Goal: Information Seeking & Learning: Find specific fact

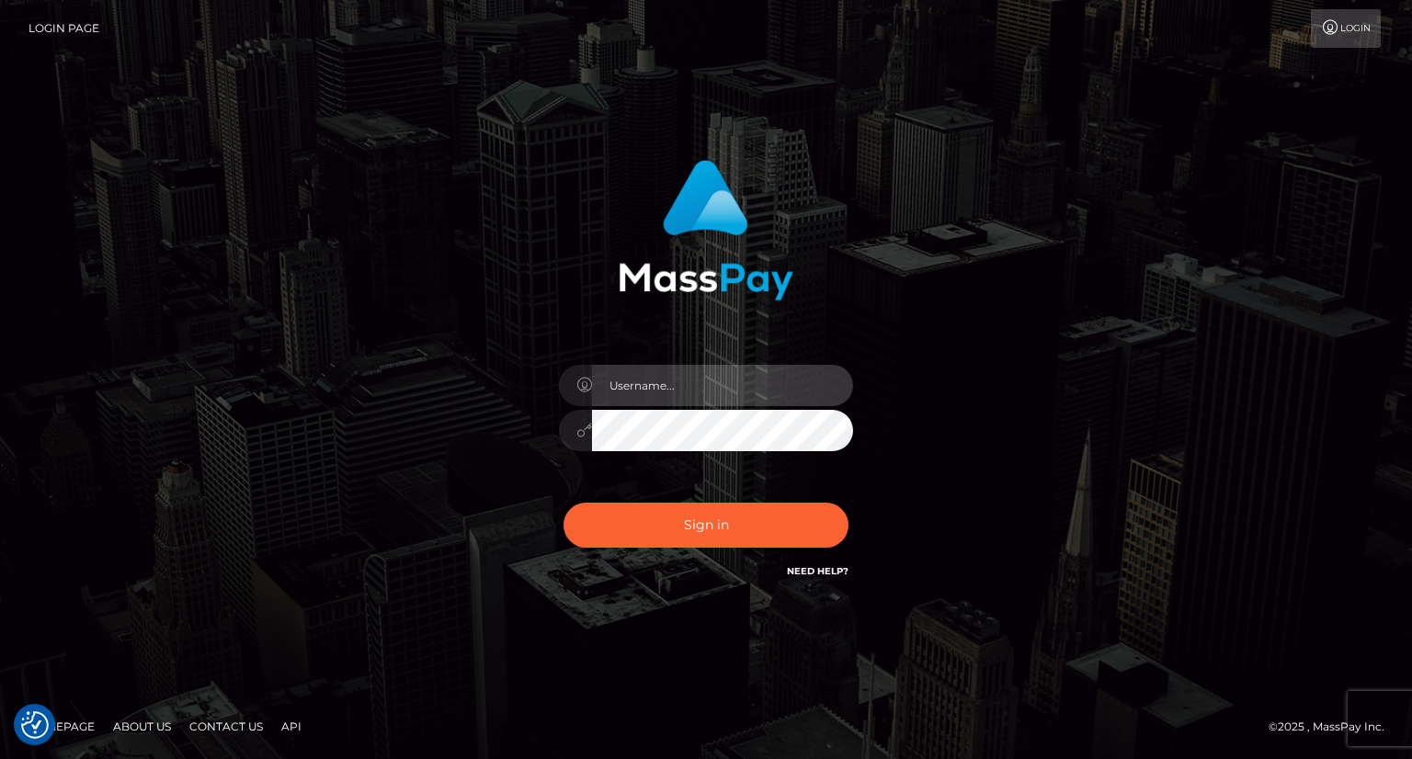
type input "carolina"
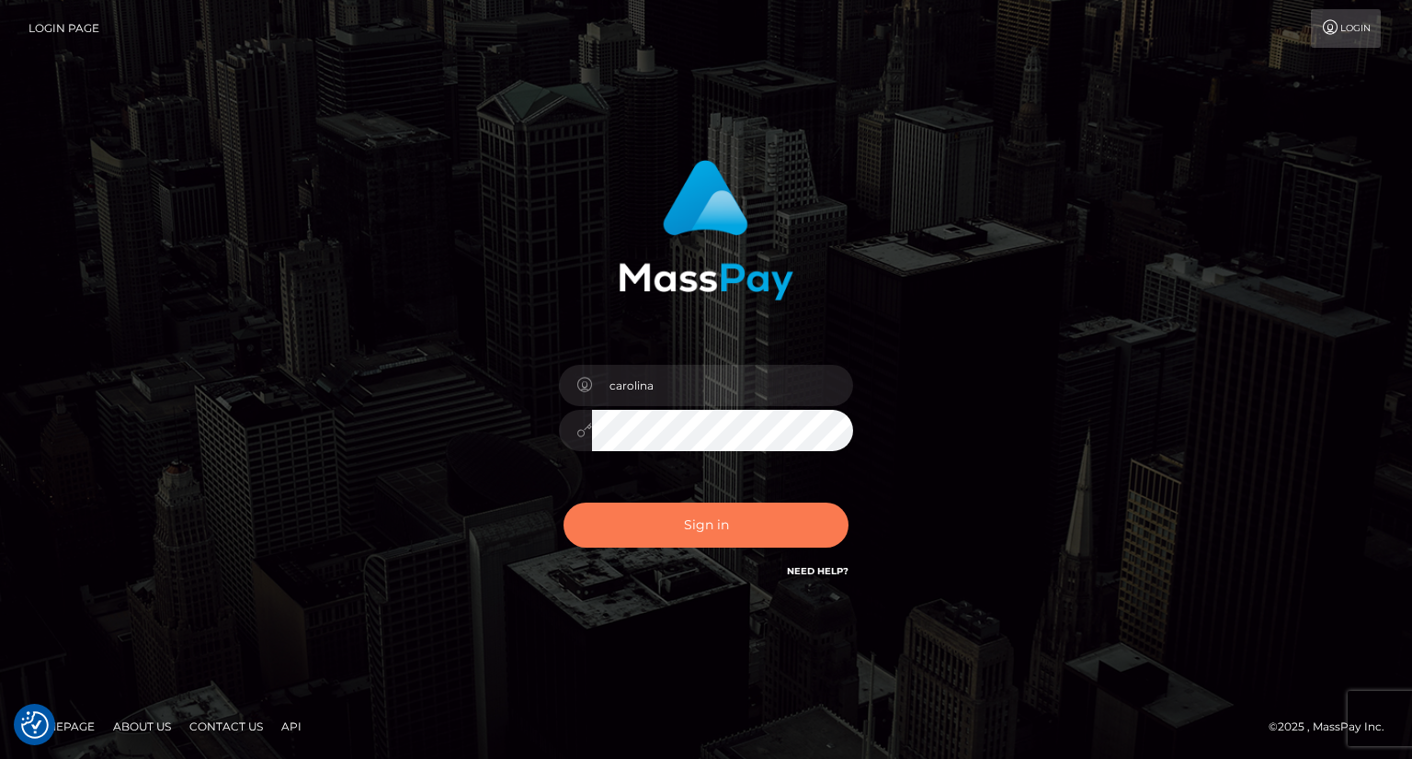
click at [727, 526] on button "Sign in" at bounding box center [705, 525] width 285 height 45
type input "carolina"
checkbox input "true"
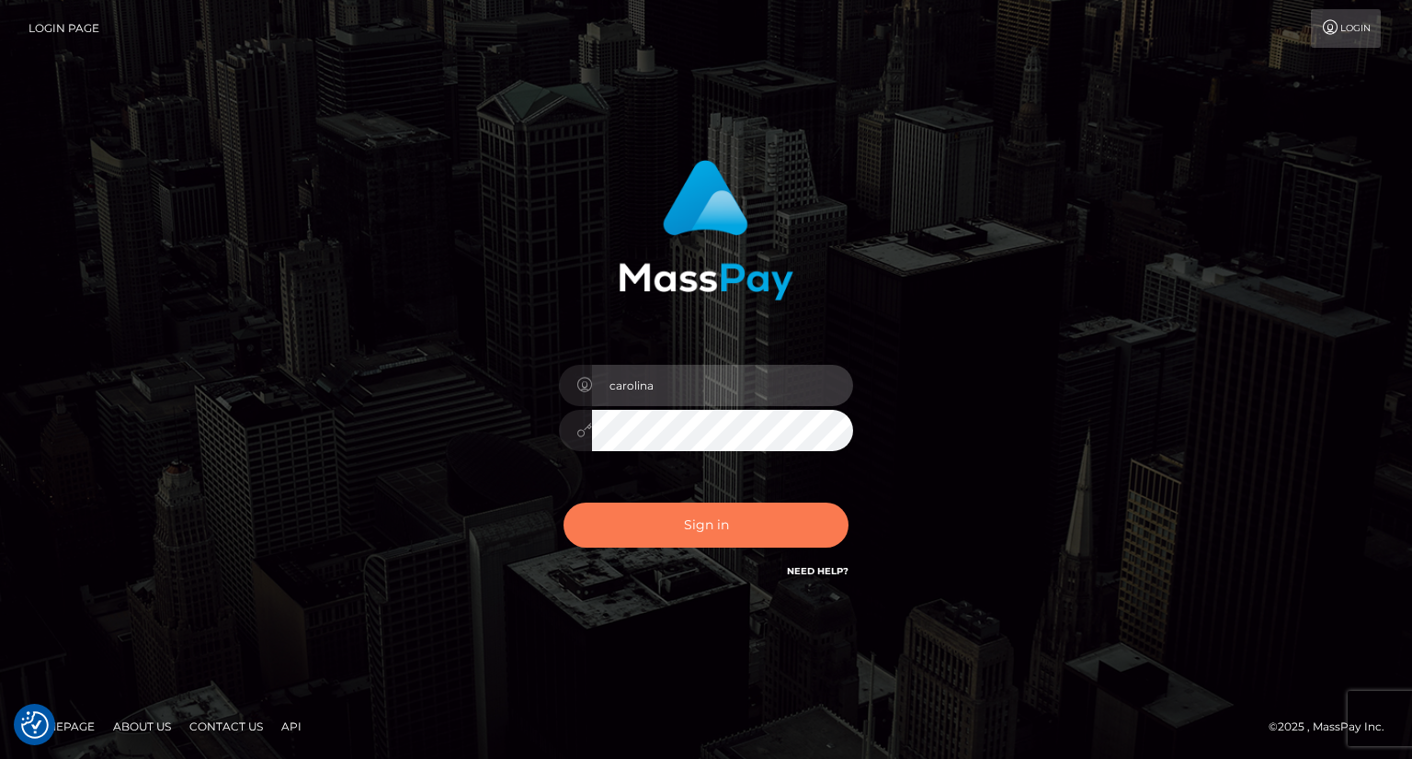
checkbox input "true"
click at [727, 532] on button "Sign in" at bounding box center [705, 525] width 285 height 45
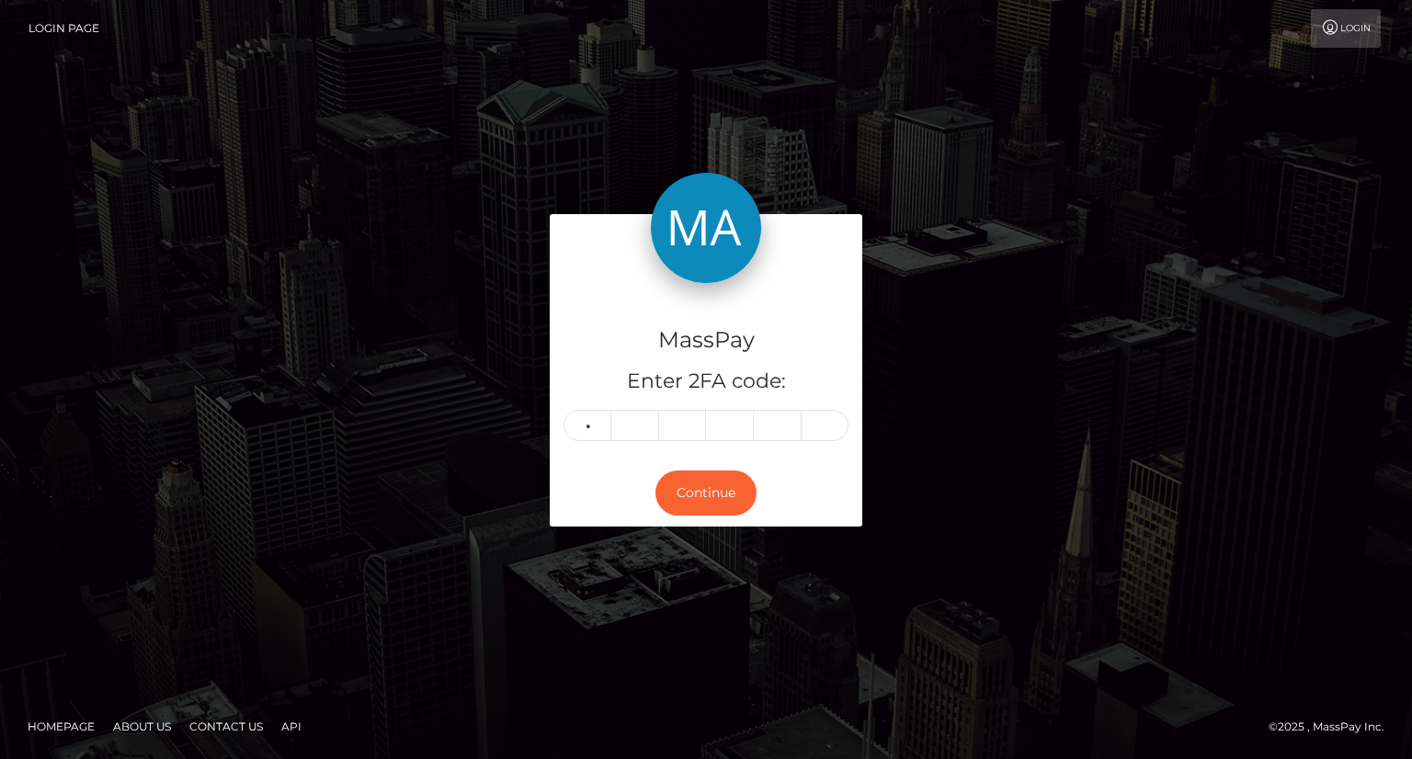
type input "4"
type input "9"
type input "1"
type input "0"
type input "8"
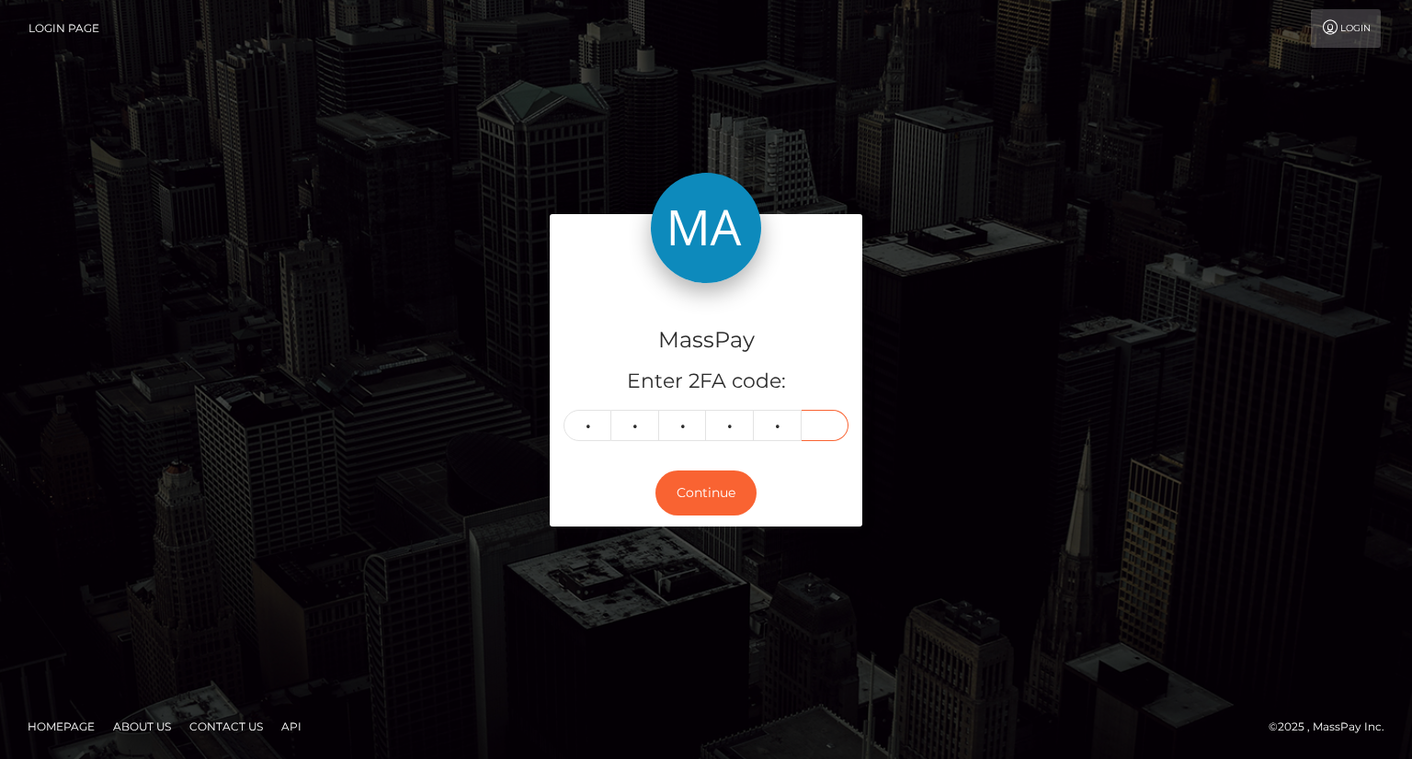
type input "8"
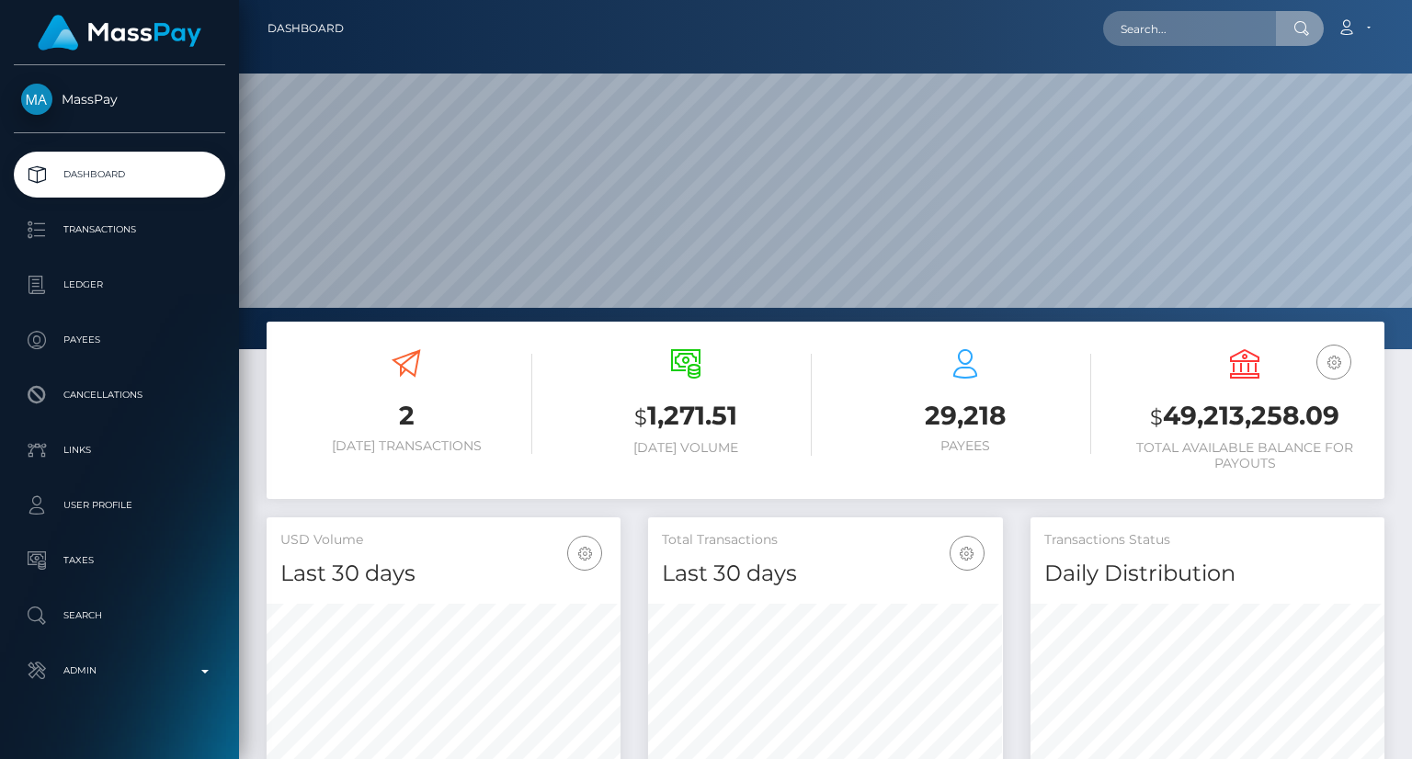
scroll to position [325, 353]
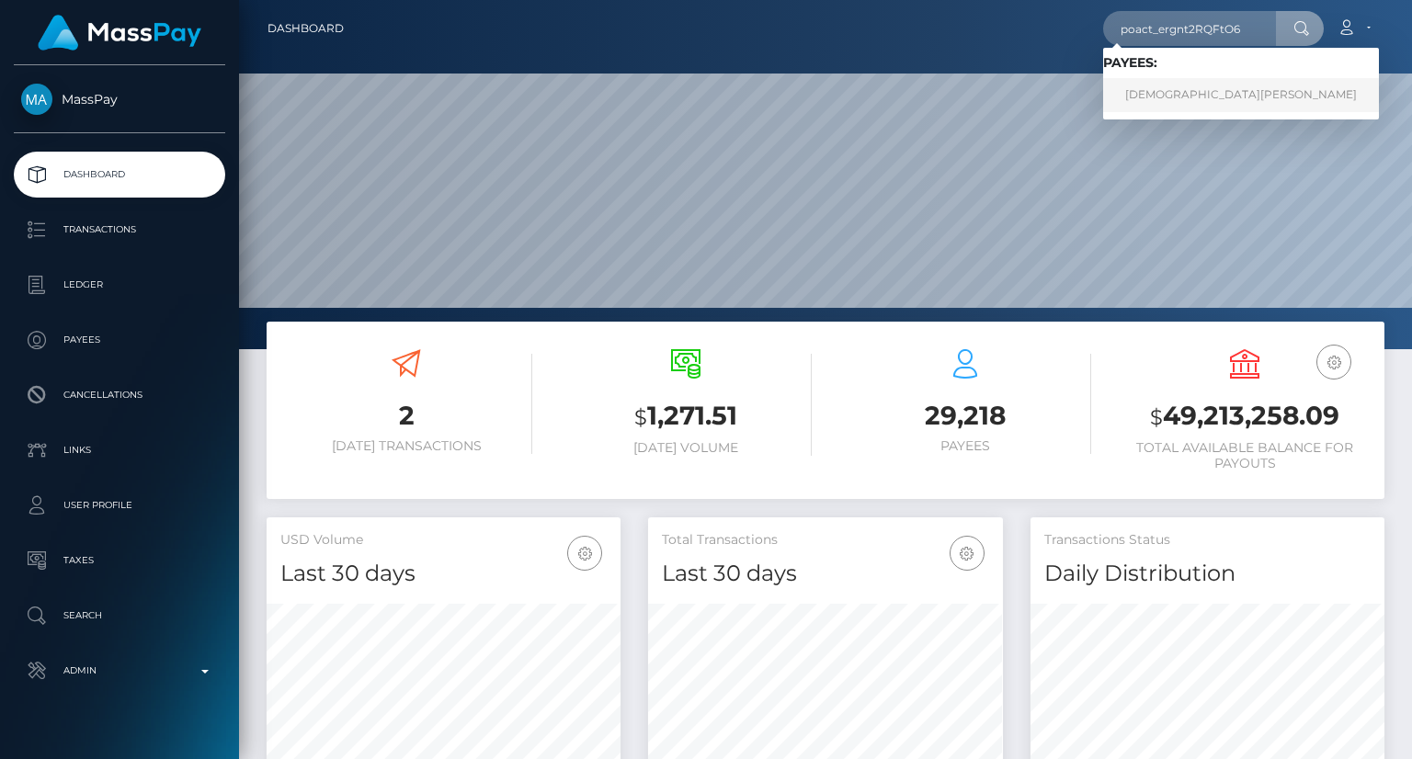
type input "poact_ergnt2RQFtO6"
click at [1169, 94] on link "Muhammad Usman" at bounding box center [1241, 95] width 276 height 34
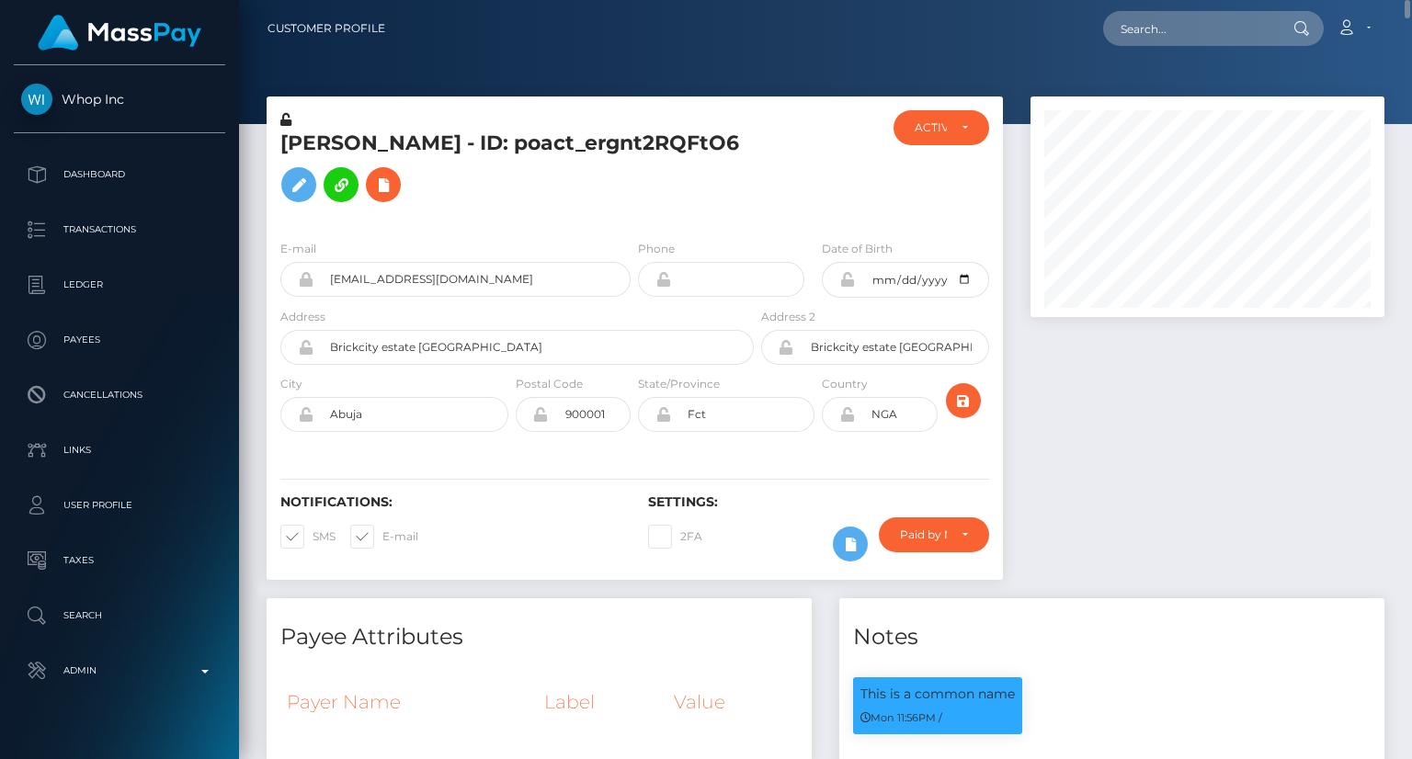
click at [412, 144] on h5 "Muhammad Usman - ID: poact_ergnt2RQFtO6" at bounding box center [511, 171] width 463 height 82
click at [1171, 28] on input "text" at bounding box center [1189, 28] width 173 height 35
paste input "playfame-1841212435"
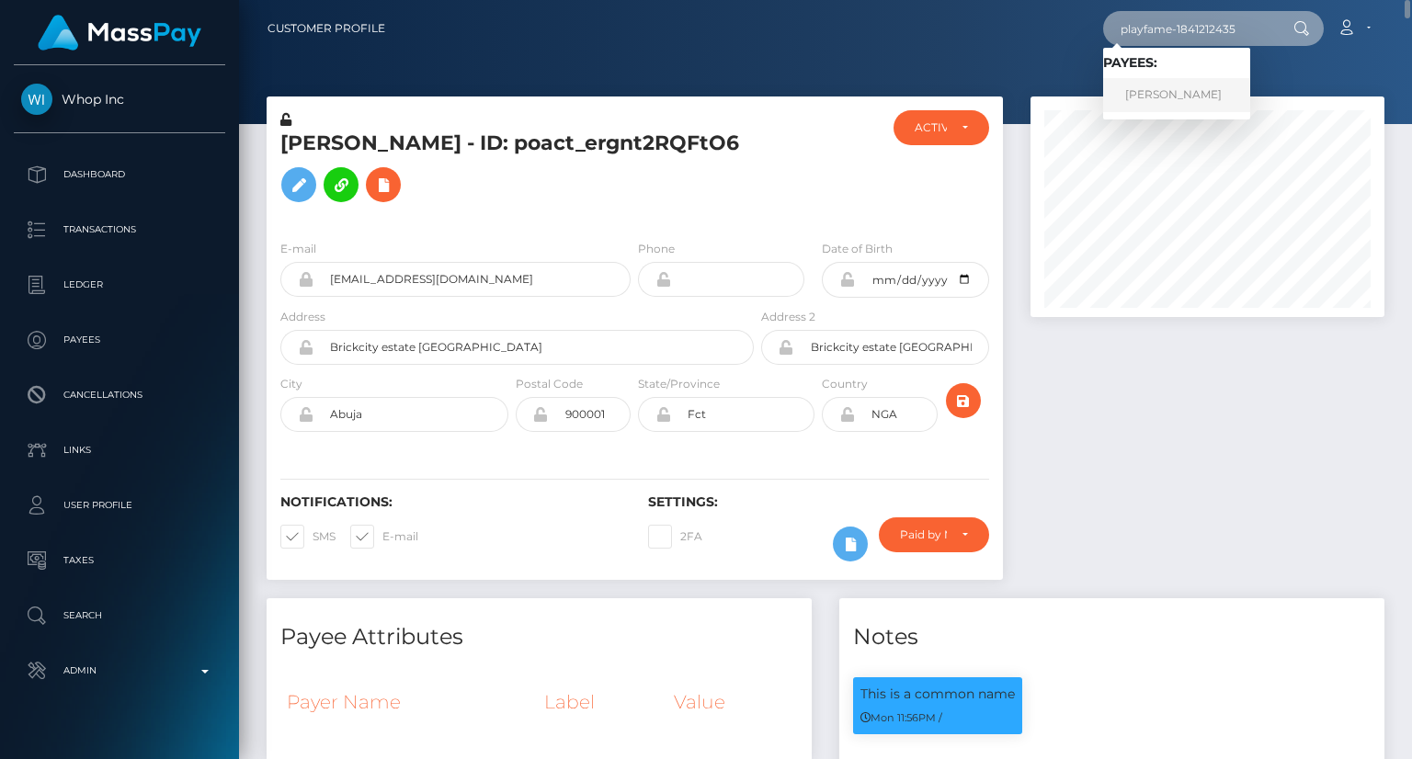
type input "playfame-1841212435"
click at [1184, 93] on link "ANTHONY MANUEL CASTRO" at bounding box center [1176, 95] width 147 height 34
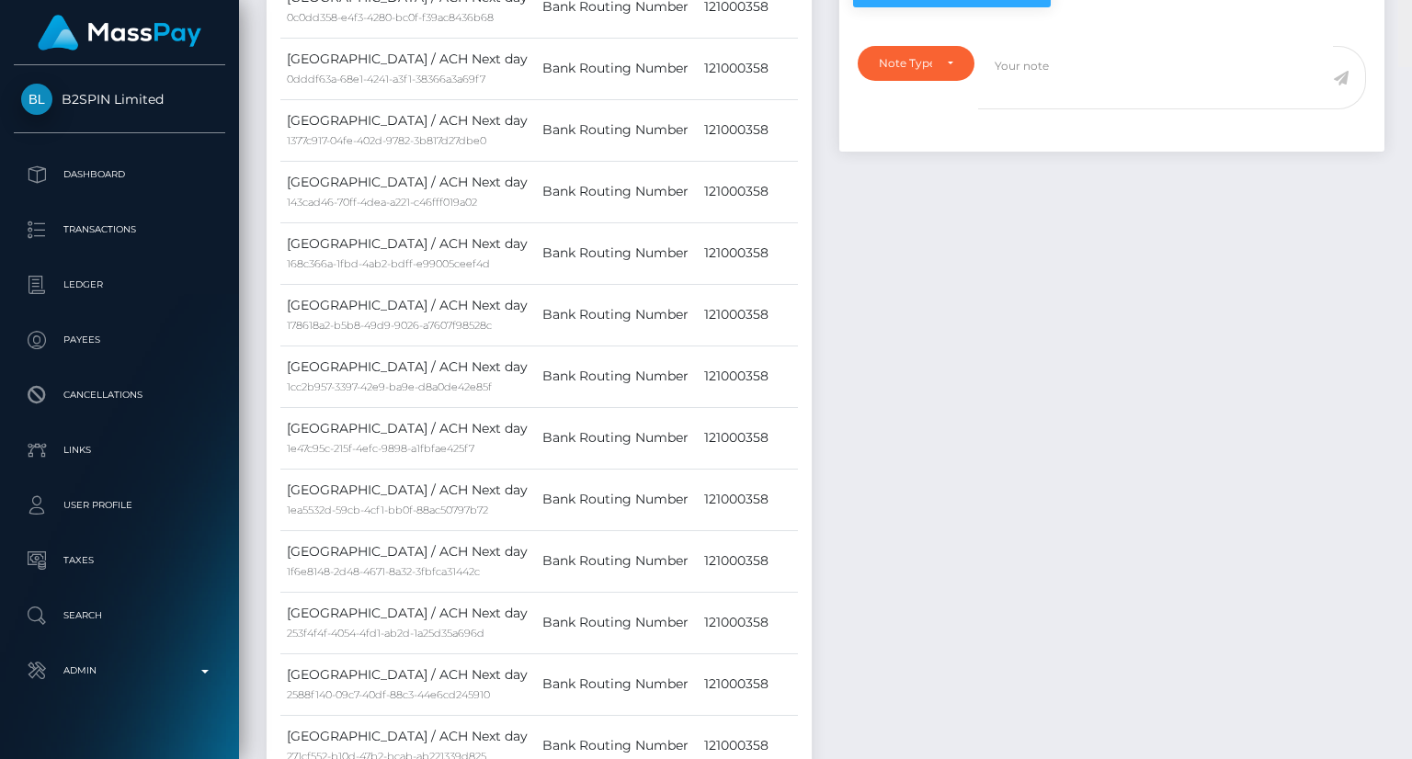
scroll to position [221, 353]
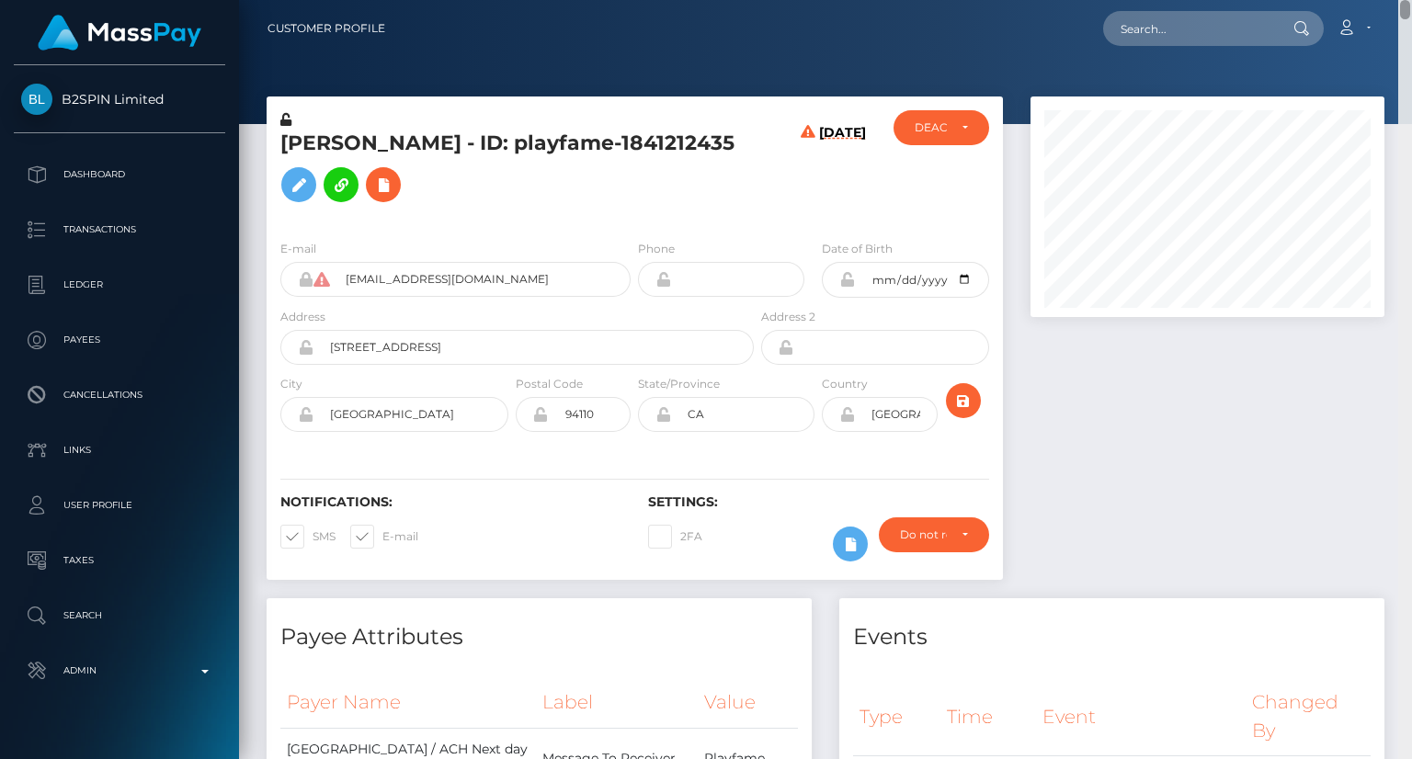
drag, startPoint x: 1408, startPoint y: 86, endPoint x: 1300, endPoint y: -23, distance: 154.0
click at [1300, 0] on html "B2SPIN Limited Dashboard Transactions Ledger Payees Cancellations" at bounding box center [706, 379] width 1412 height 759
click at [394, 182] on icon at bounding box center [383, 185] width 22 height 23
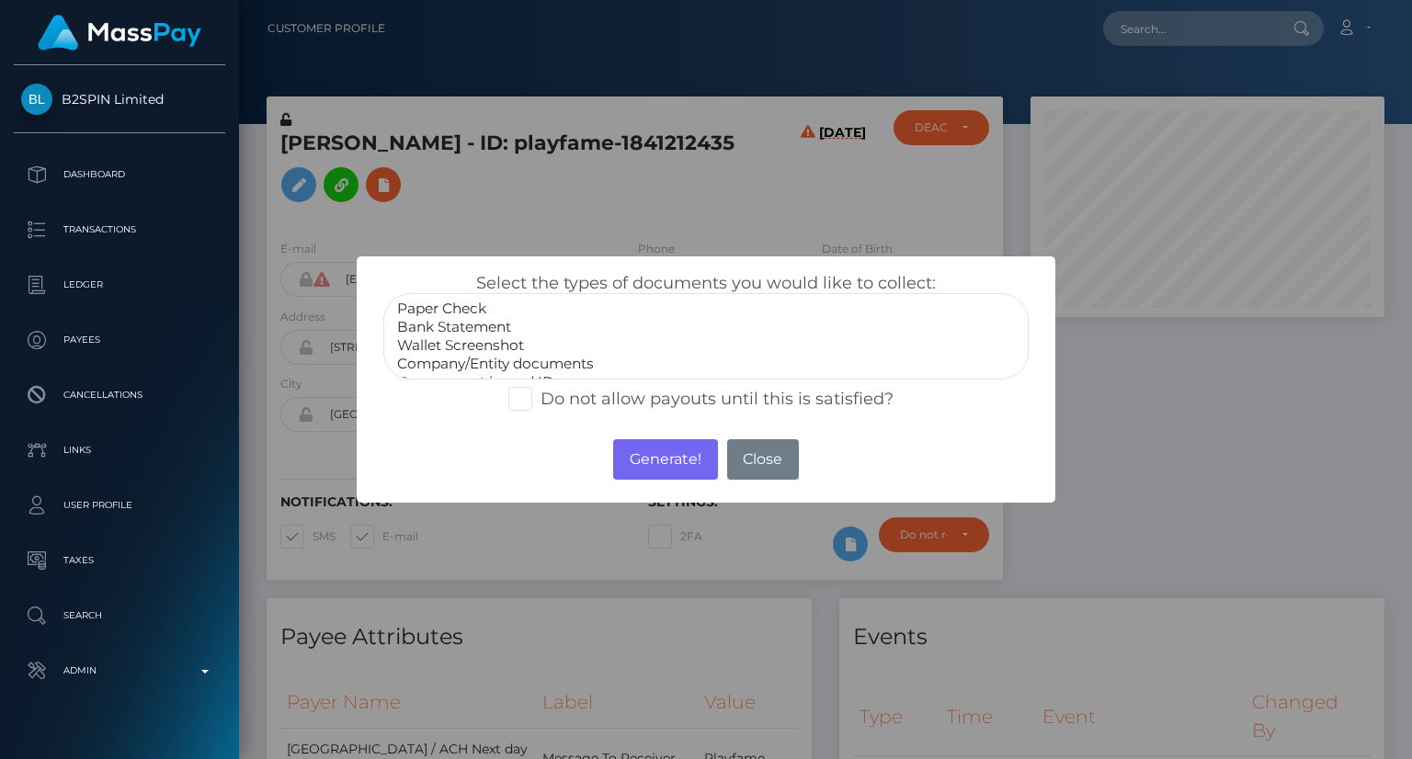
scroll to position [37, 0]
select select "Government issued ID"
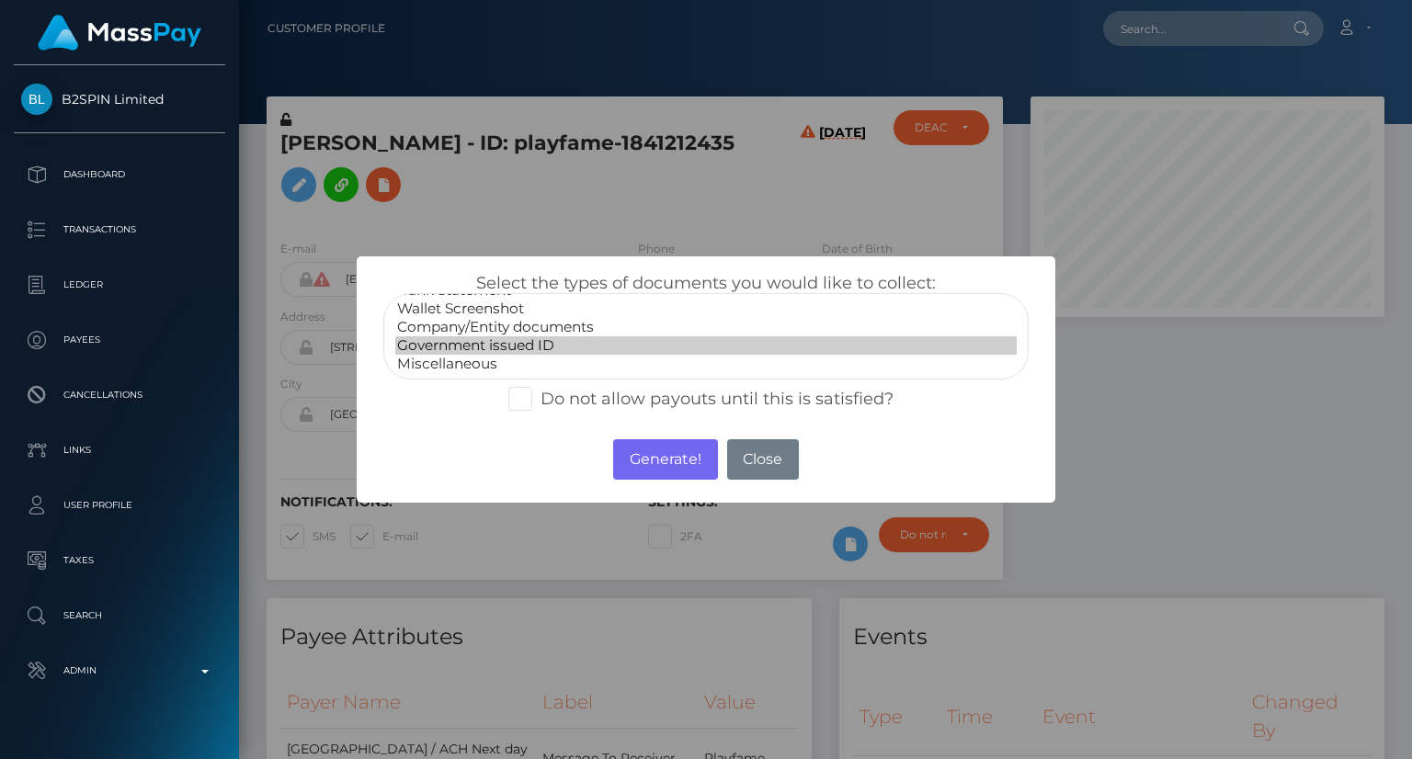
click at [525, 347] on option "Government issued ID" at bounding box center [705, 345] width 621 height 18
click at [636, 454] on button "Generate!" at bounding box center [665, 459] width 104 height 40
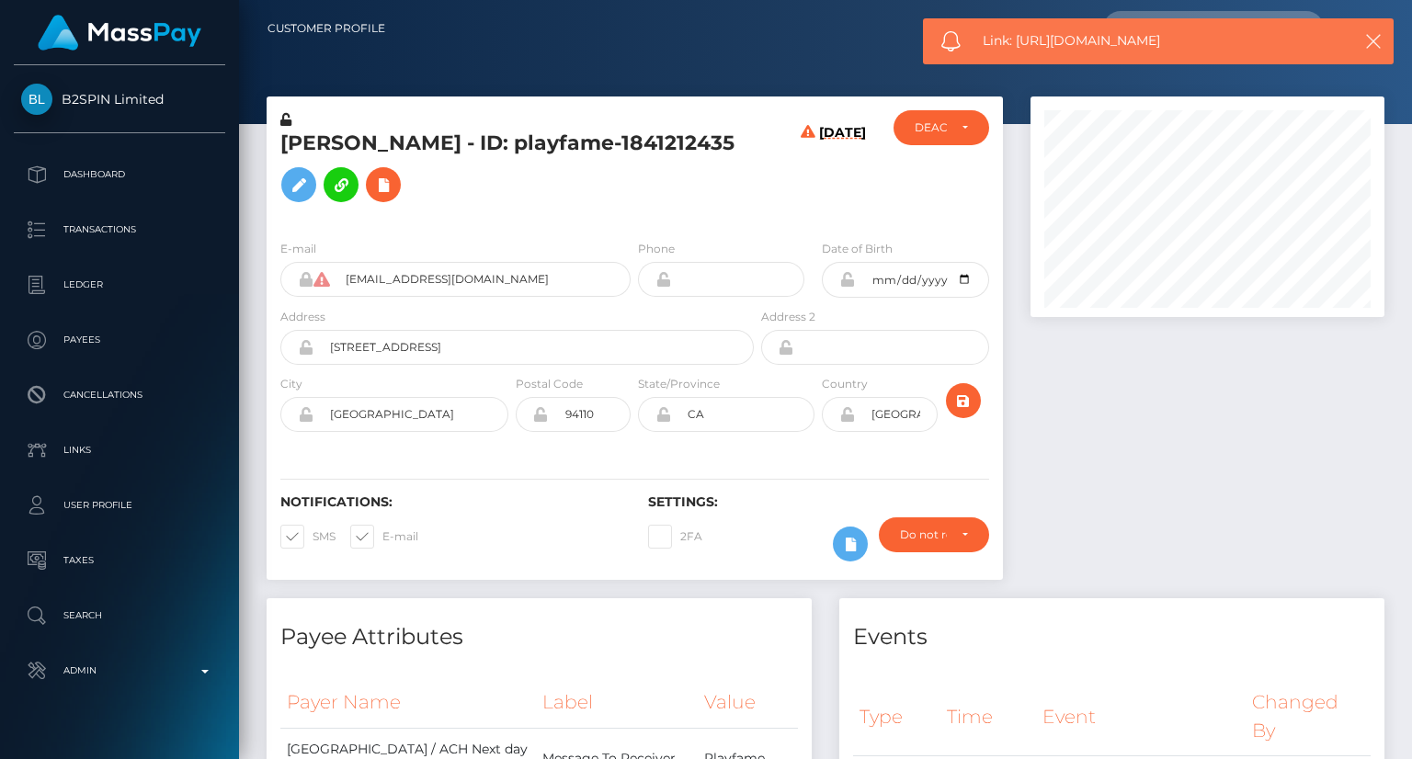
click at [1114, 41] on span "Link: https://l.maspay.io/Zll3Q" at bounding box center [1157, 40] width 349 height 19
copy span "Link: https://l.maspay.io/Zll3Q"
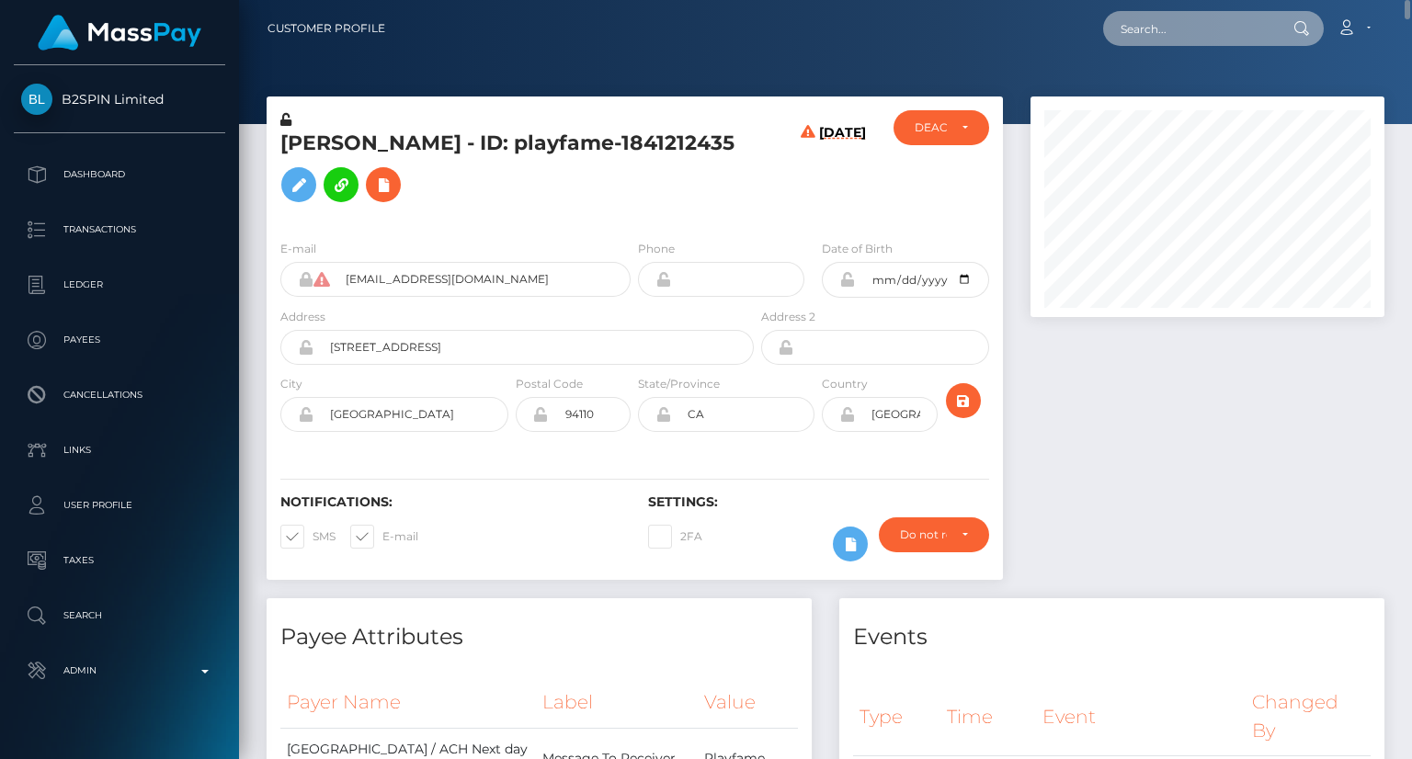
click at [1158, 21] on input "text" at bounding box center [1189, 28] width 173 height 35
paste input "68d6f6b367b9f0ff58e53507"
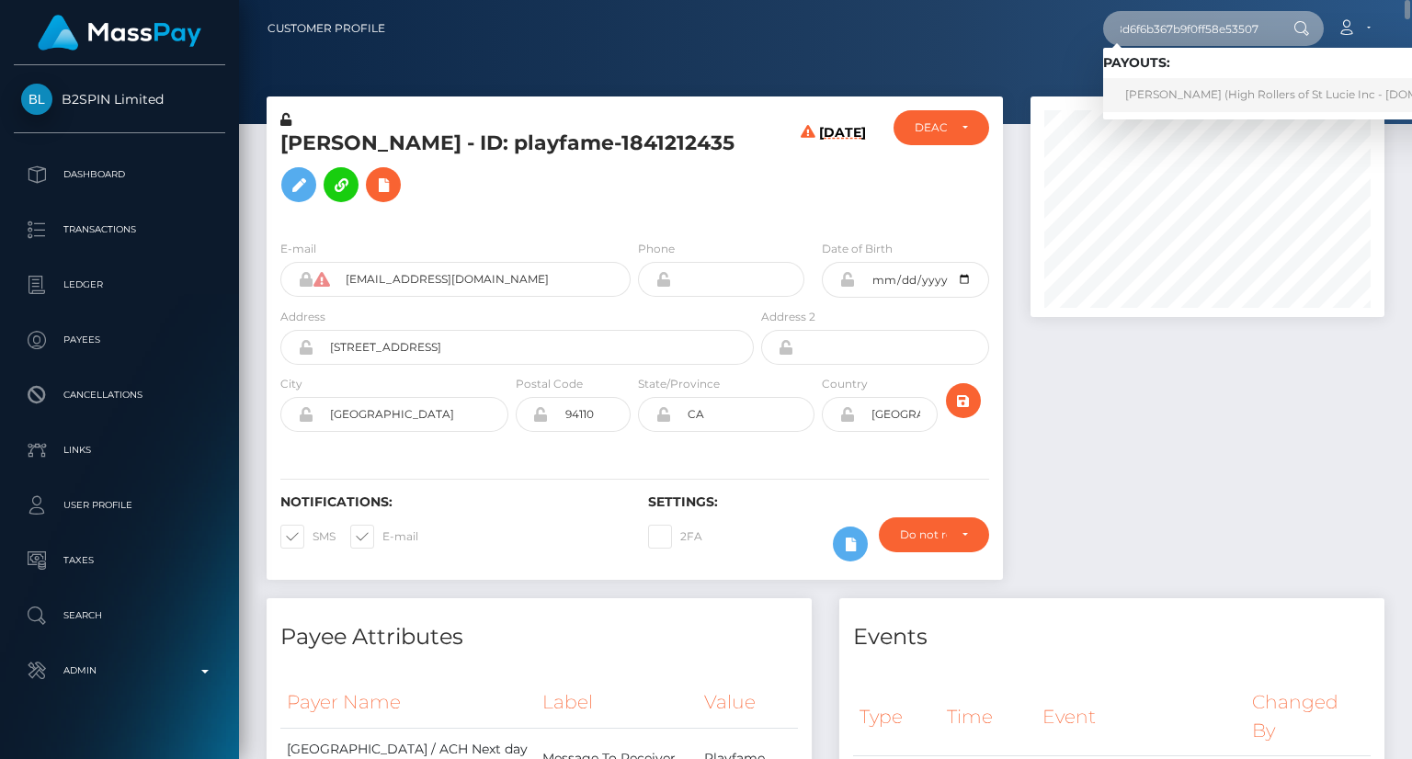
type input "68d6f6b367b9f0ff58e53507"
click at [1155, 99] on link "JASON CHRISTOPHER HRUSKA (High Rollers of St Lucie Inc - Luckyrush.io)" at bounding box center [1305, 95] width 405 height 34
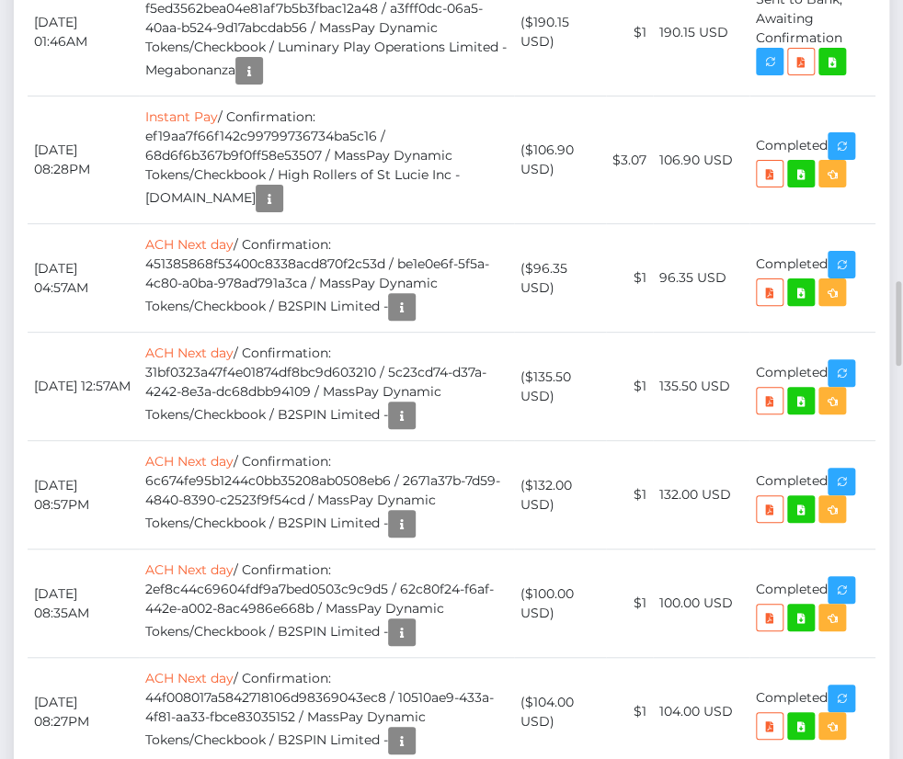
scroll to position [4137, 0]
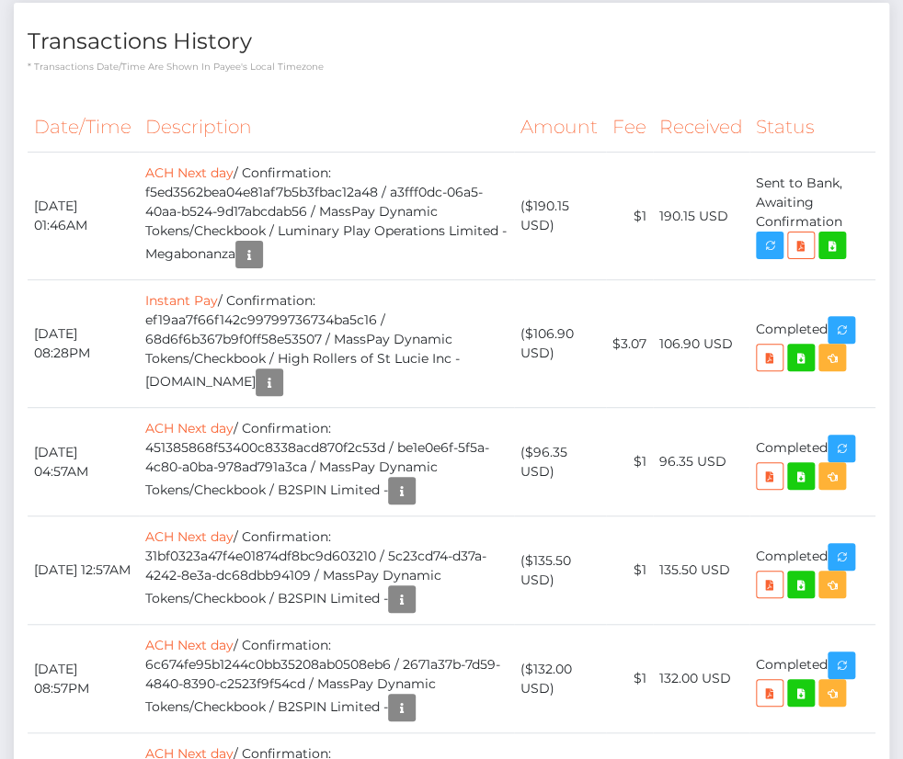
click at [849, 263] on div "Force status update" at bounding box center [790, 251] width 134 height 34
click at [852, 319] on icon "button" at bounding box center [841, 330] width 22 height 23
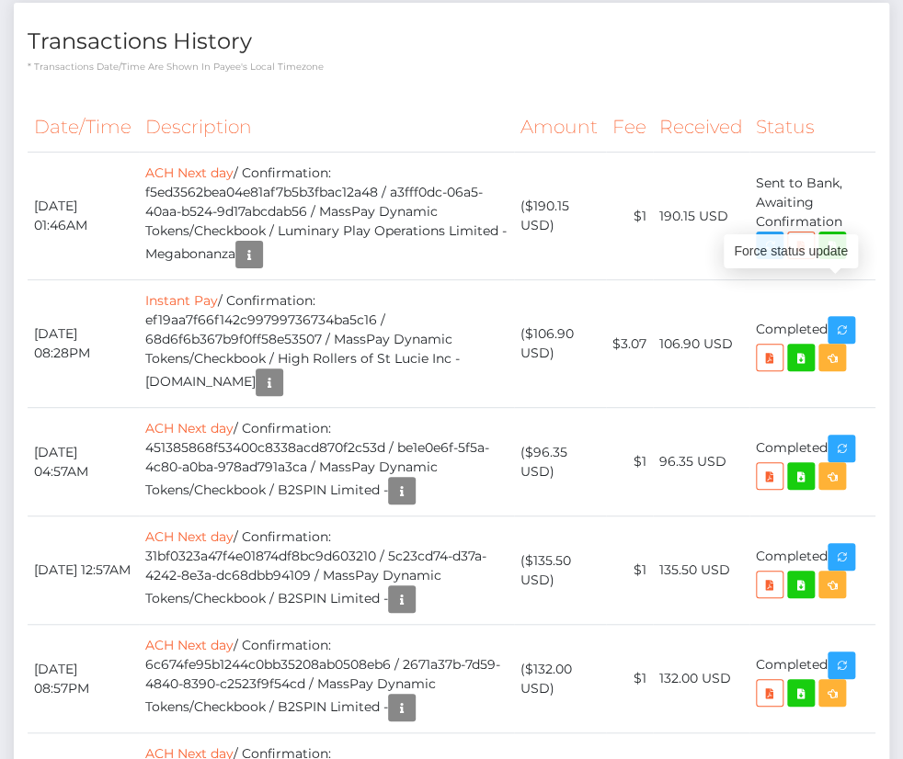
click at [854, 263] on div "Force status update" at bounding box center [790, 251] width 134 height 34
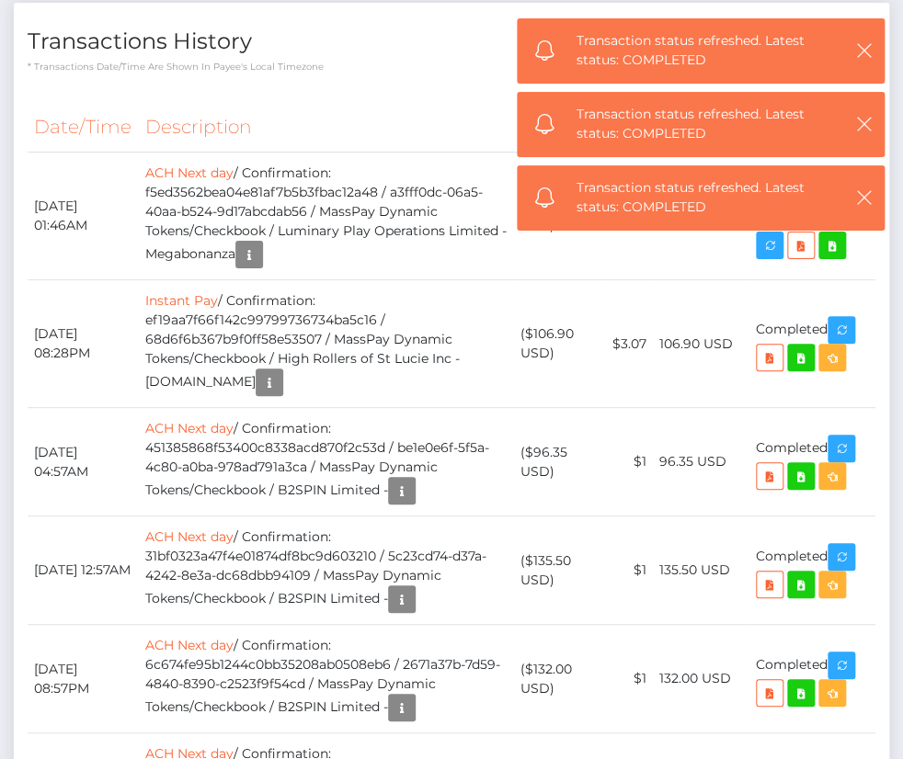
click at [847, 259] on div "Force status update" at bounding box center [790, 251] width 134 height 34
click at [844, 262] on div "Force status update" at bounding box center [790, 251] width 134 height 34
click at [849, 256] on div "Force status update" at bounding box center [790, 251] width 134 height 34
click at [848, 264] on div "Force status update" at bounding box center [790, 251] width 134 height 34
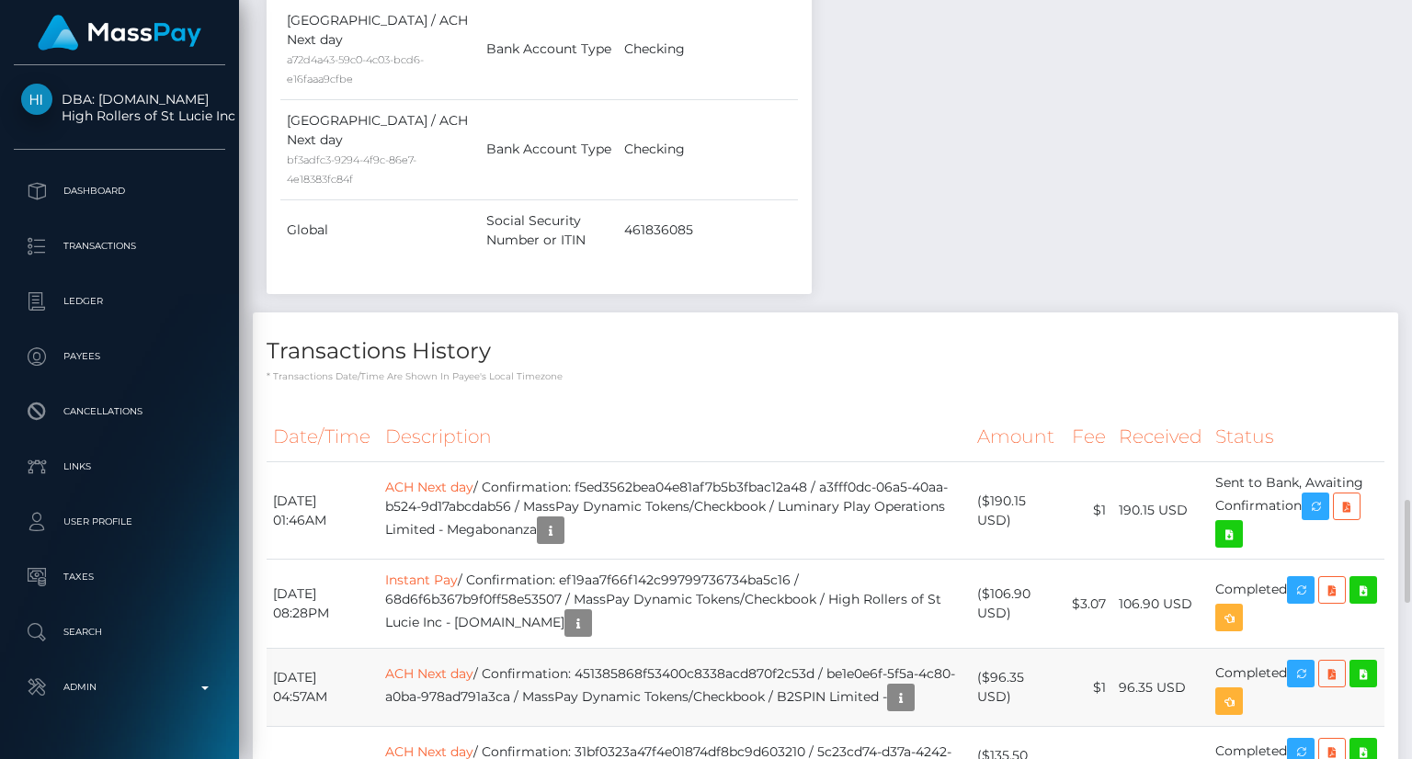
scroll to position [3309, 0]
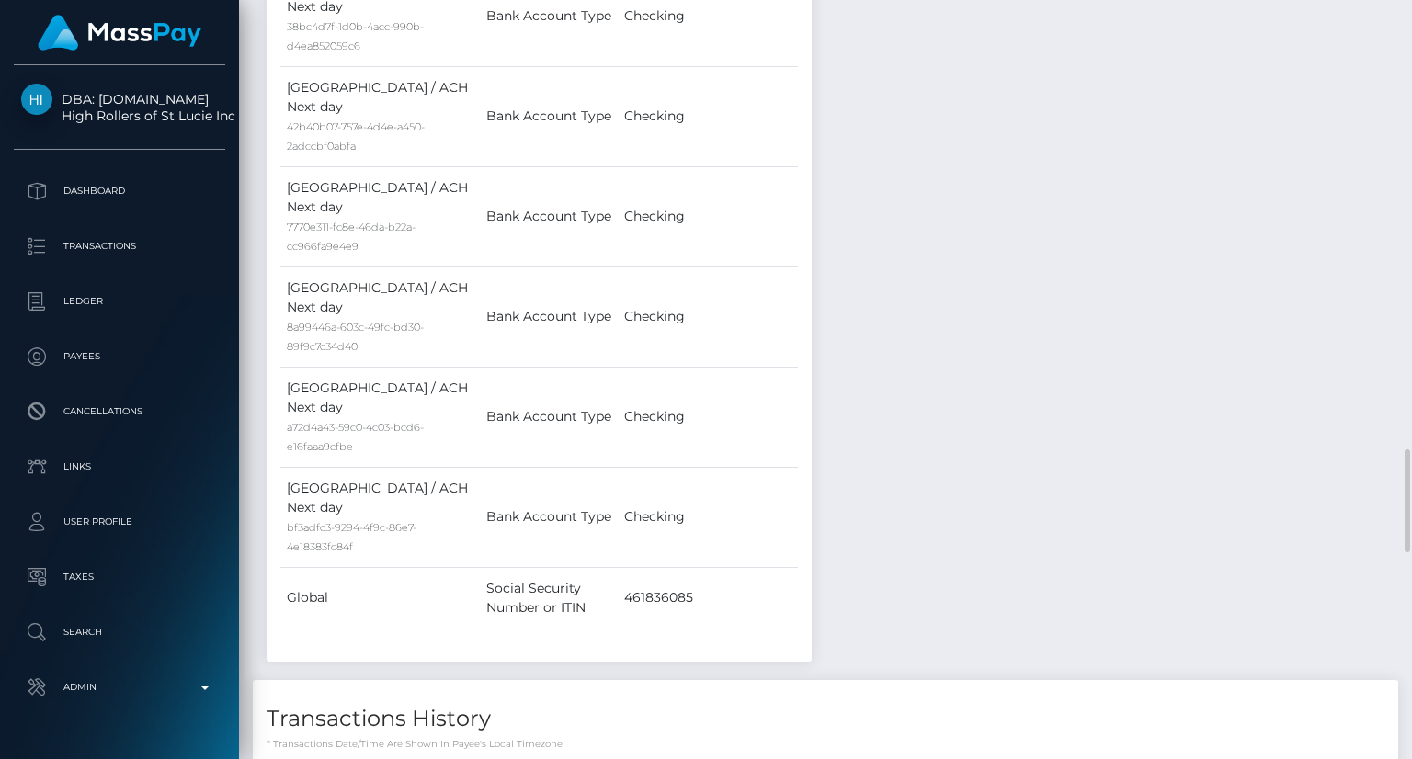
drag, startPoint x: 810, startPoint y: 381, endPoint x: 584, endPoint y: 380, distance: 226.1
copy td "ef19aa7f66f142c99799736734ba5c16"
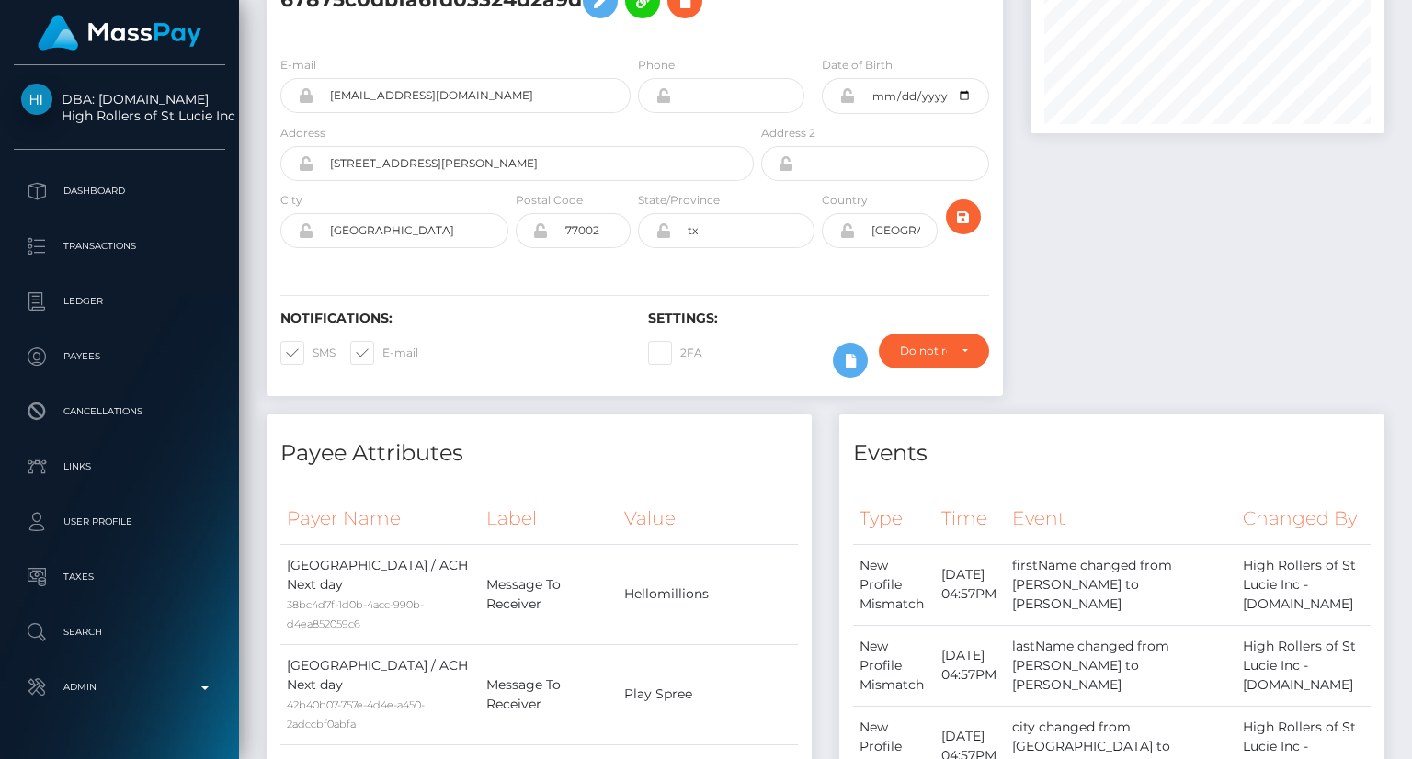
scroll to position [0, 0]
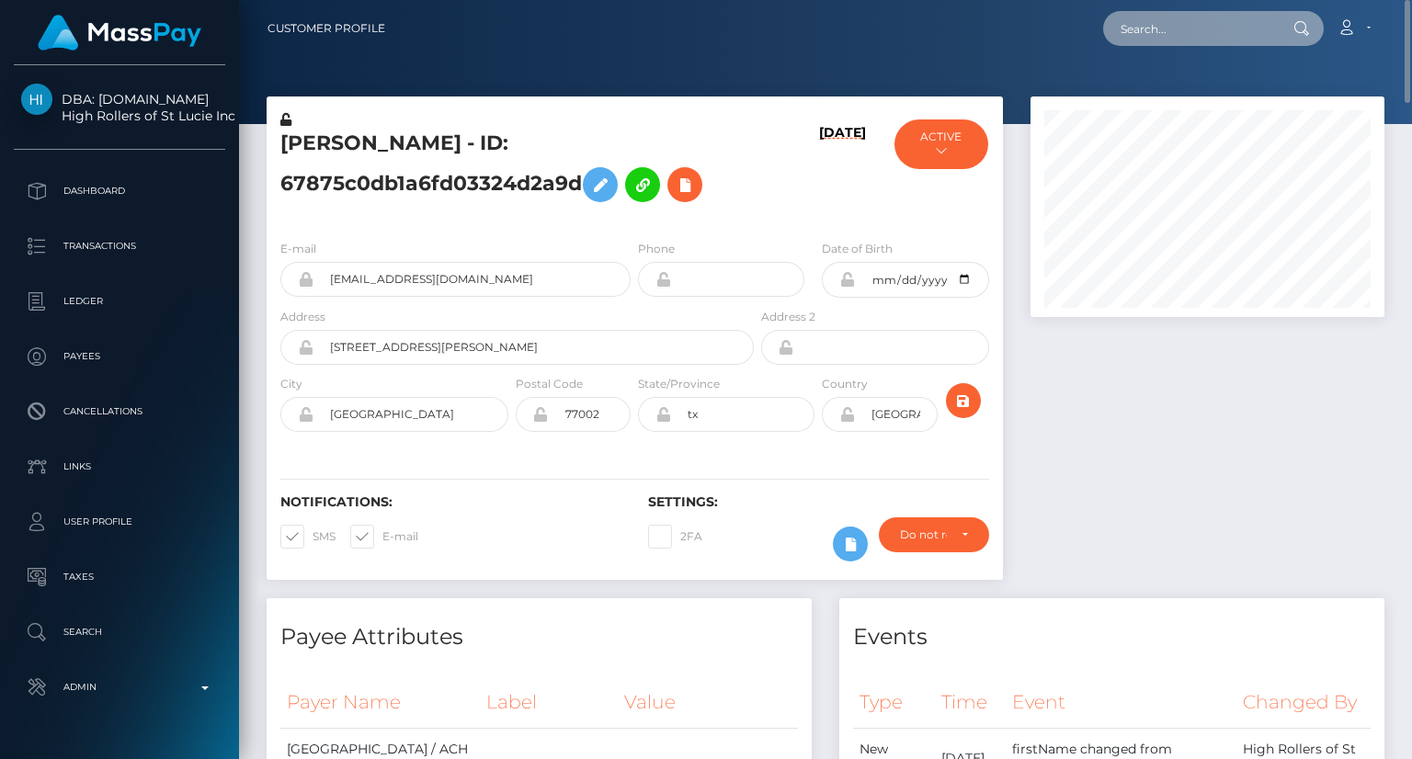
click at [1174, 32] on input "text" at bounding box center [1189, 28] width 173 height 35
paste input "MSP367767b192d797d"
type input "MSP367767b192d797d"
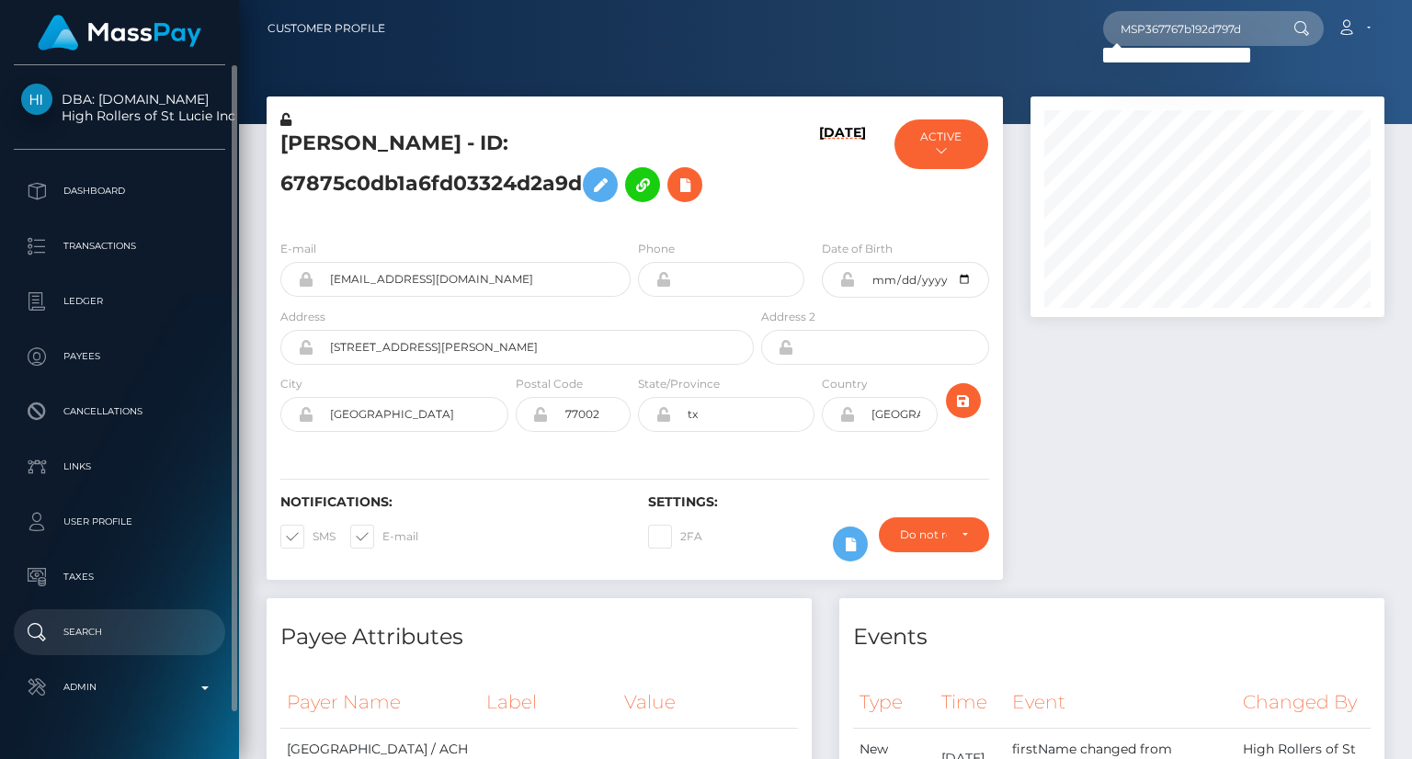
click at [92, 647] on link "Search" at bounding box center [119, 632] width 211 height 46
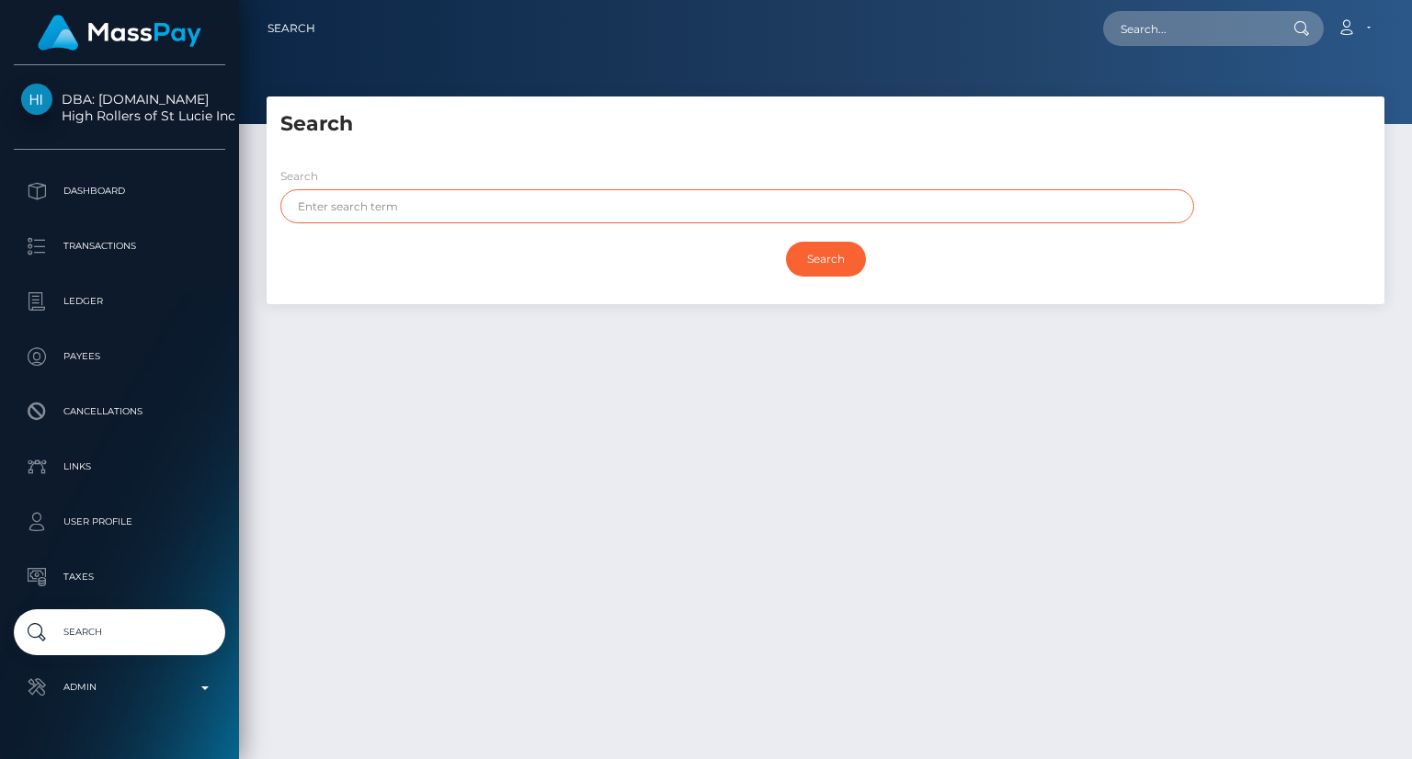
click at [469, 195] on input "text" at bounding box center [737, 206] width 914 height 34
paste input "REEMA MOHAMED"
click at [820, 253] on input "Search" at bounding box center [826, 259] width 80 height 35
click at [815, 257] on input "Search" at bounding box center [826, 259] width 80 height 35
click at [815, 258] on input "Search" at bounding box center [826, 259] width 80 height 35
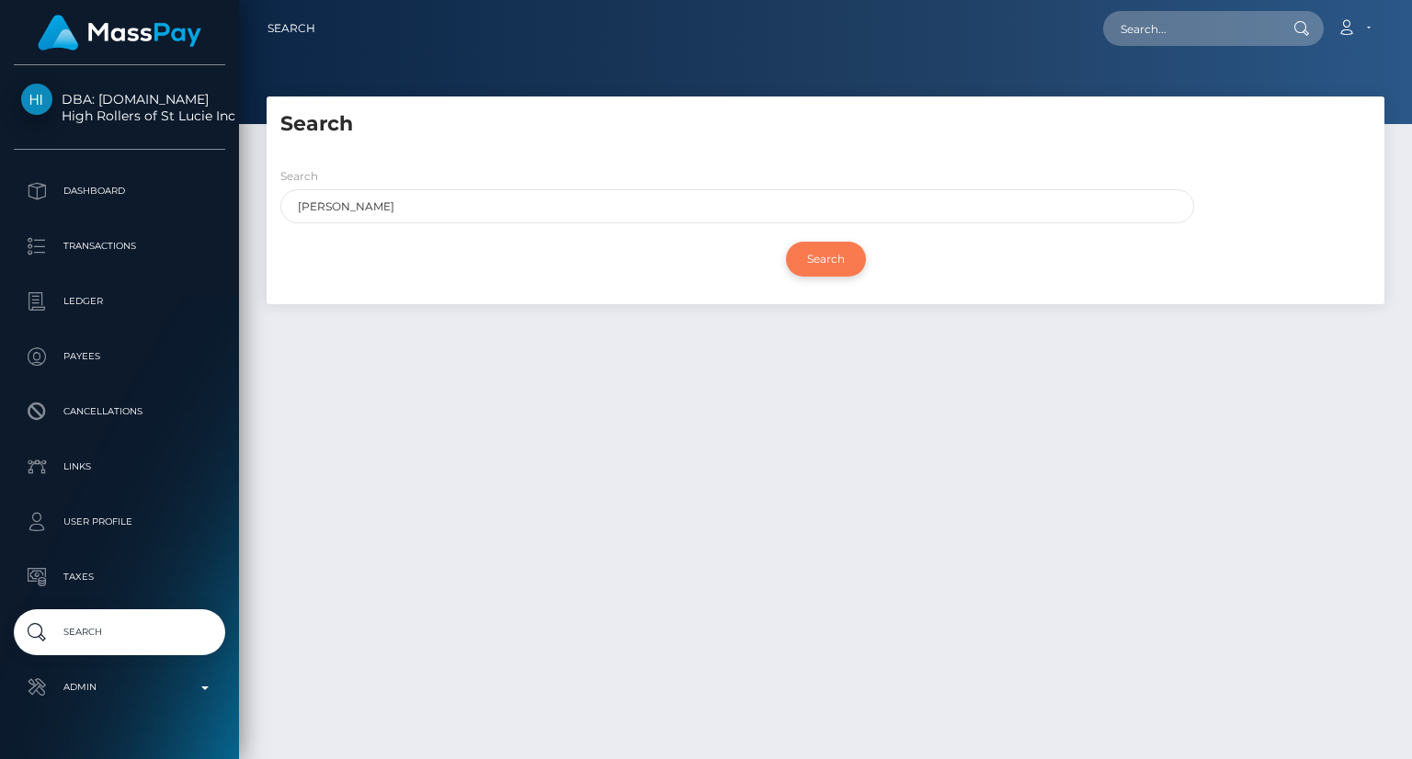
click at [815, 258] on input "Search" at bounding box center [826, 259] width 80 height 35
click at [831, 262] on input "Search" at bounding box center [826, 259] width 80 height 35
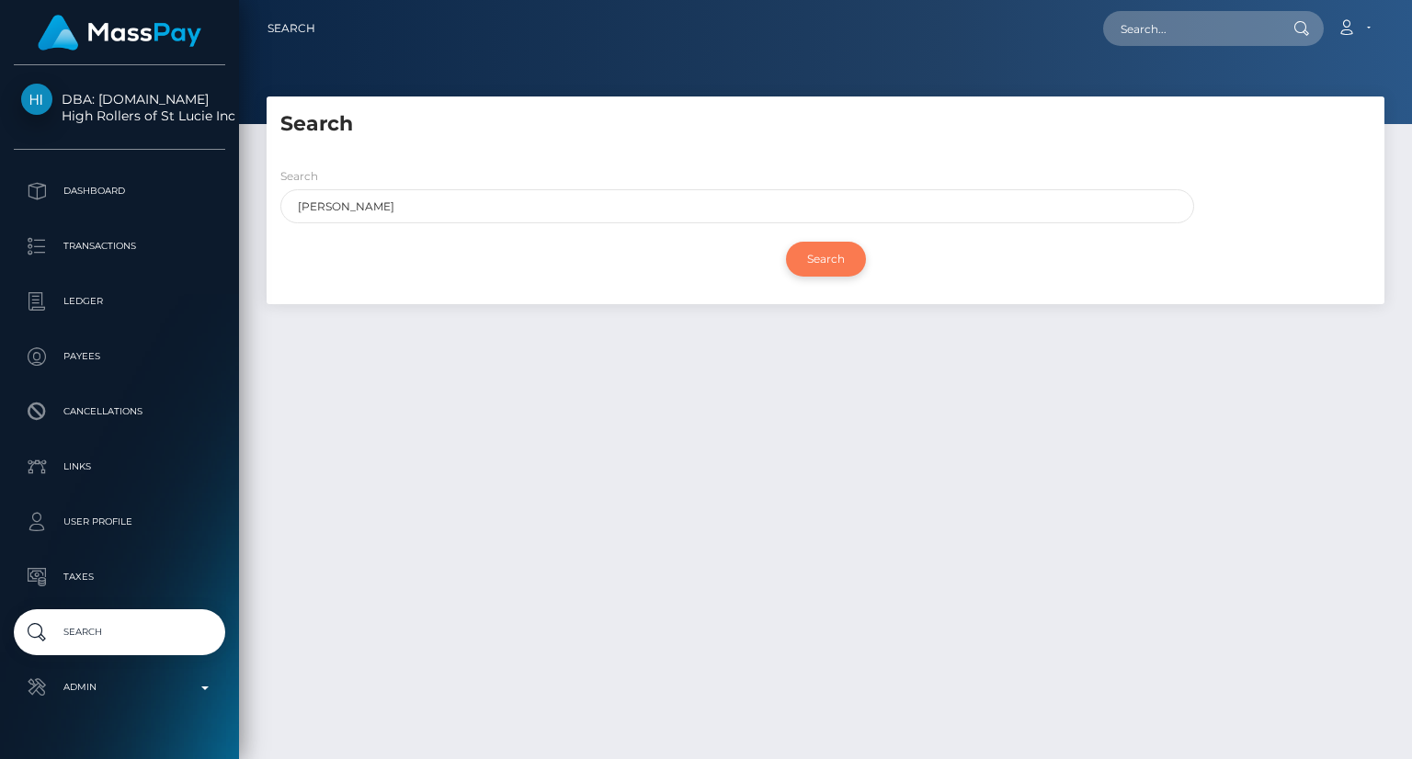
click at [831, 262] on input "Search" at bounding box center [826, 259] width 80 height 35
click at [338, 194] on input "REEMA MOHAMED" at bounding box center [737, 206] width 914 height 34
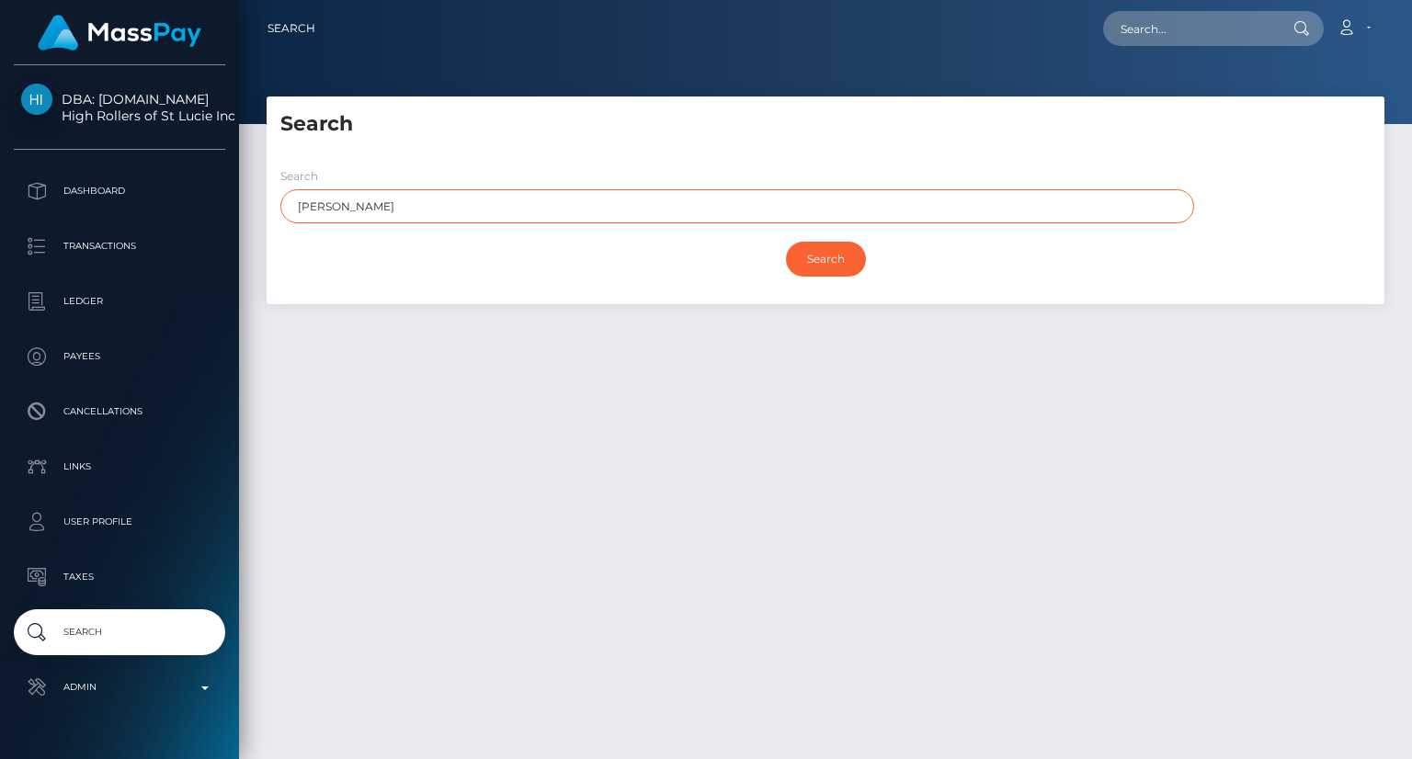
click at [338, 194] on input "REEMA MOHAMED" at bounding box center [737, 206] width 914 height 34
paste input "ALKURDI"
type input "ALKURDI"
click at [827, 255] on input "Search" at bounding box center [826, 259] width 80 height 35
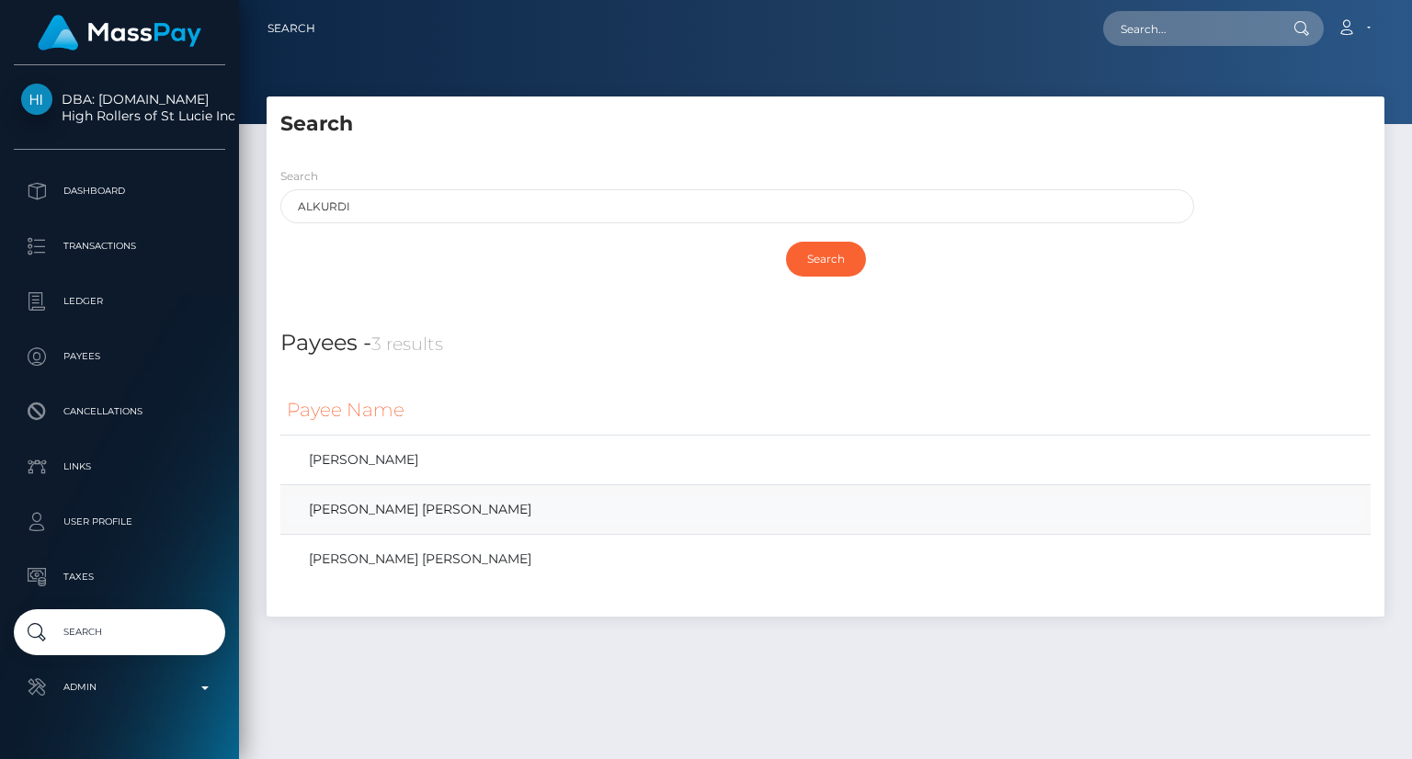
click at [508, 510] on link "REEMA MOHAMED ALI ALKURDI" at bounding box center [825, 509] width 1077 height 27
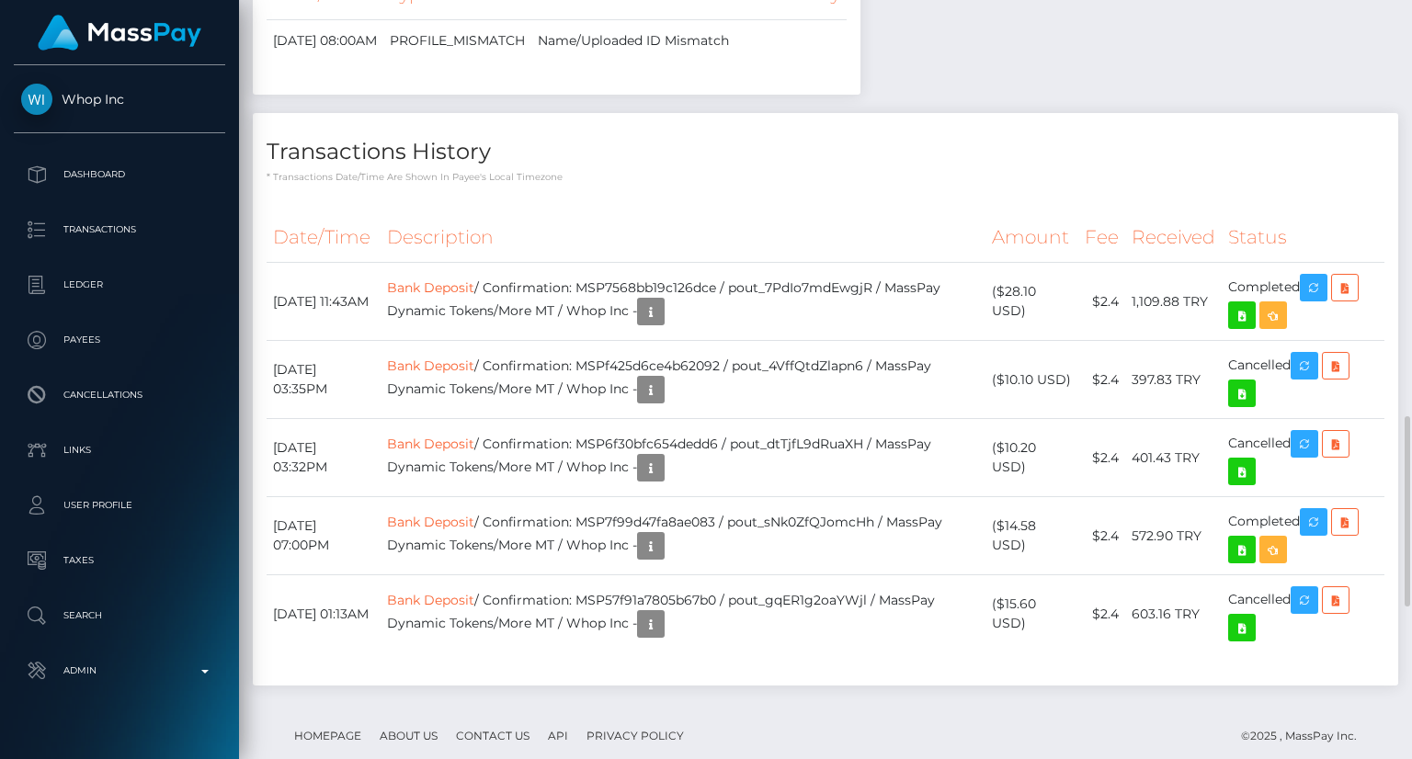
scroll to position [2258, 0]
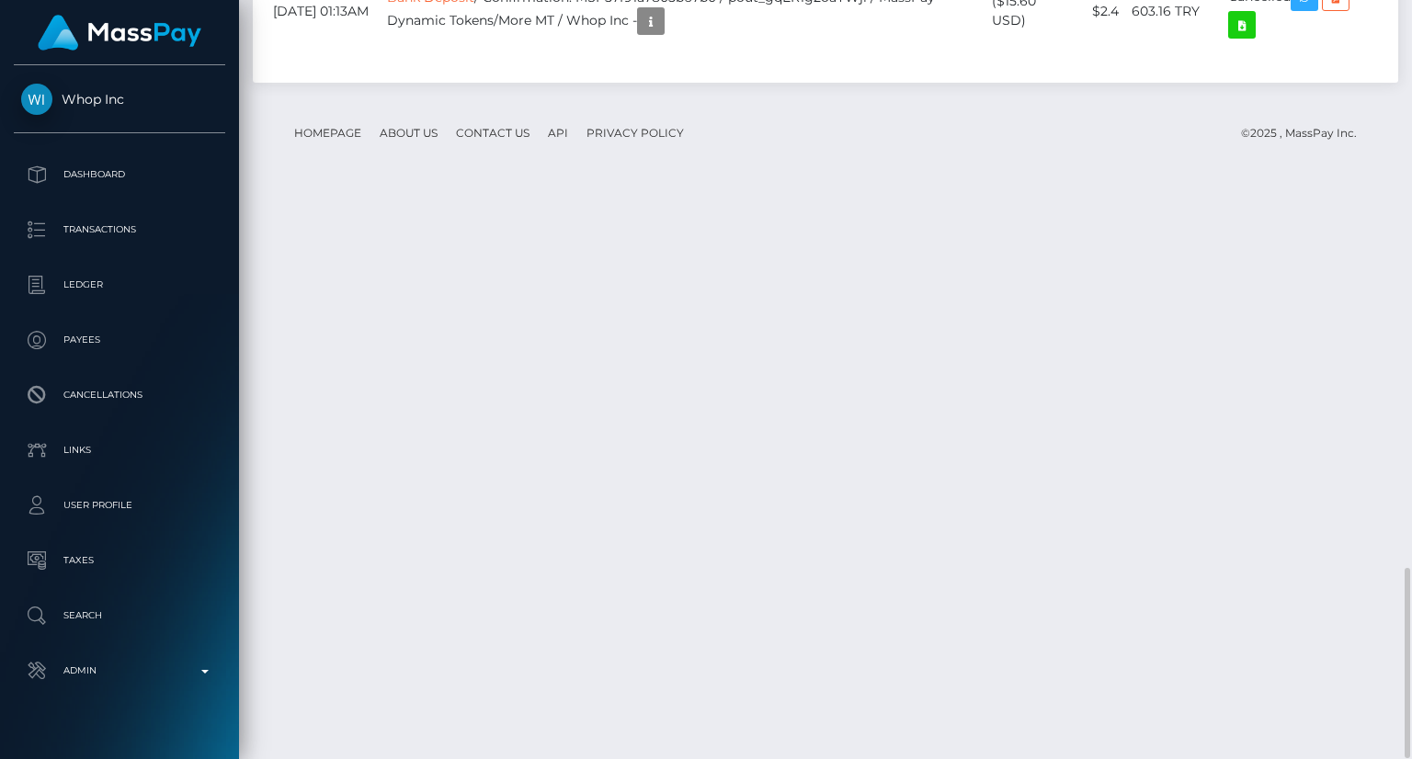
drag, startPoint x: 780, startPoint y: 332, endPoint x: 913, endPoint y: 322, distance: 133.7
copy td "pout_4VffQtdZlapn6"
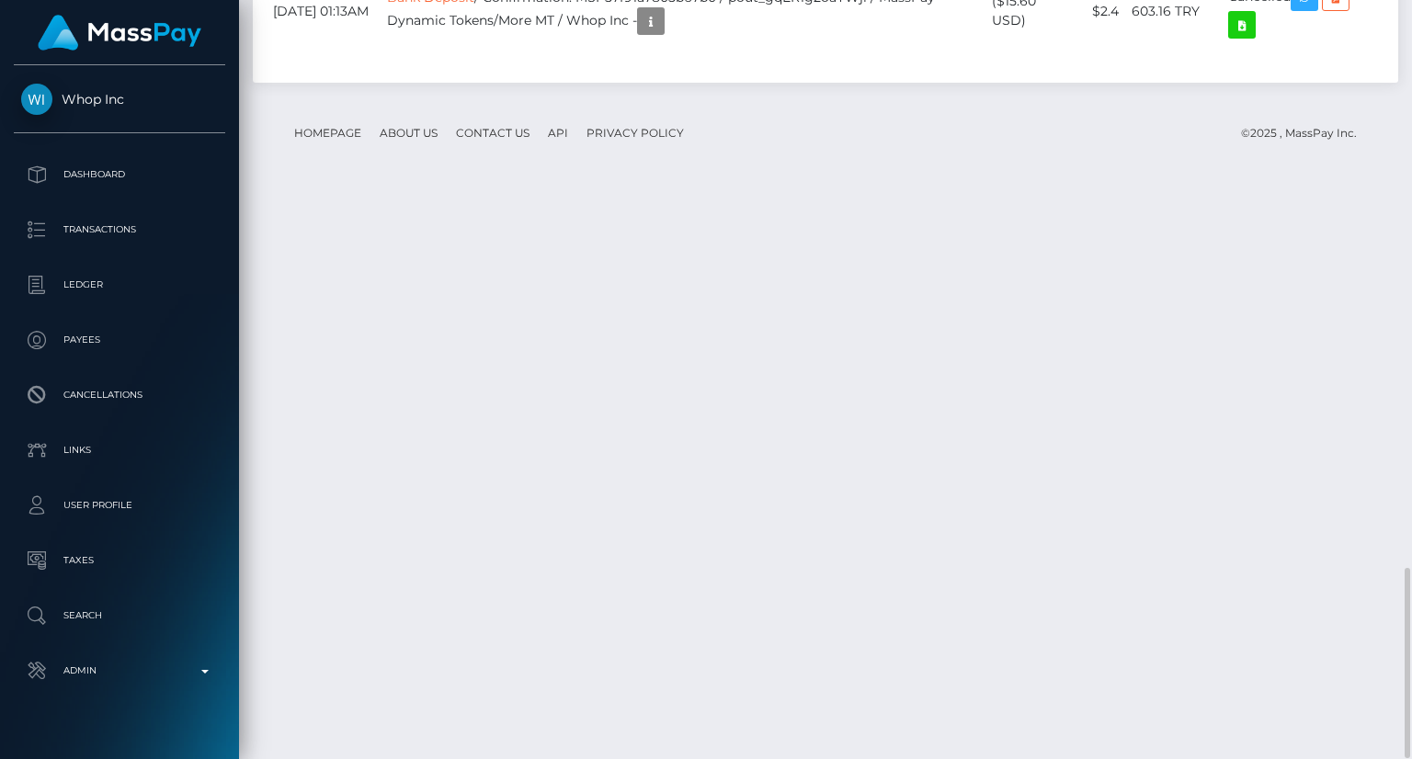
drag, startPoint x: 622, startPoint y: 330, endPoint x: 767, endPoint y: 324, distance: 144.5
copy td "MSPf425d6ce4b62092"
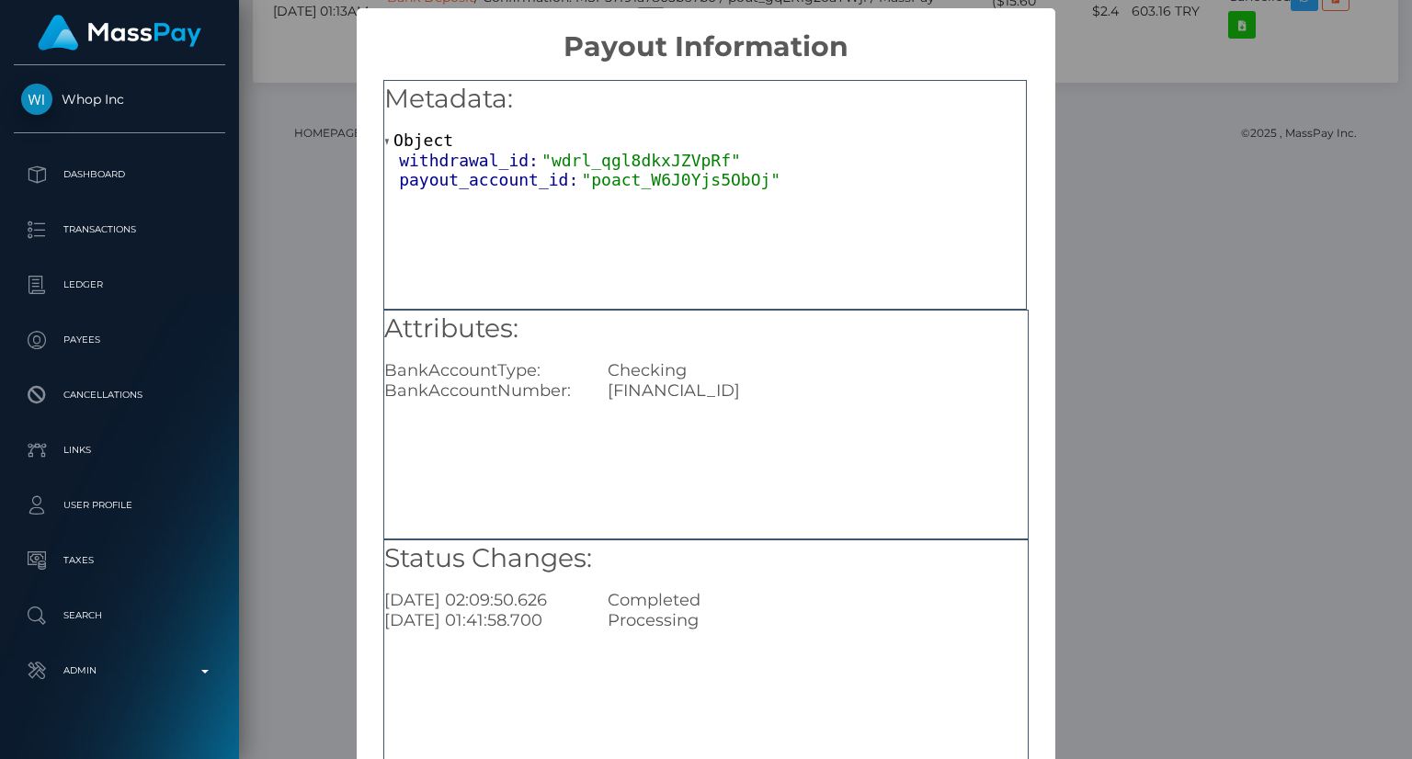
scroll to position [115, 0]
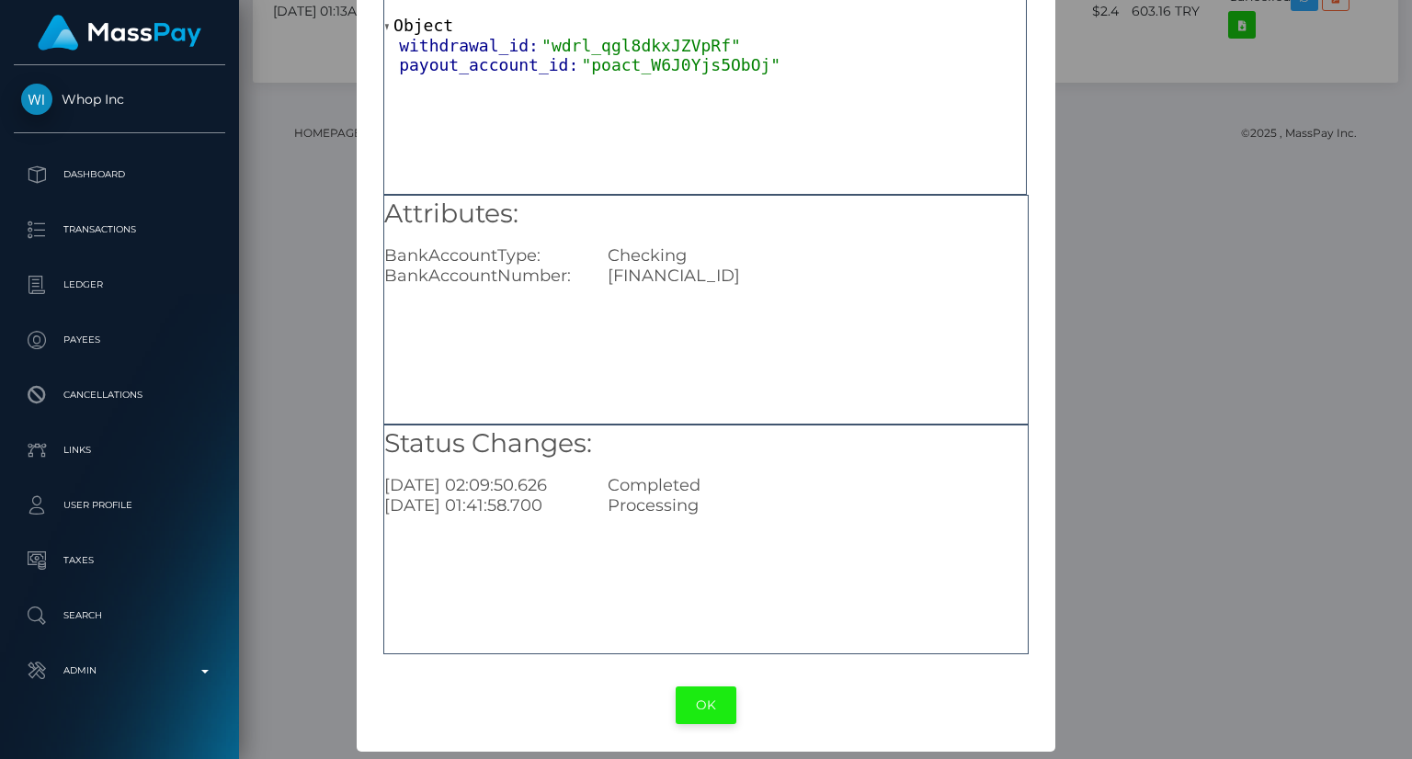
click at [710, 722] on button "OK" at bounding box center [706, 706] width 61 height 38
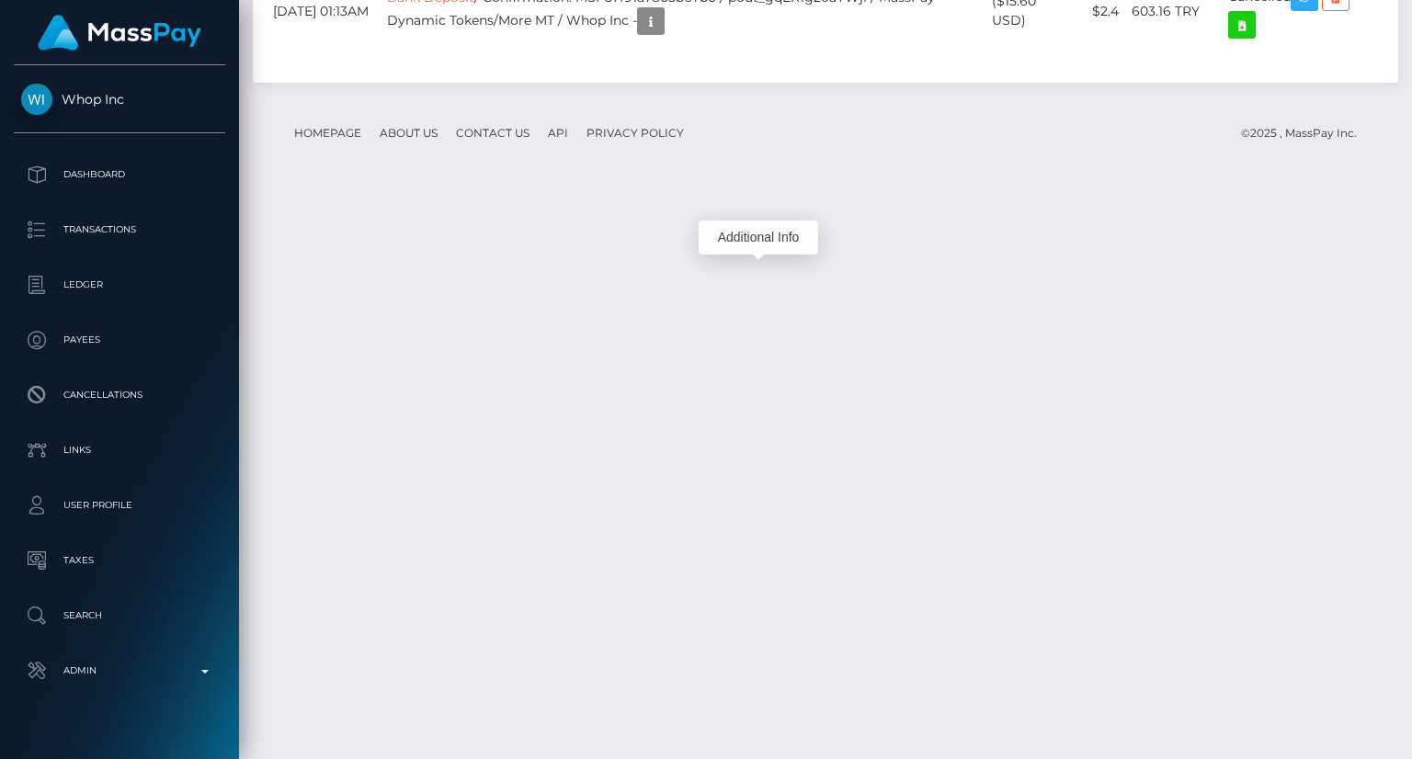
scroll to position [221, 353]
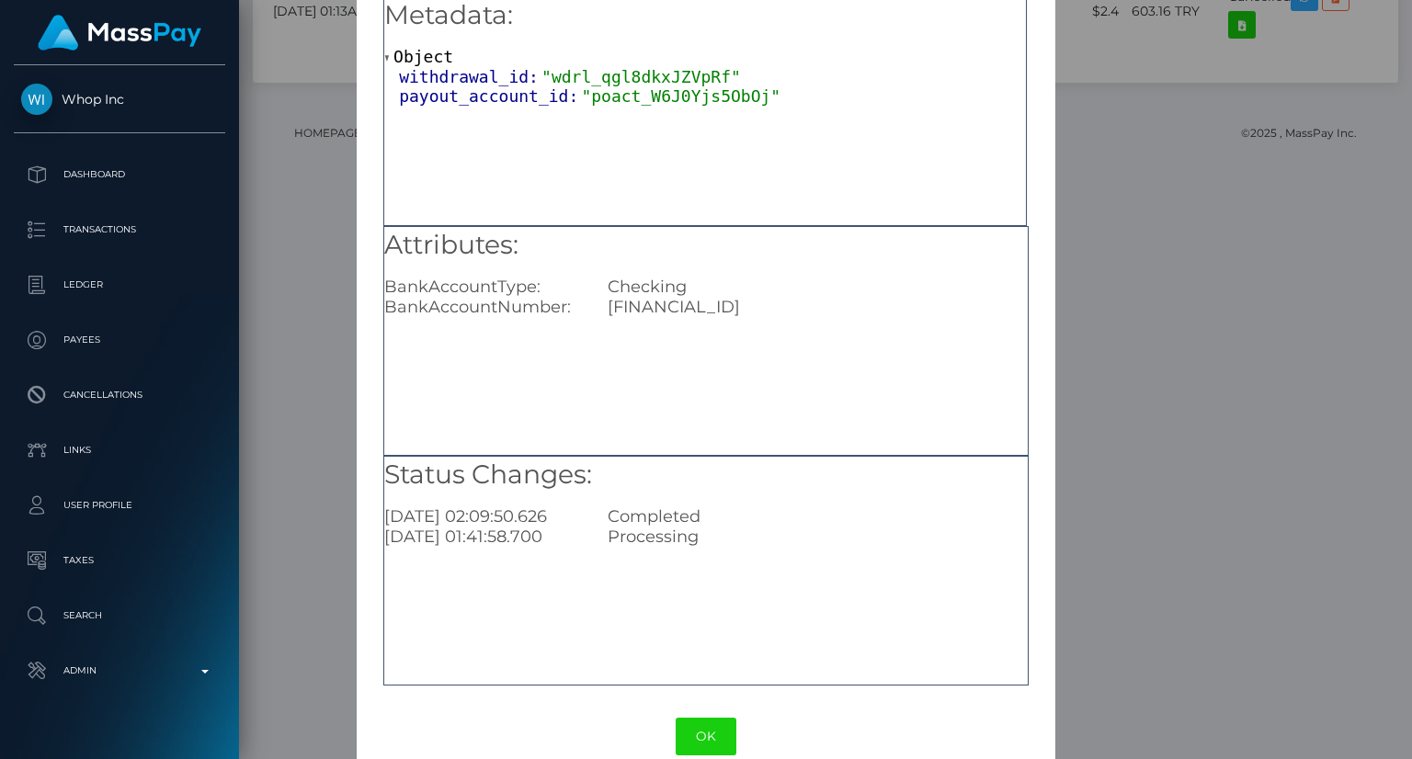
scroll to position [115, 0]
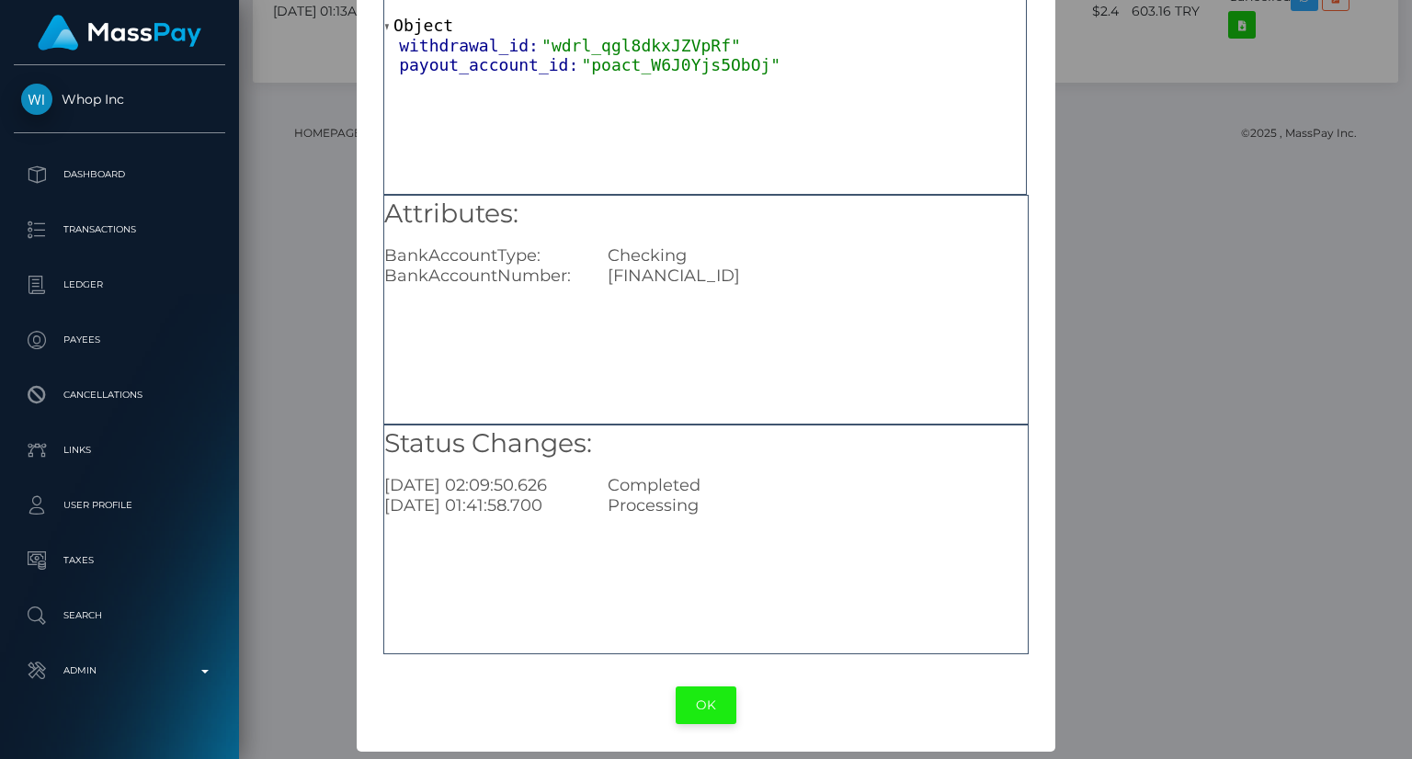
click at [715, 710] on button "OK" at bounding box center [706, 706] width 61 height 38
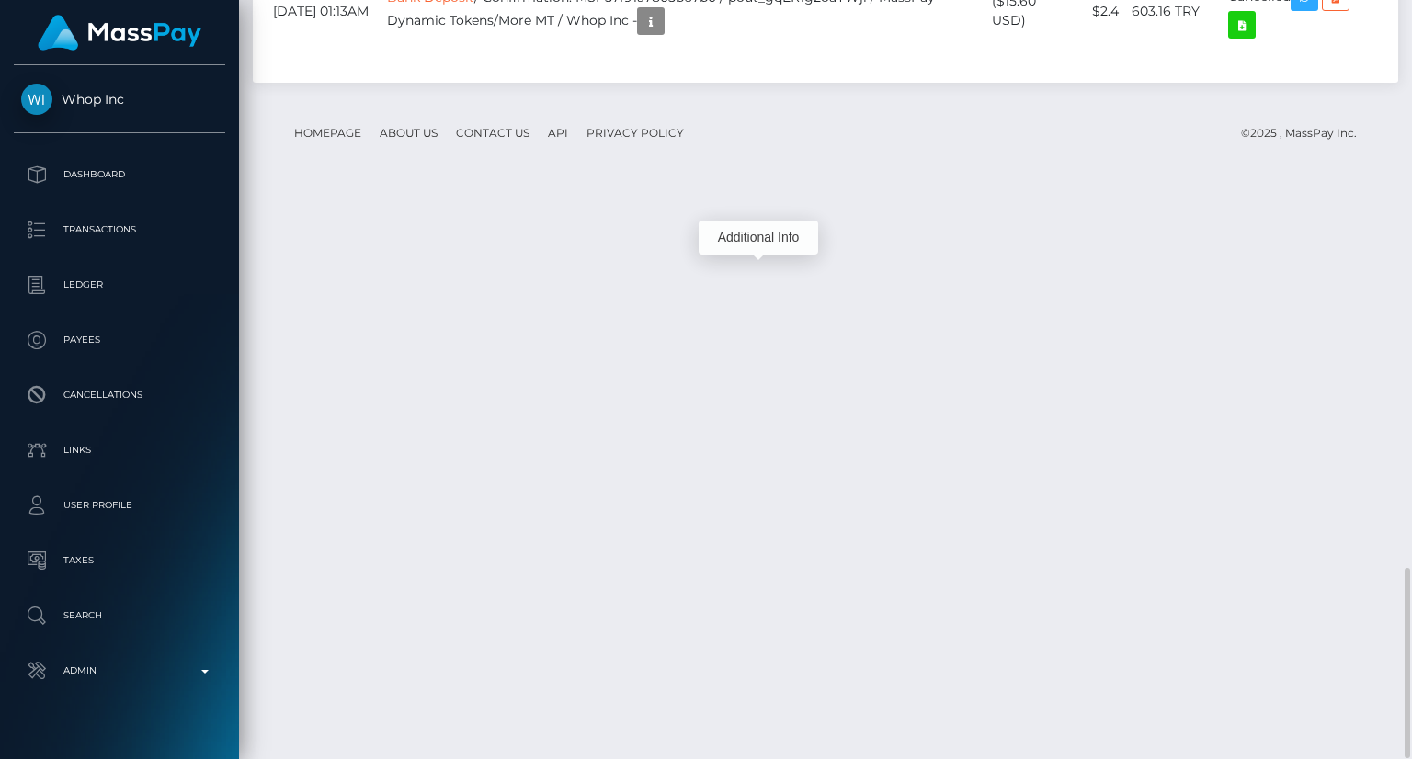
scroll to position [221, 353]
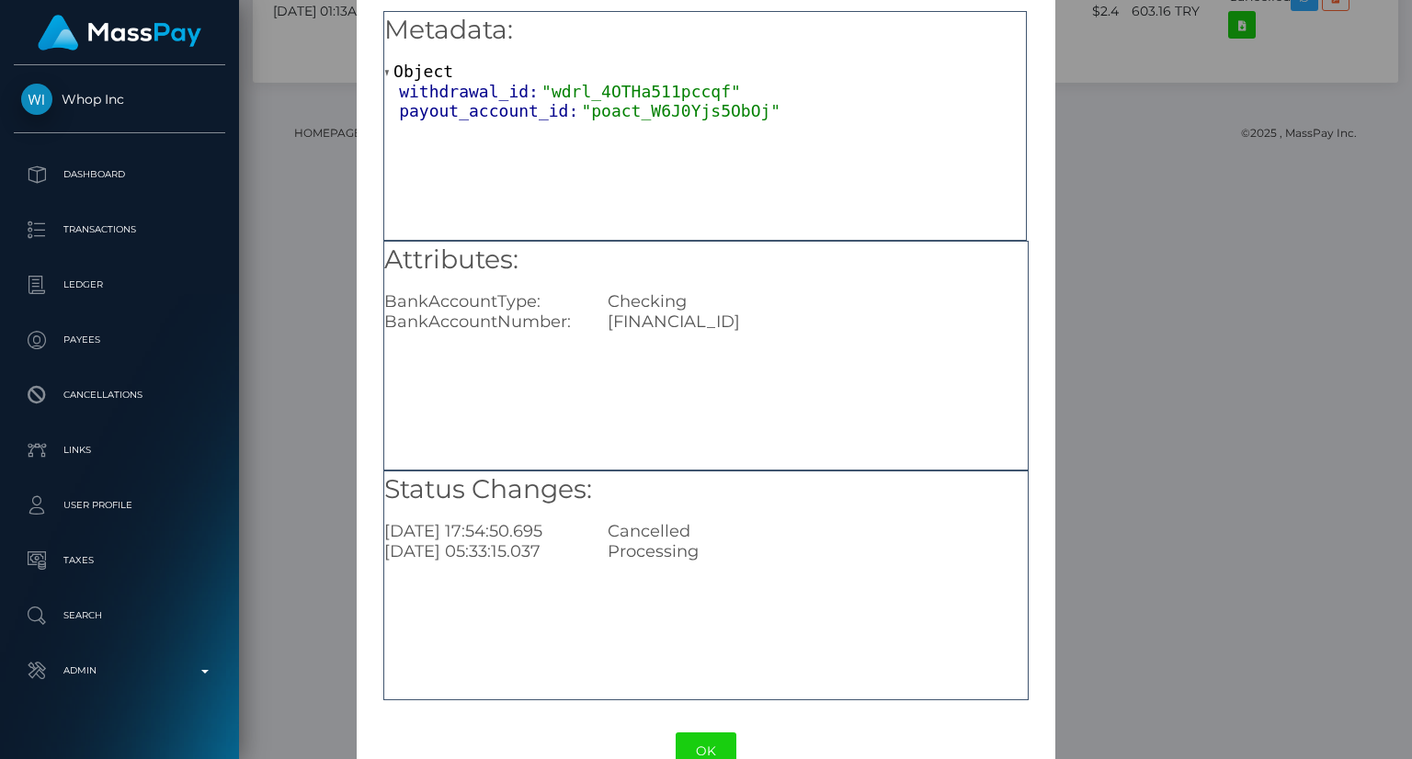
scroll to position [115, 0]
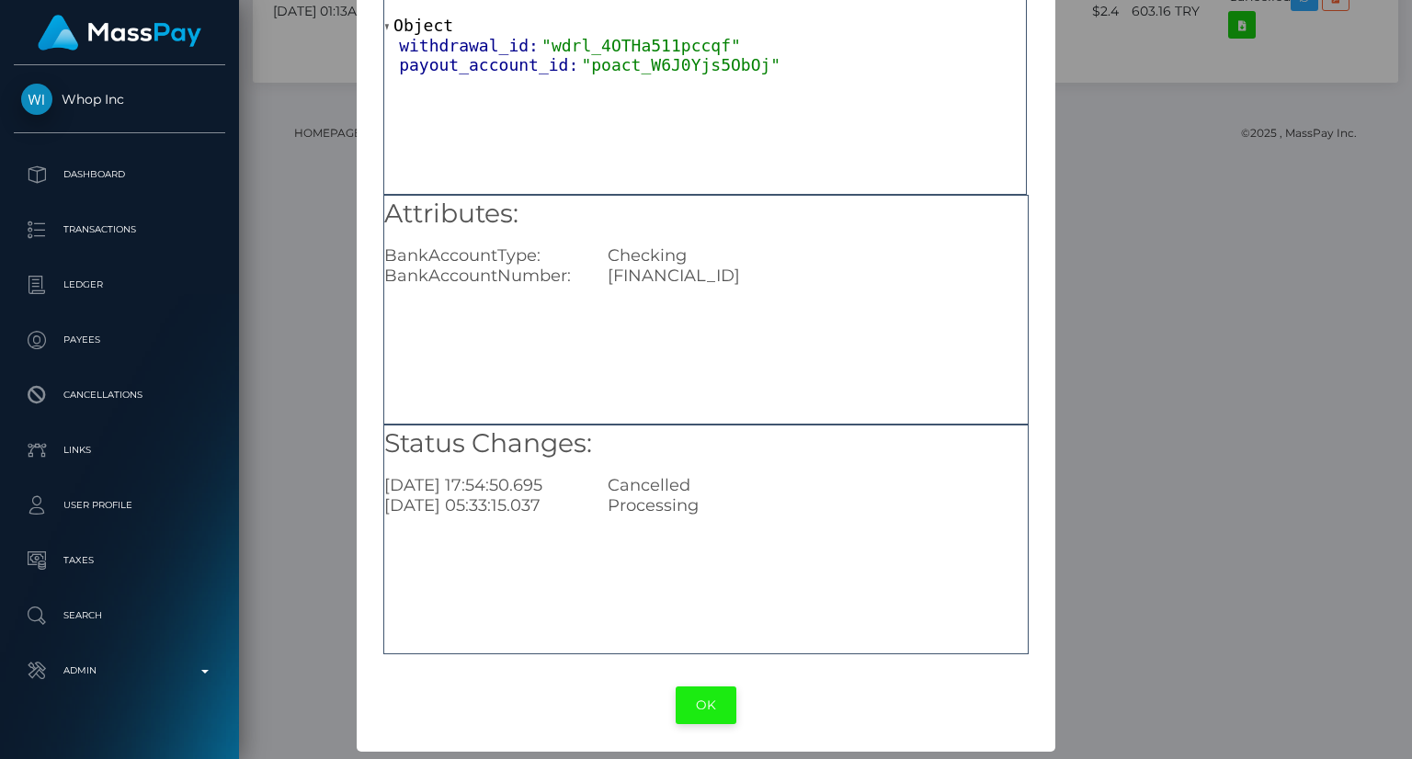
click at [706, 704] on button "OK" at bounding box center [706, 706] width 61 height 38
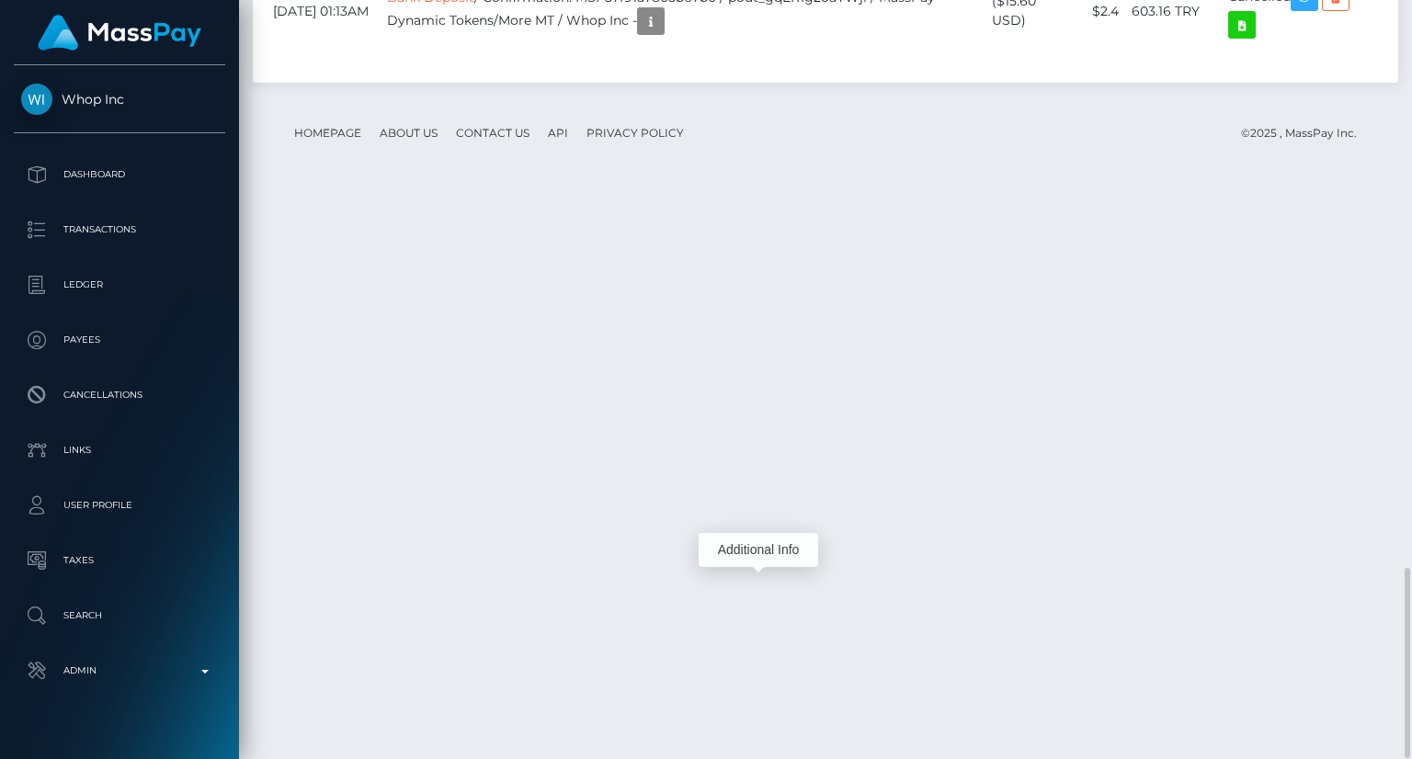
scroll to position [221, 353]
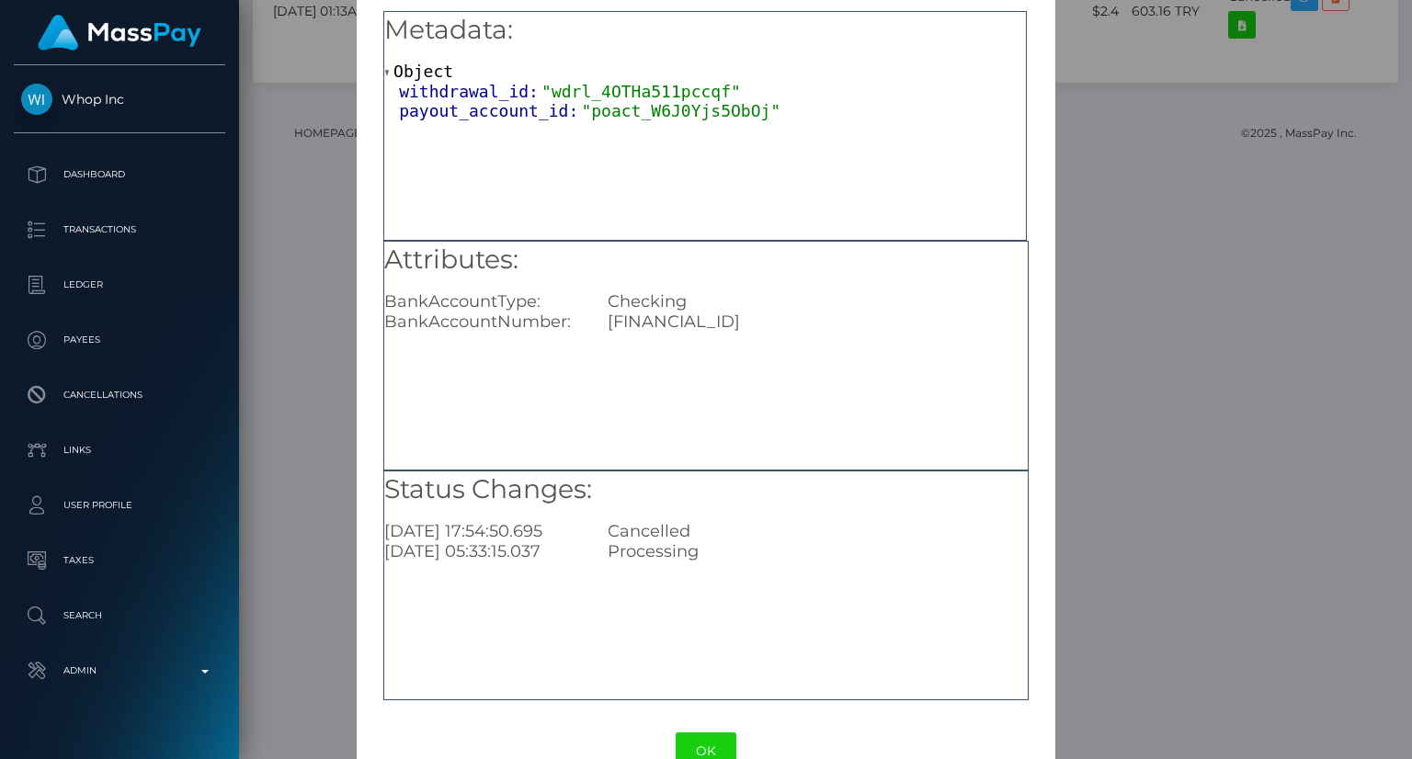
scroll to position [115, 0]
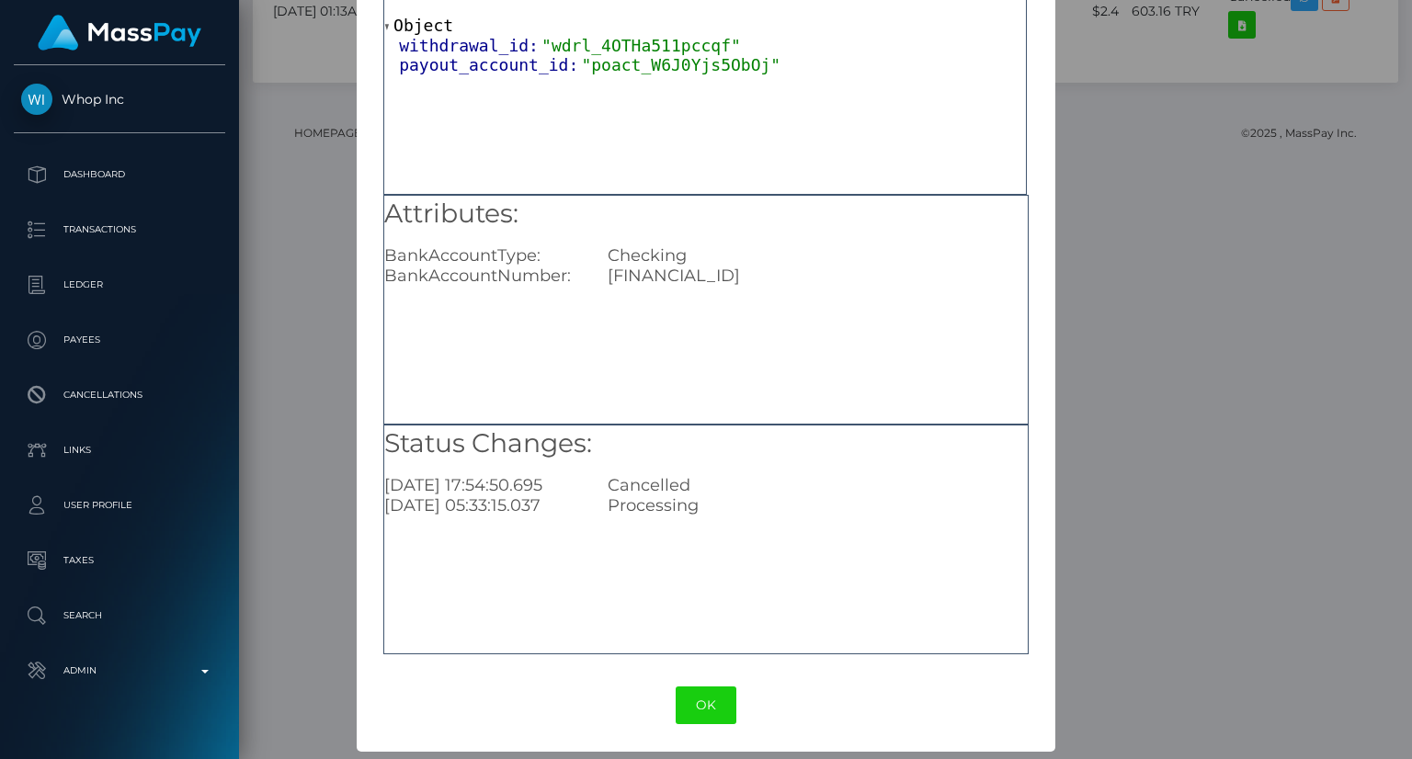
click at [705, 704] on button "OK" at bounding box center [706, 706] width 61 height 38
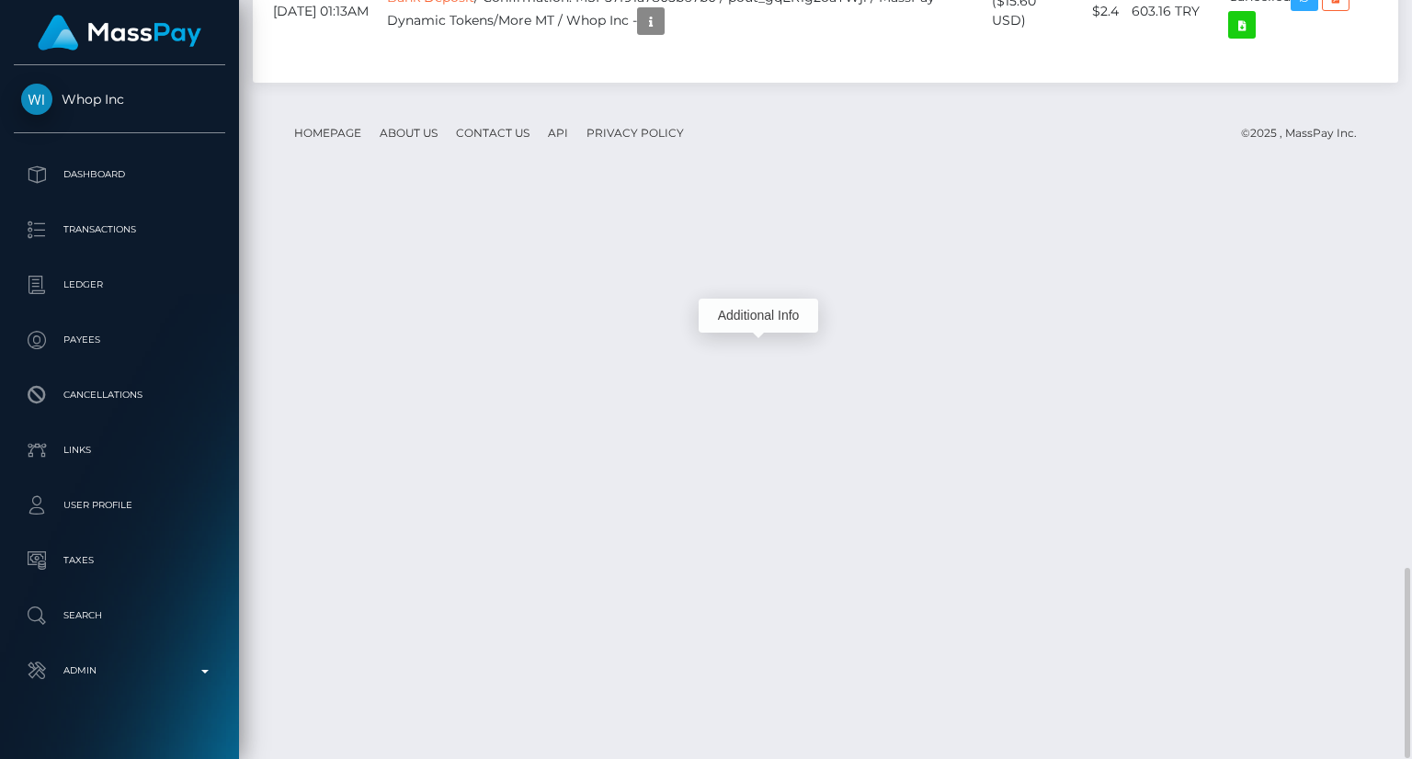
scroll to position [221, 353]
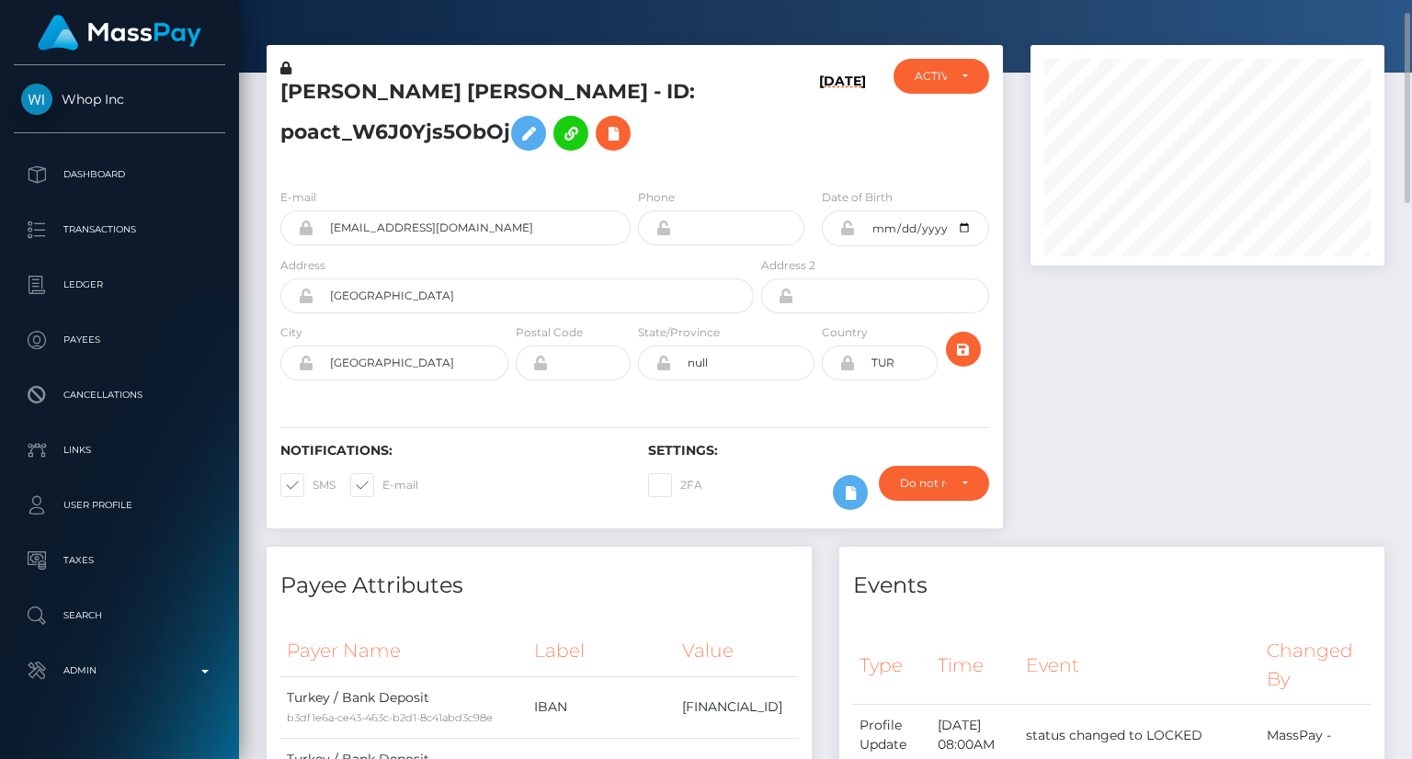
scroll to position [0, 0]
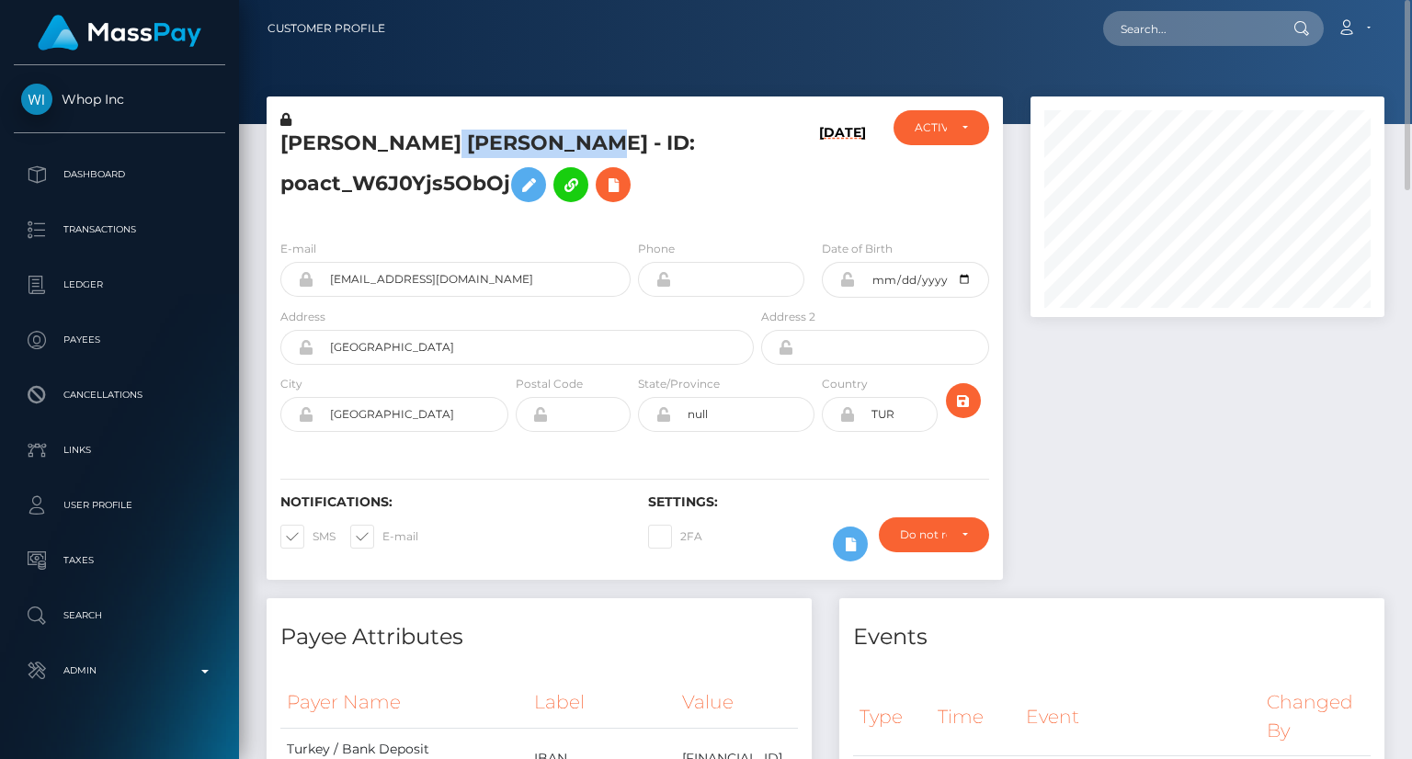
drag, startPoint x: 482, startPoint y: 144, endPoint x: 622, endPoint y: 141, distance: 140.7
click at [622, 141] on h5 "REEMA MOHAMED ALI ALKURDI - ID: poact_W6J0Yjs5ObOj" at bounding box center [511, 171] width 463 height 82
copy h5 "ALI ALKURDI"
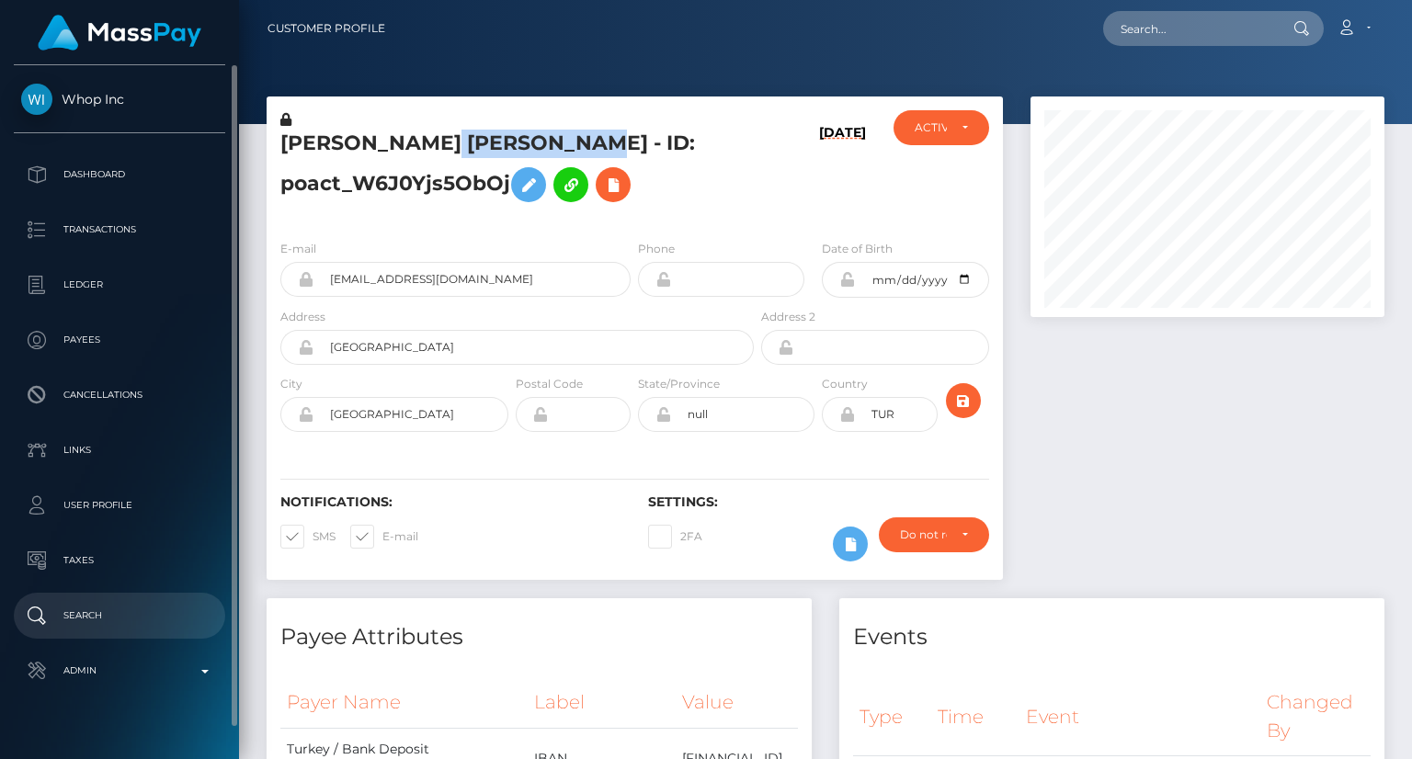
click at [90, 617] on p "Search" at bounding box center [119, 616] width 197 height 28
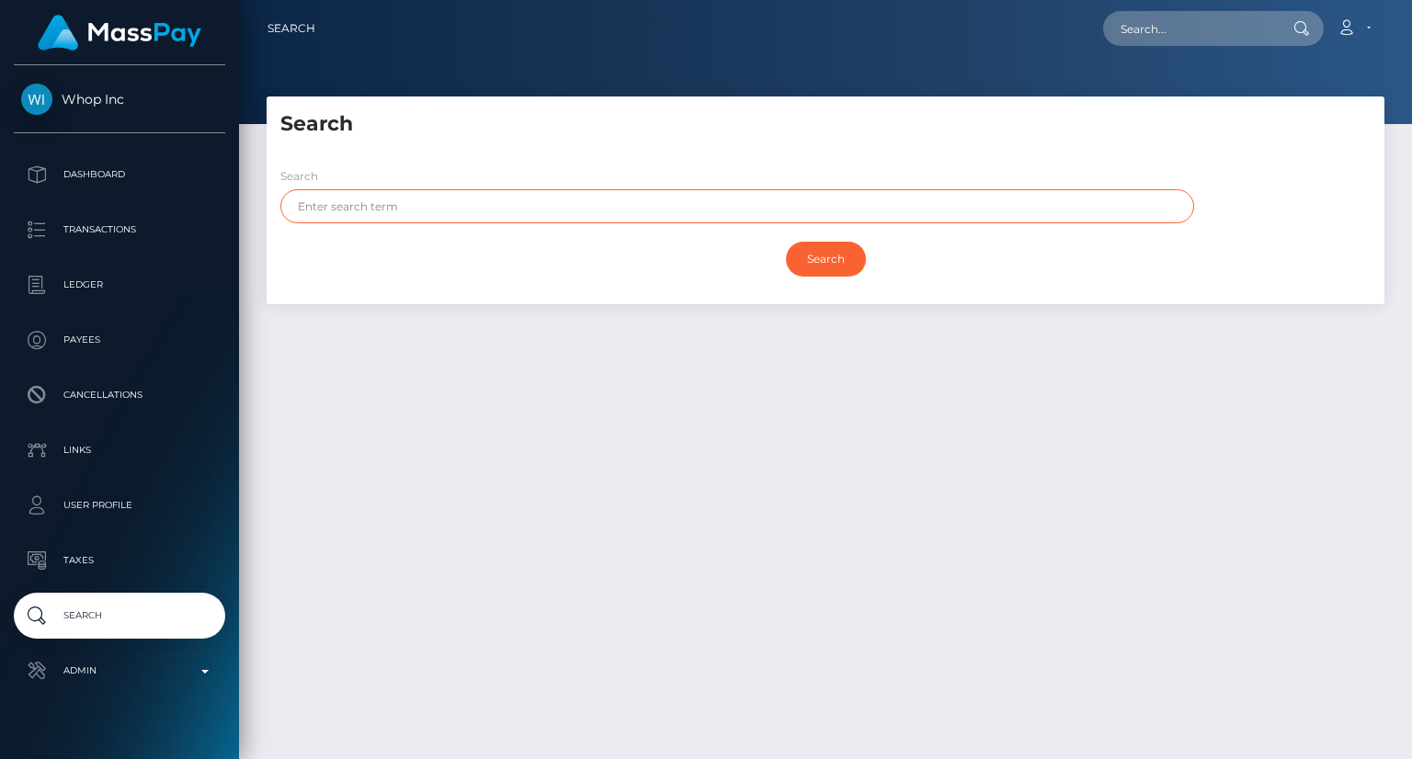
click at [391, 211] on input "text" at bounding box center [737, 206] width 914 height 34
paste input "ALI ALKURDI"
type input "ALI ALKURDI"
click at [837, 253] on input "Search" at bounding box center [826, 259] width 80 height 35
click at [827, 252] on input "Search" at bounding box center [826, 259] width 80 height 35
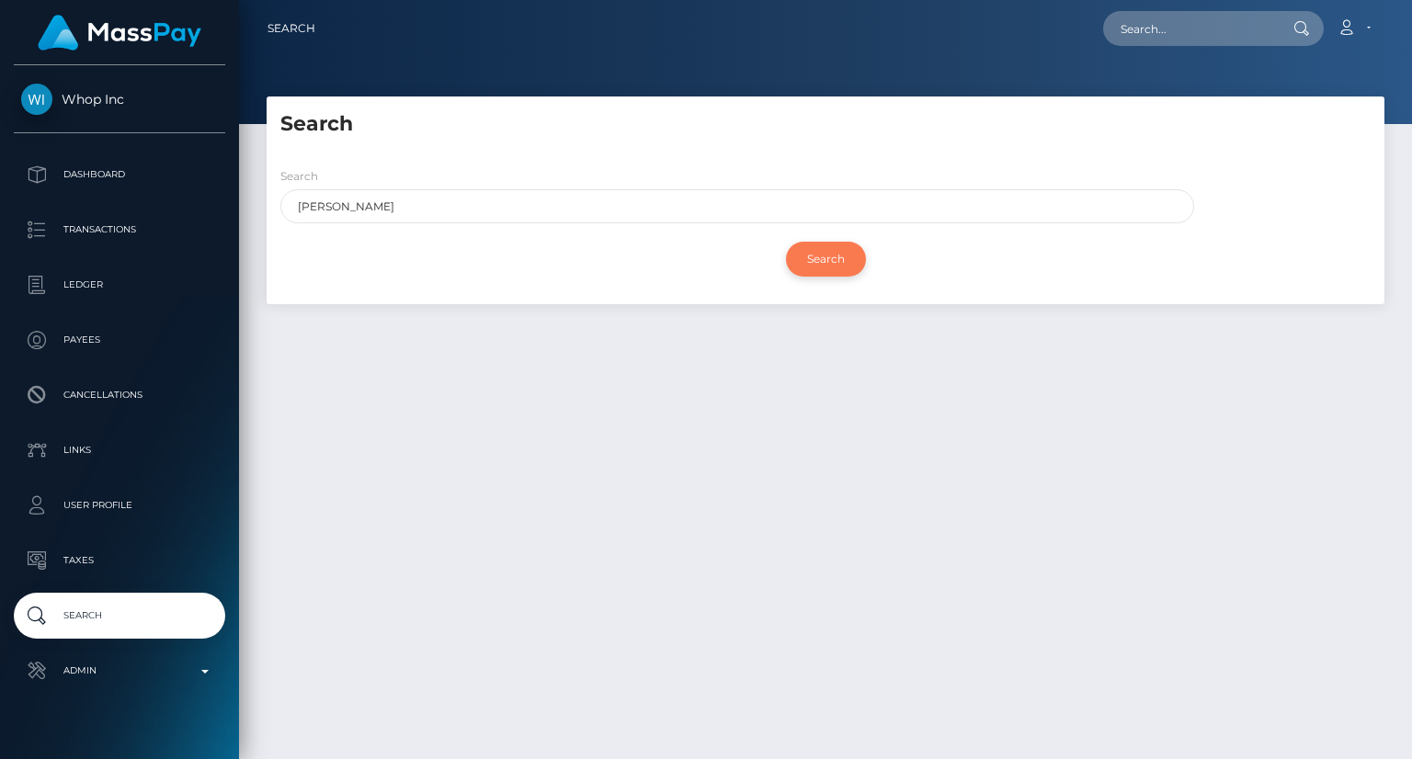
click at [833, 262] on input "Search" at bounding box center [826, 259] width 80 height 35
click at [829, 267] on input "Search" at bounding box center [826, 259] width 80 height 35
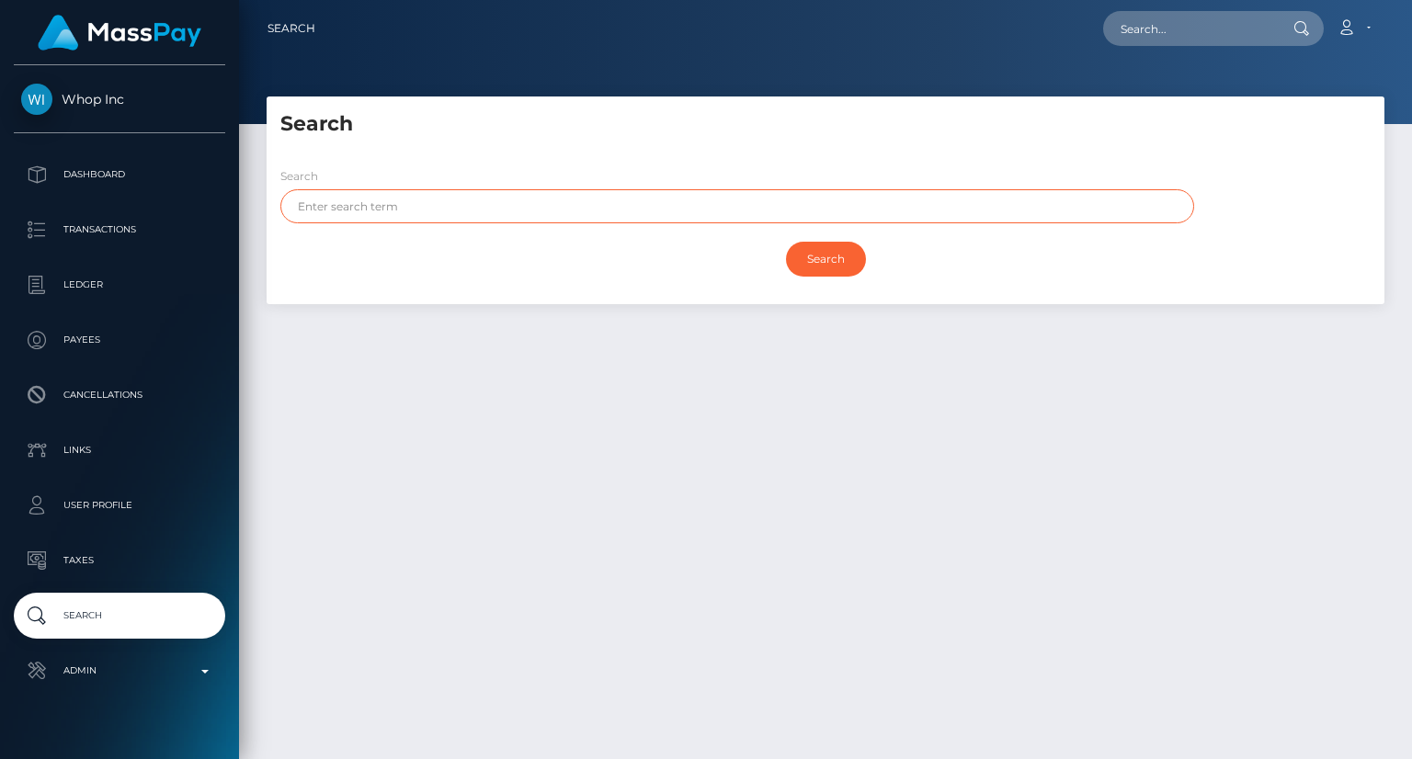
click at [403, 211] on input "text" at bounding box center [737, 206] width 914 height 34
paste input "[PERSON_NAME]"
type input "[PERSON_NAME]"
click at [840, 256] on input "Search" at bounding box center [826, 259] width 80 height 35
click at [843, 259] on input "Search" at bounding box center [826, 259] width 80 height 35
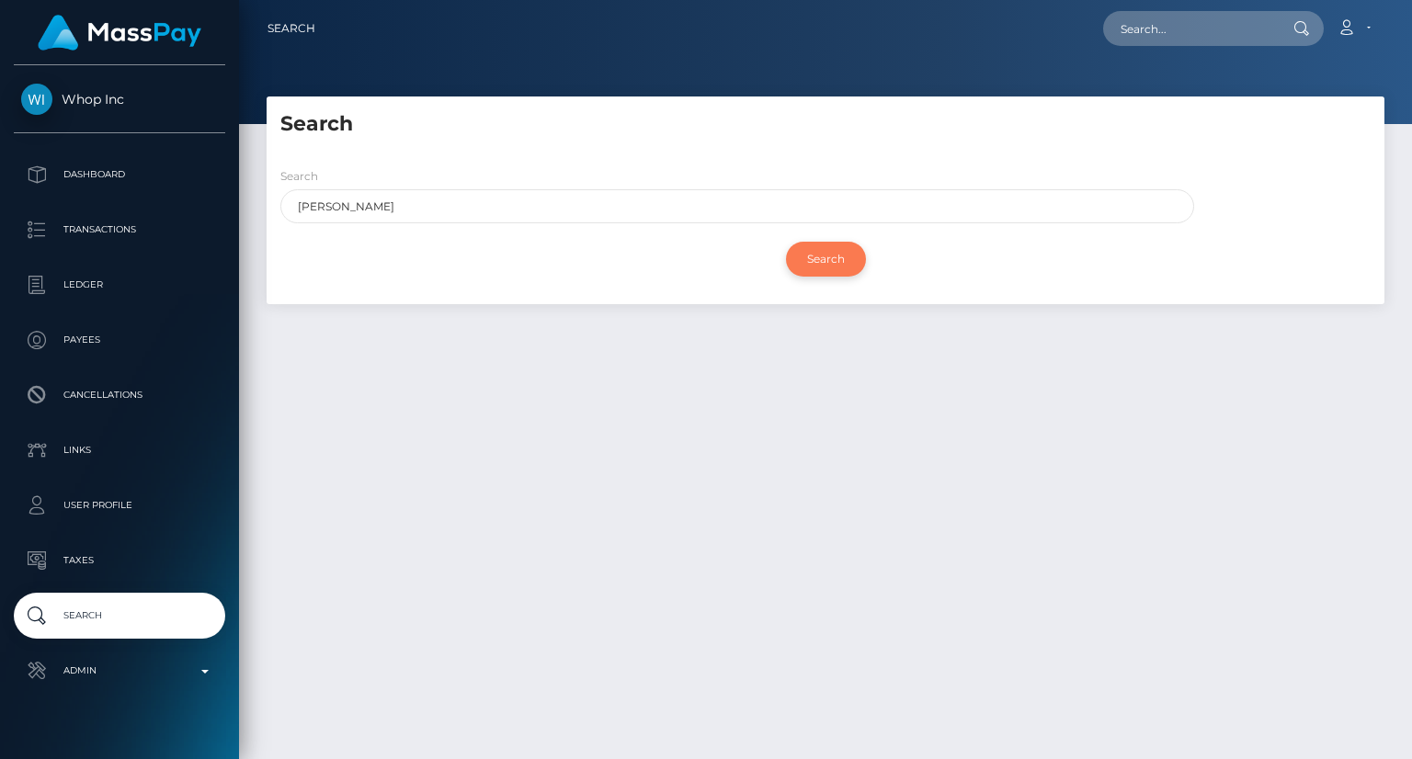
click at [843, 259] on input "Search" at bounding box center [826, 259] width 80 height 35
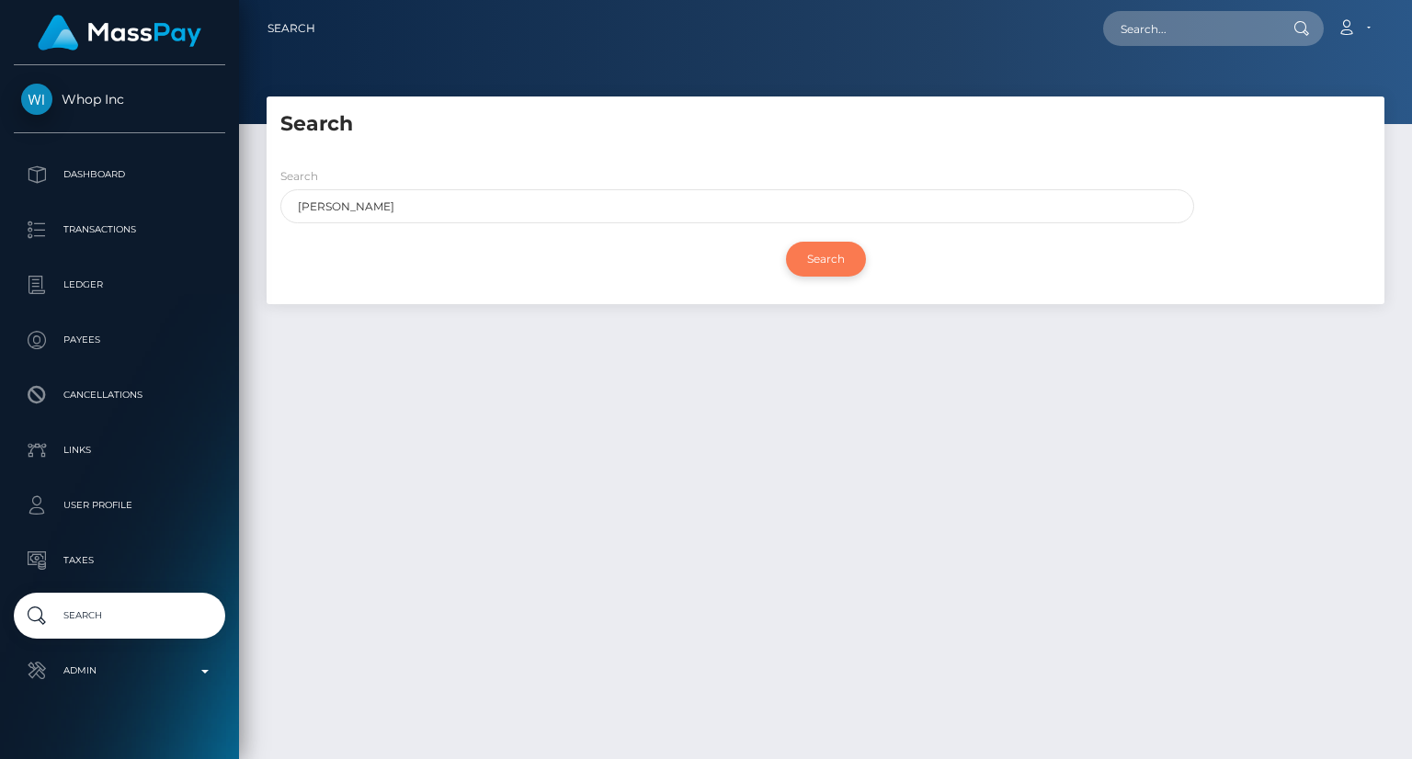
click at [843, 259] on input "Search" at bounding box center [826, 259] width 80 height 35
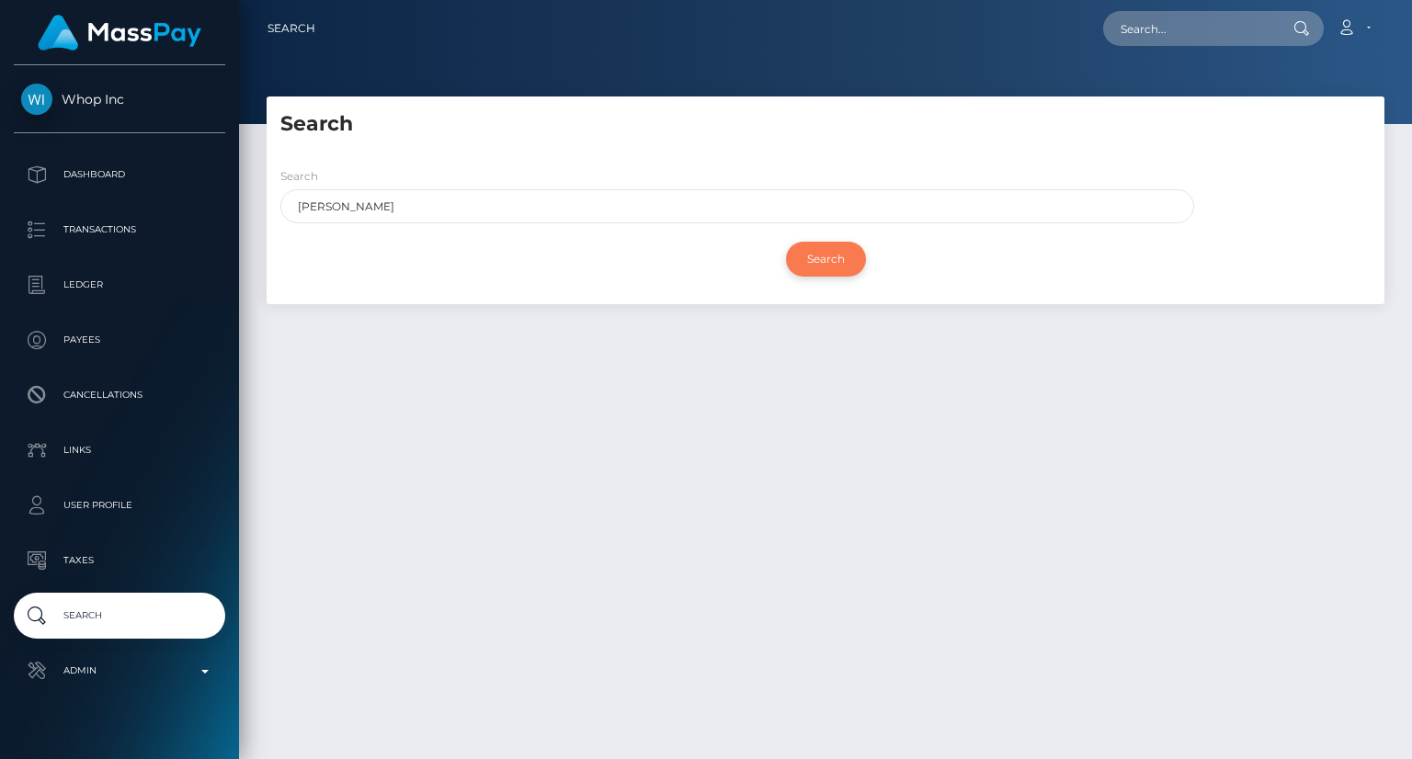
click at [823, 271] on input "Search" at bounding box center [826, 259] width 80 height 35
click at [808, 255] on input "Search" at bounding box center [826, 259] width 80 height 35
click at [824, 255] on input "Search" at bounding box center [826, 259] width 80 height 35
click at [830, 264] on input "Search" at bounding box center [826, 259] width 80 height 35
click at [828, 265] on input "Search" at bounding box center [826, 259] width 80 height 35
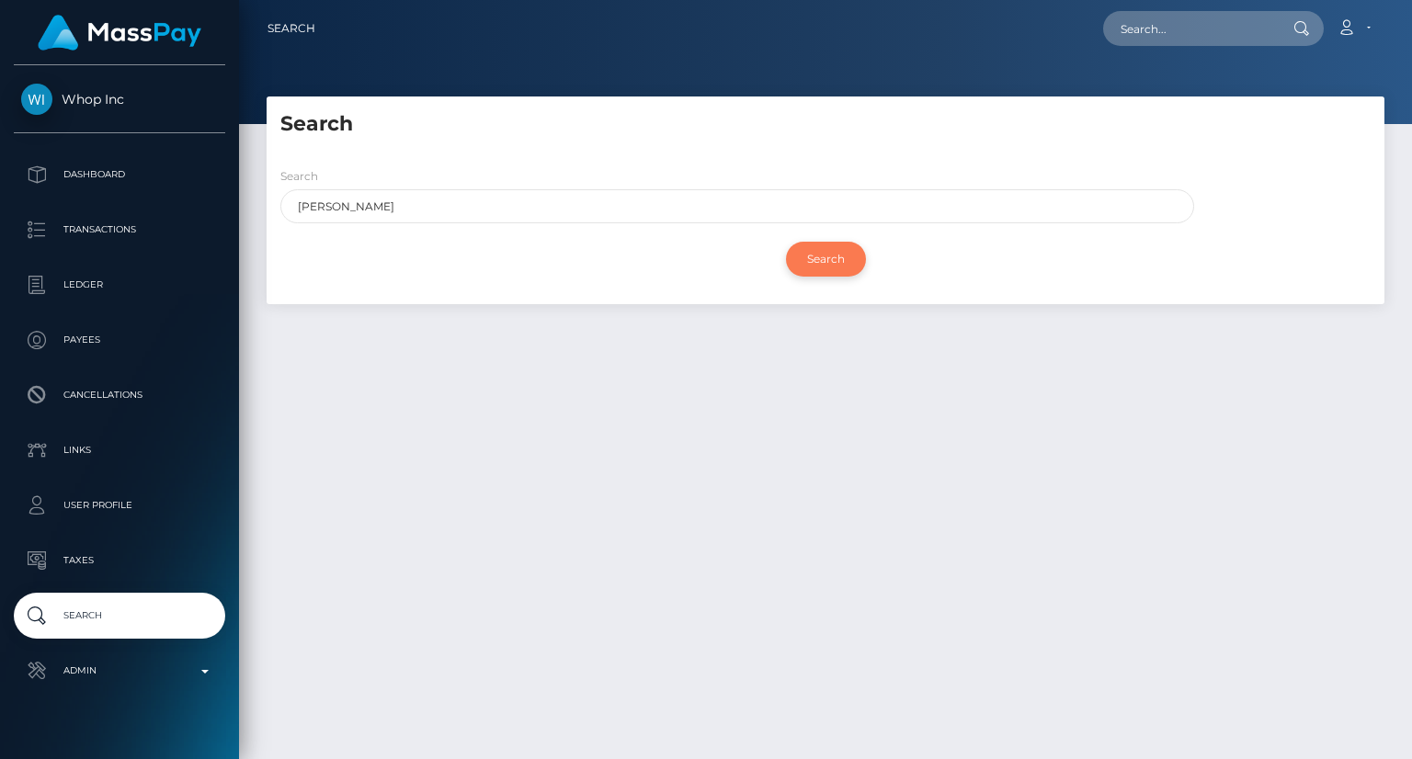
click at [825, 261] on input "Search" at bounding box center [826, 259] width 80 height 35
click at [826, 265] on input "Search" at bounding box center [826, 259] width 80 height 35
click at [830, 258] on input "Search" at bounding box center [826, 259] width 80 height 35
click at [836, 255] on input "Search" at bounding box center [826, 259] width 80 height 35
click at [809, 267] on input "Search" at bounding box center [826, 259] width 80 height 35
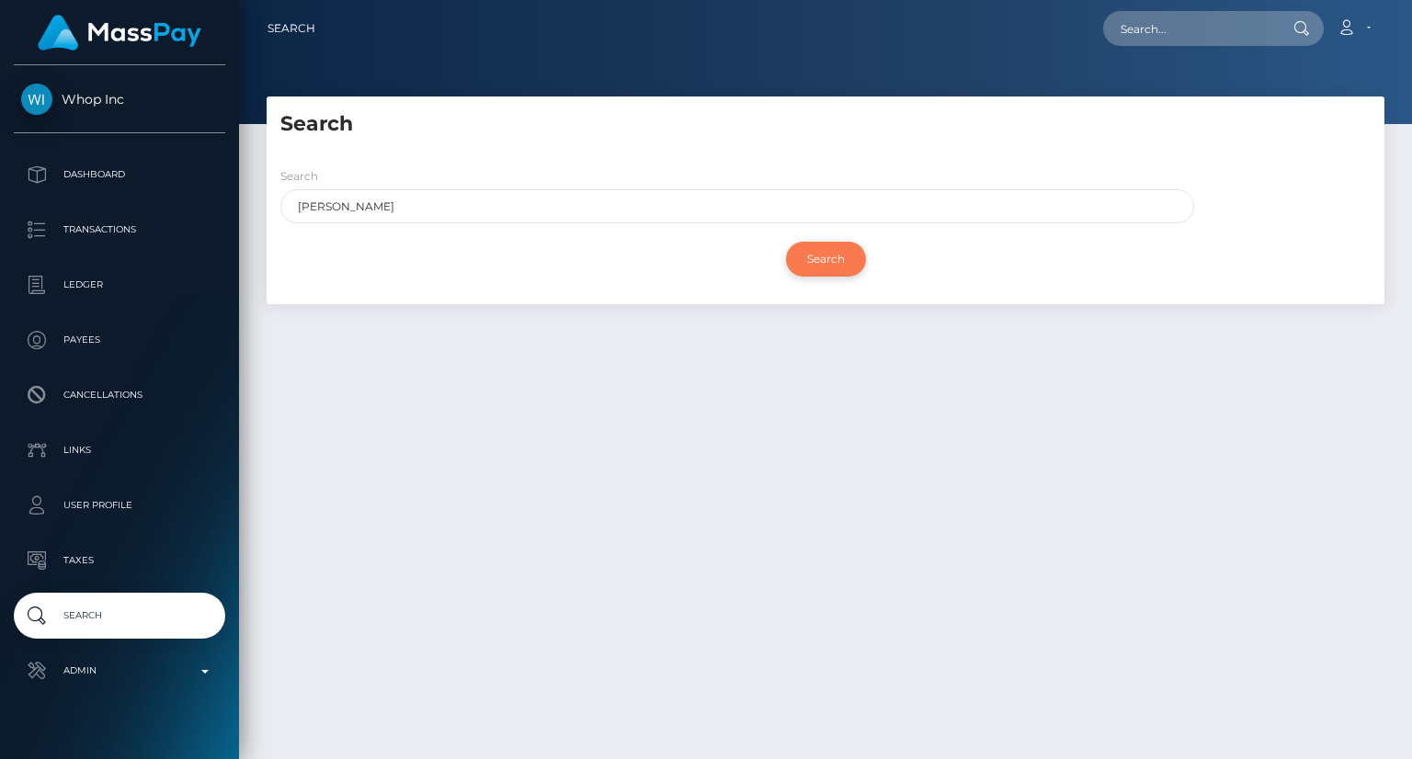
click at [809, 267] on input "Search" at bounding box center [826, 259] width 80 height 35
click at [813, 259] on input "Search" at bounding box center [826, 259] width 80 height 35
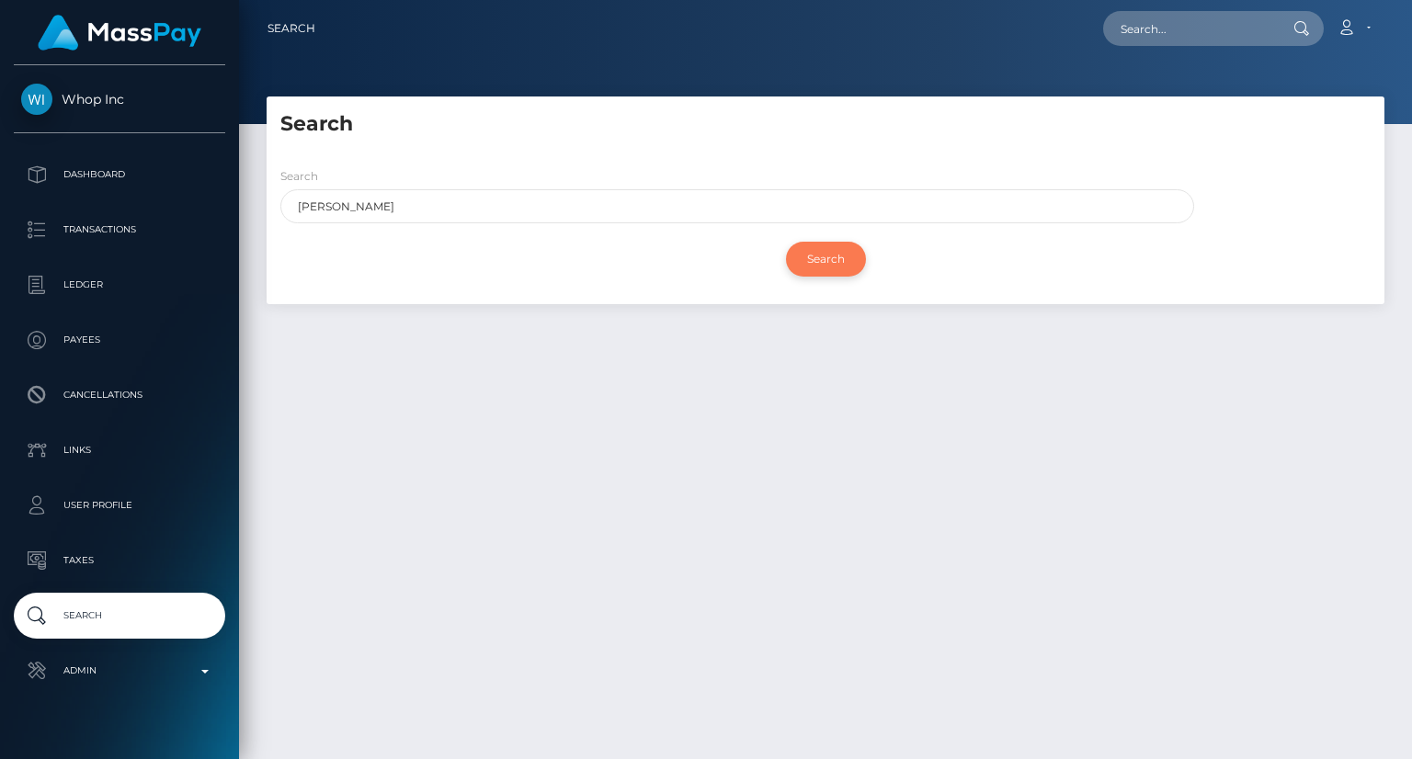
click at [813, 259] on input "Search" at bounding box center [826, 259] width 80 height 35
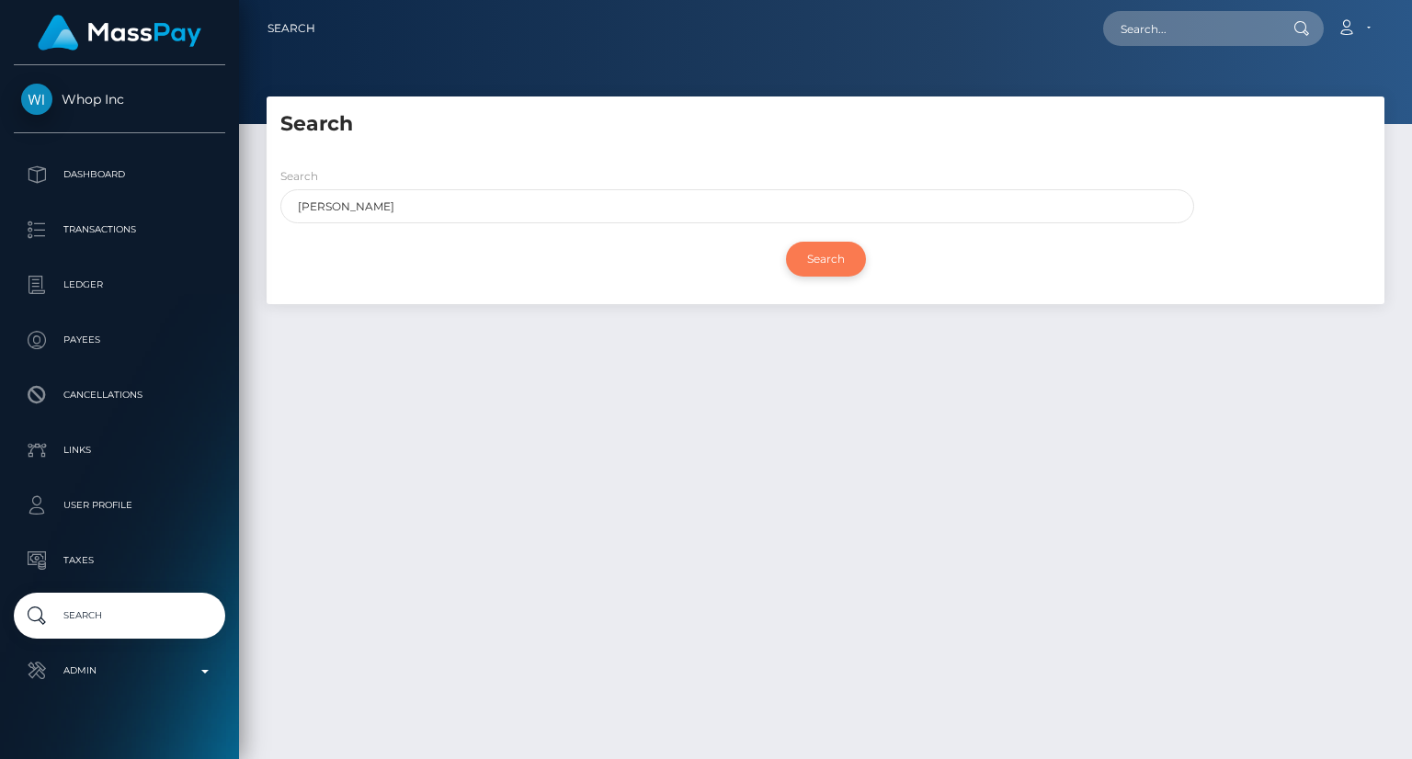
click at [813, 259] on input "Search" at bounding box center [826, 259] width 80 height 35
click at [841, 267] on input "Search" at bounding box center [826, 259] width 80 height 35
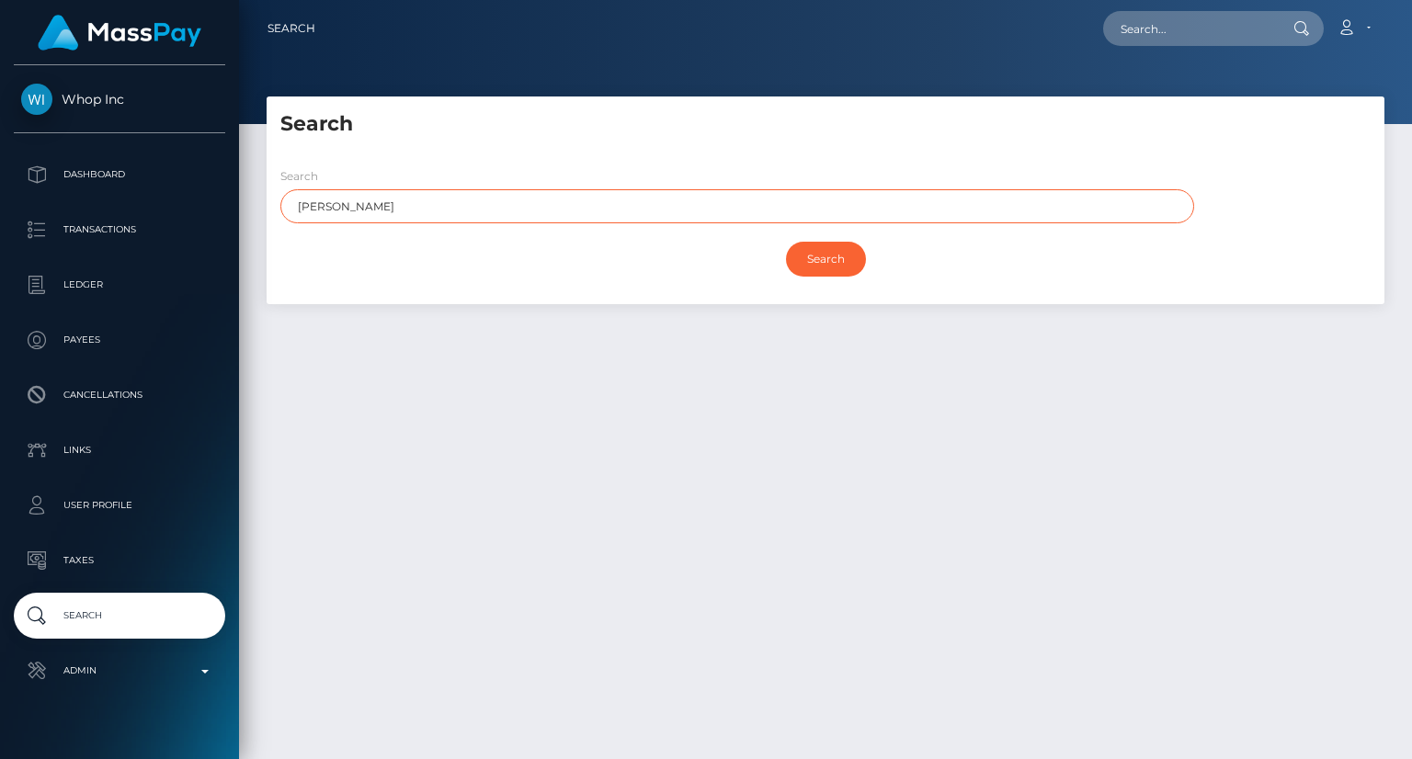
click at [416, 210] on input "[PERSON_NAME]" at bounding box center [737, 206] width 914 height 34
click at [786, 242] on input "Search" at bounding box center [826, 259] width 80 height 35
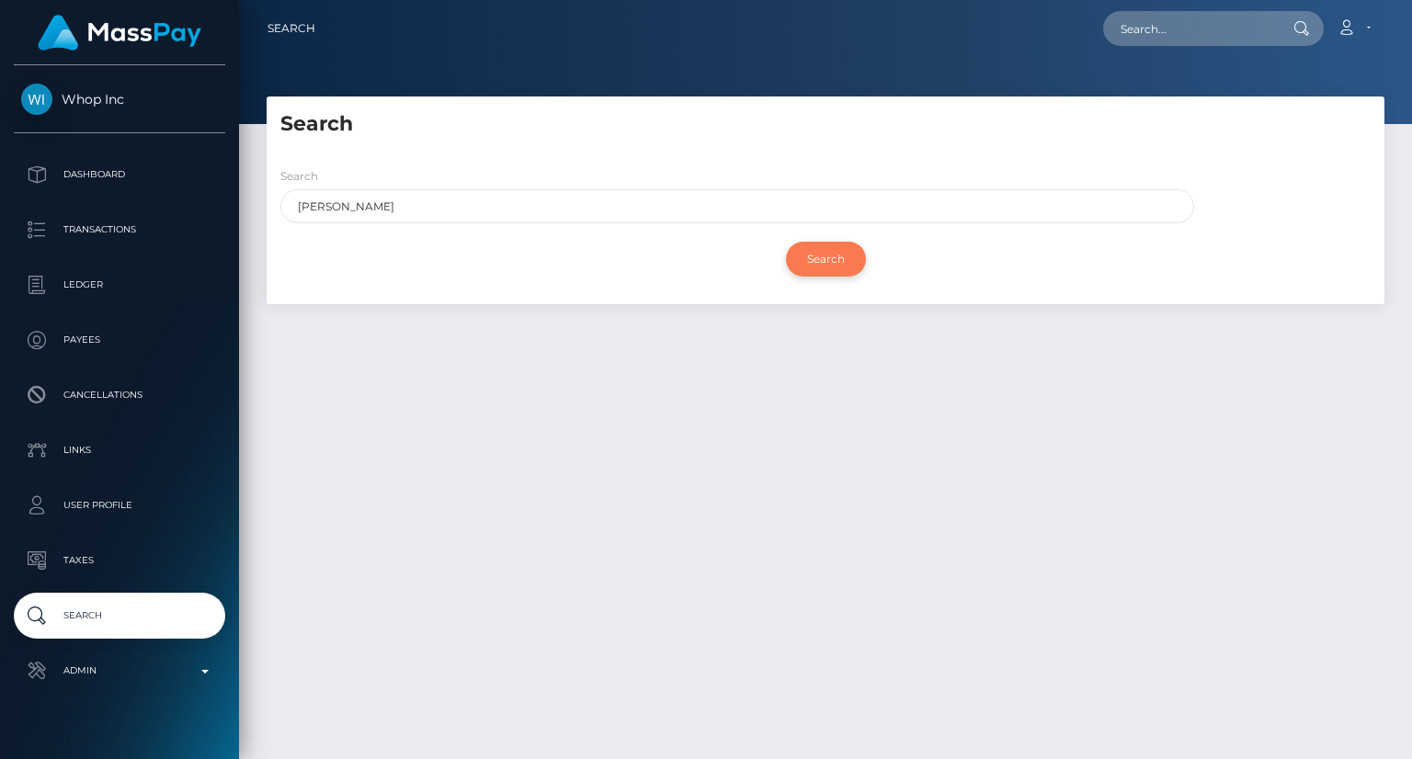
click at [832, 261] on input "Search" at bounding box center [826, 259] width 80 height 35
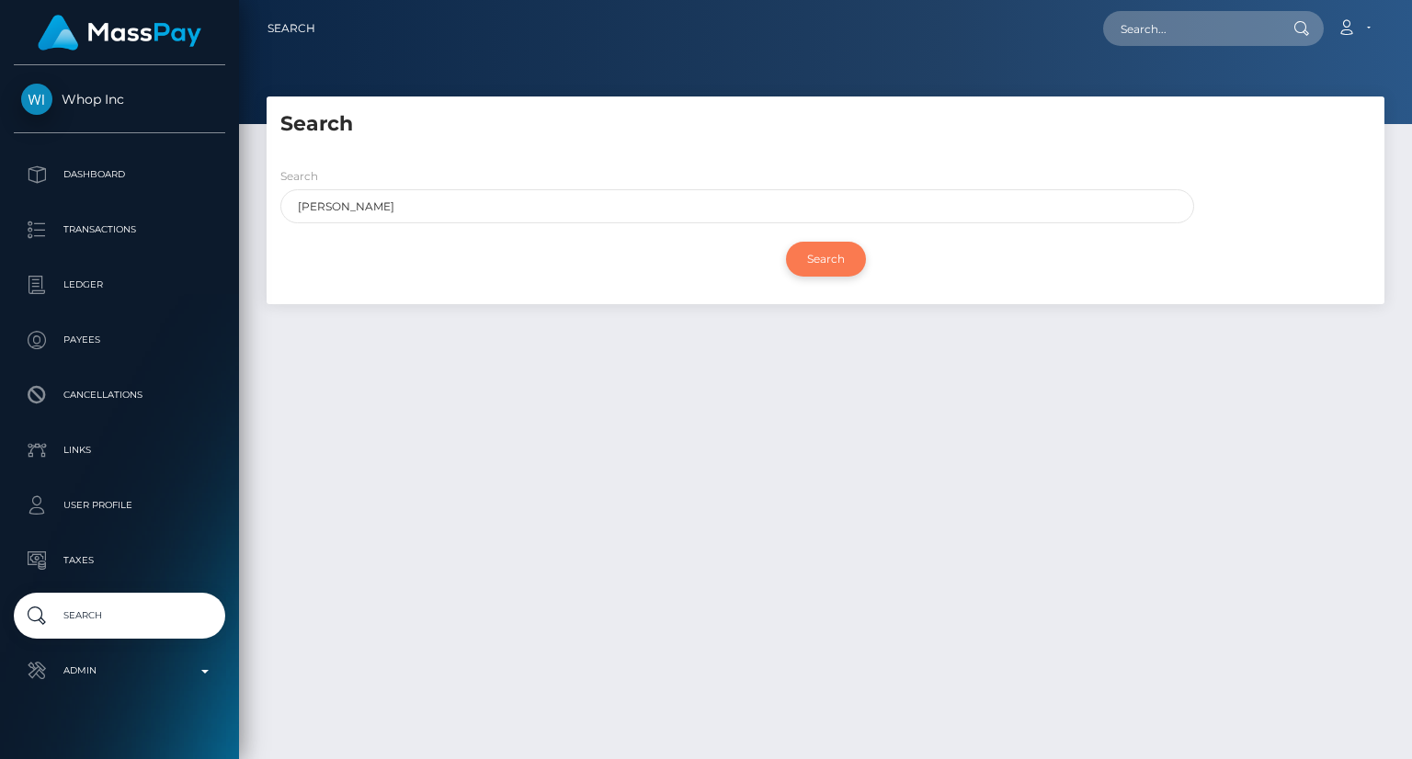
click at [832, 261] on input "Search" at bounding box center [826, 259] width 80 height 35
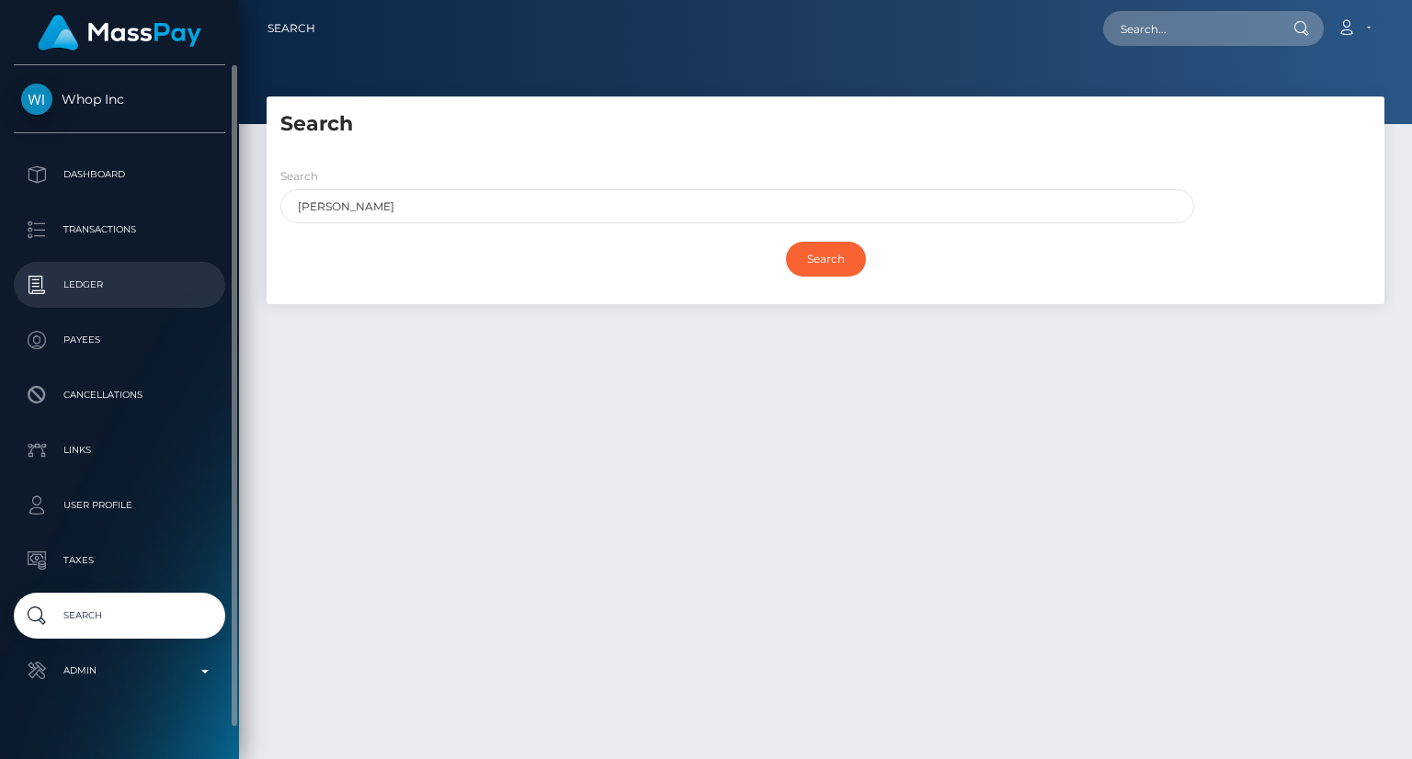
click at [59, 274] on p "Ledger" at bounding box center [119, 285] width 197 height 28
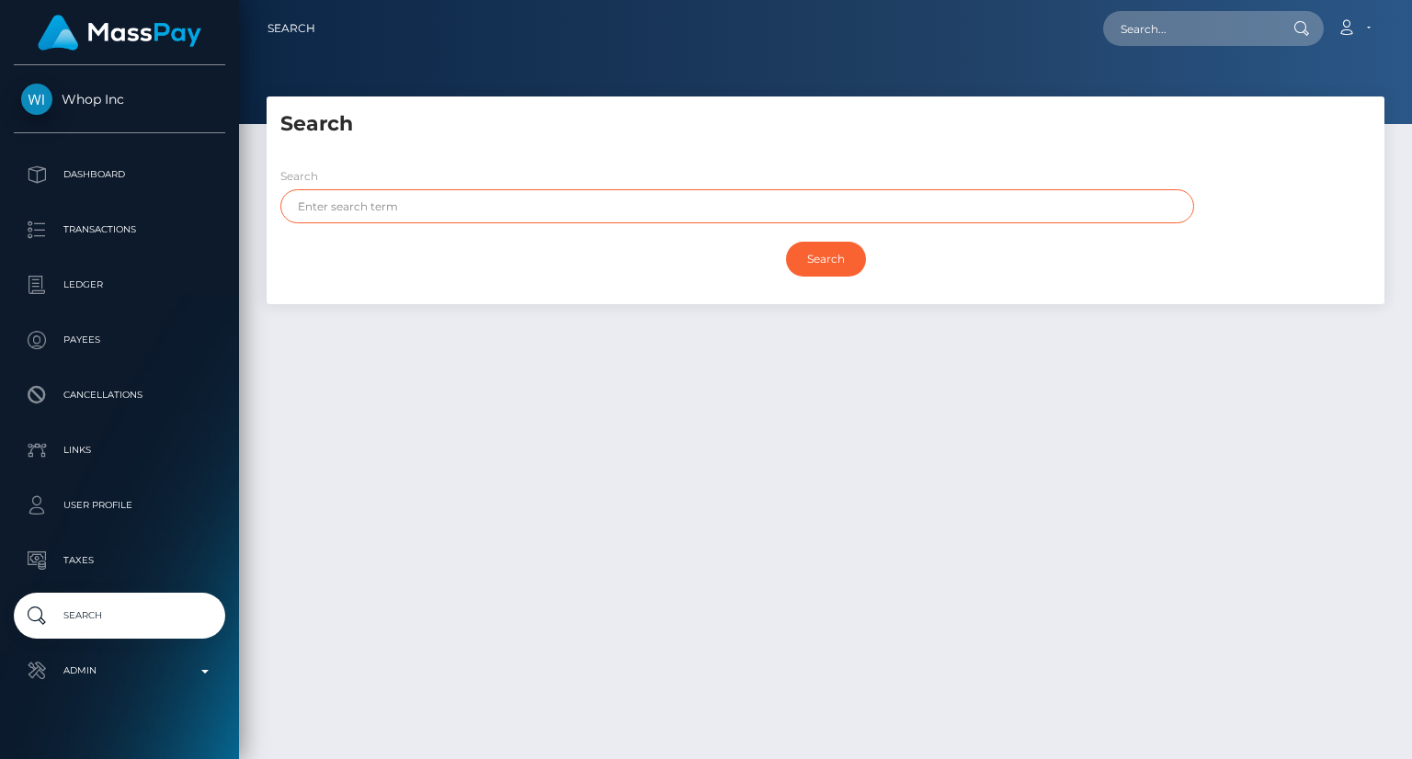
click at [555, 216] on input "text" at bounding box center [737, 206] width 914 height 34
paste input "[PERSON_NAME]"
click at [819, 265] on input "Search" at bounding box center [826, 259] width 80 height 35
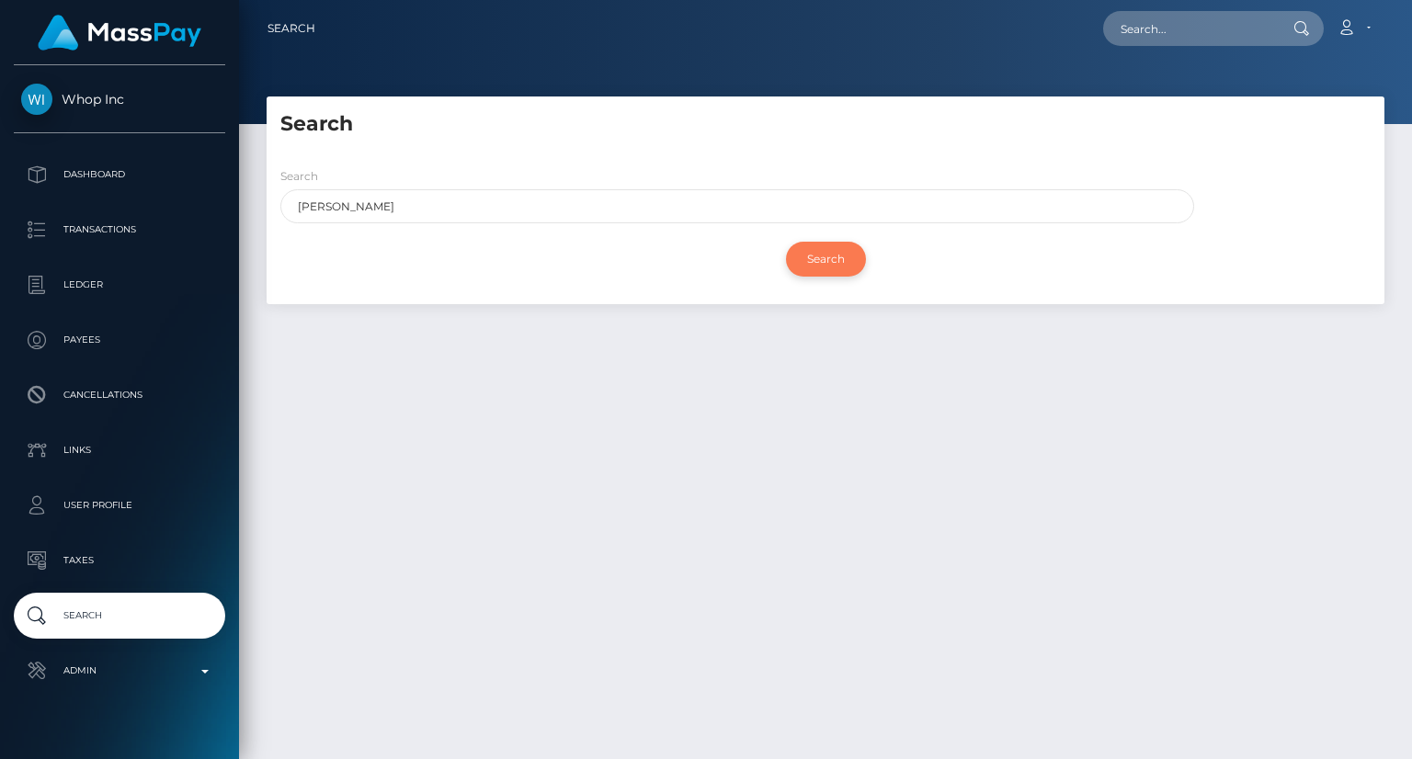
click at [819, 265] on input "Search" at bounding box center [826, 259] width 80 height 35
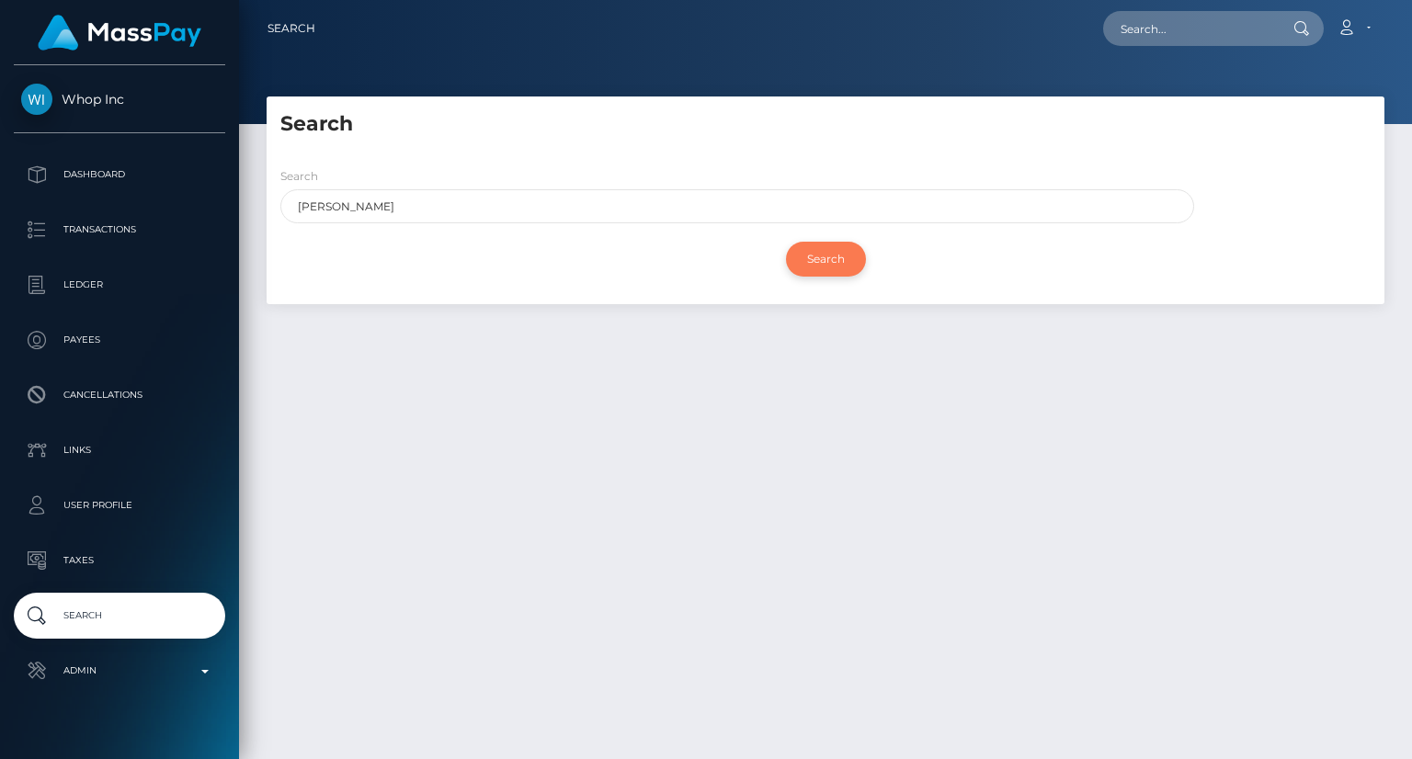
click at [819, 265] on input "Search" at bounding box center [826, 259] width 80 height 35
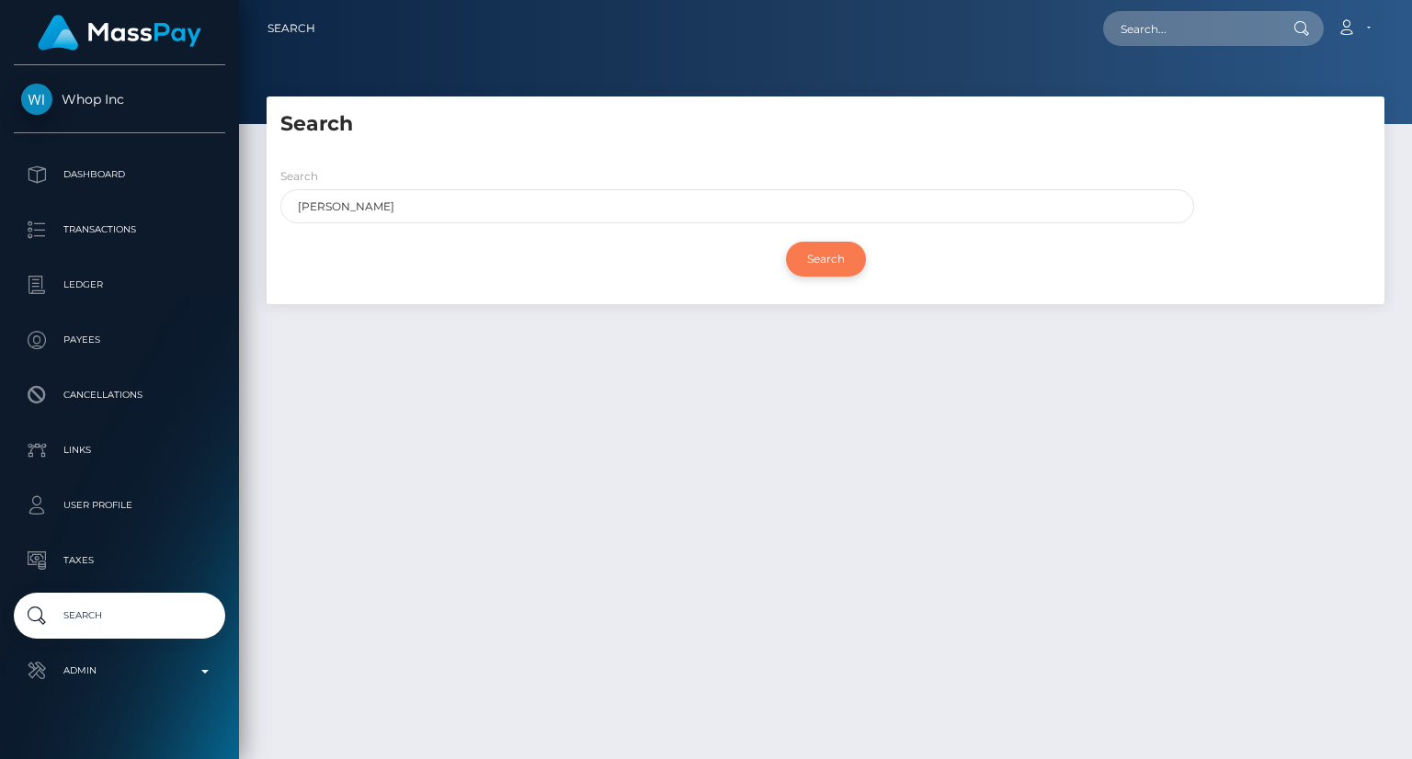
click at [819, 265] on input "Search" at bounding box center [826, 259] width 80 height 35
click at [820, 251] on input "Search" at bounding box center [826, 259] width 80 height 35
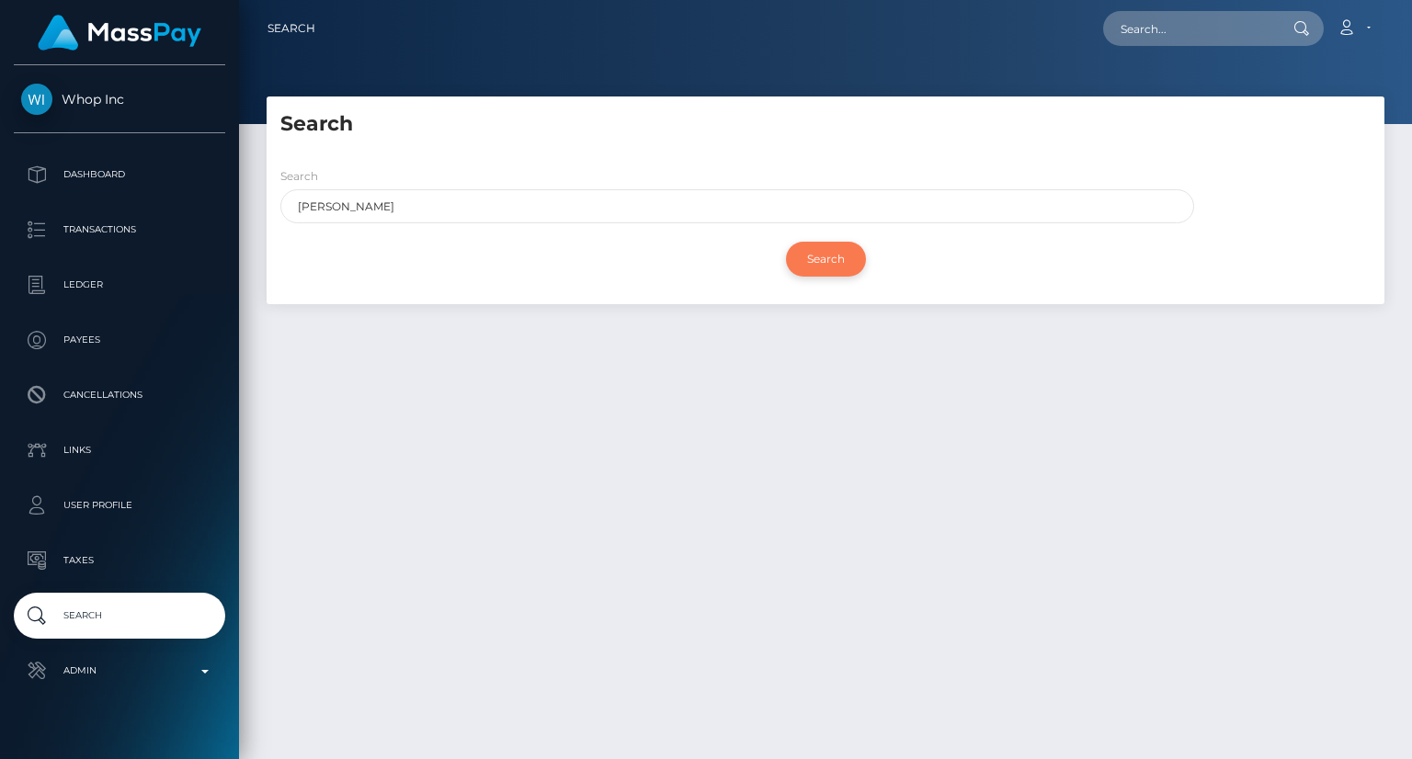
click at [820, 251] on input "Search" at bounding box center [826, 259] width 80 height 35
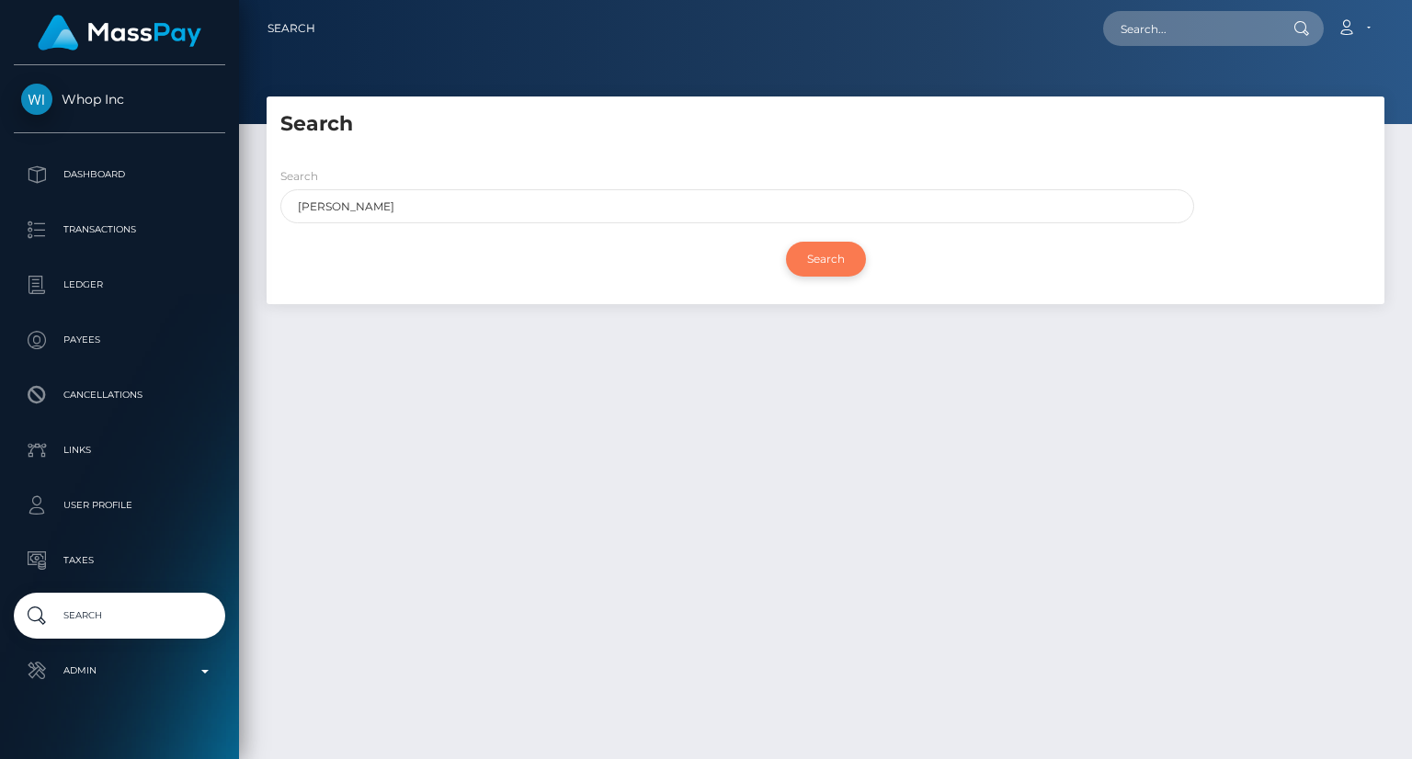
click at [820, 251] on input "Search" at bounding box center [826, 259] width 80 height 35
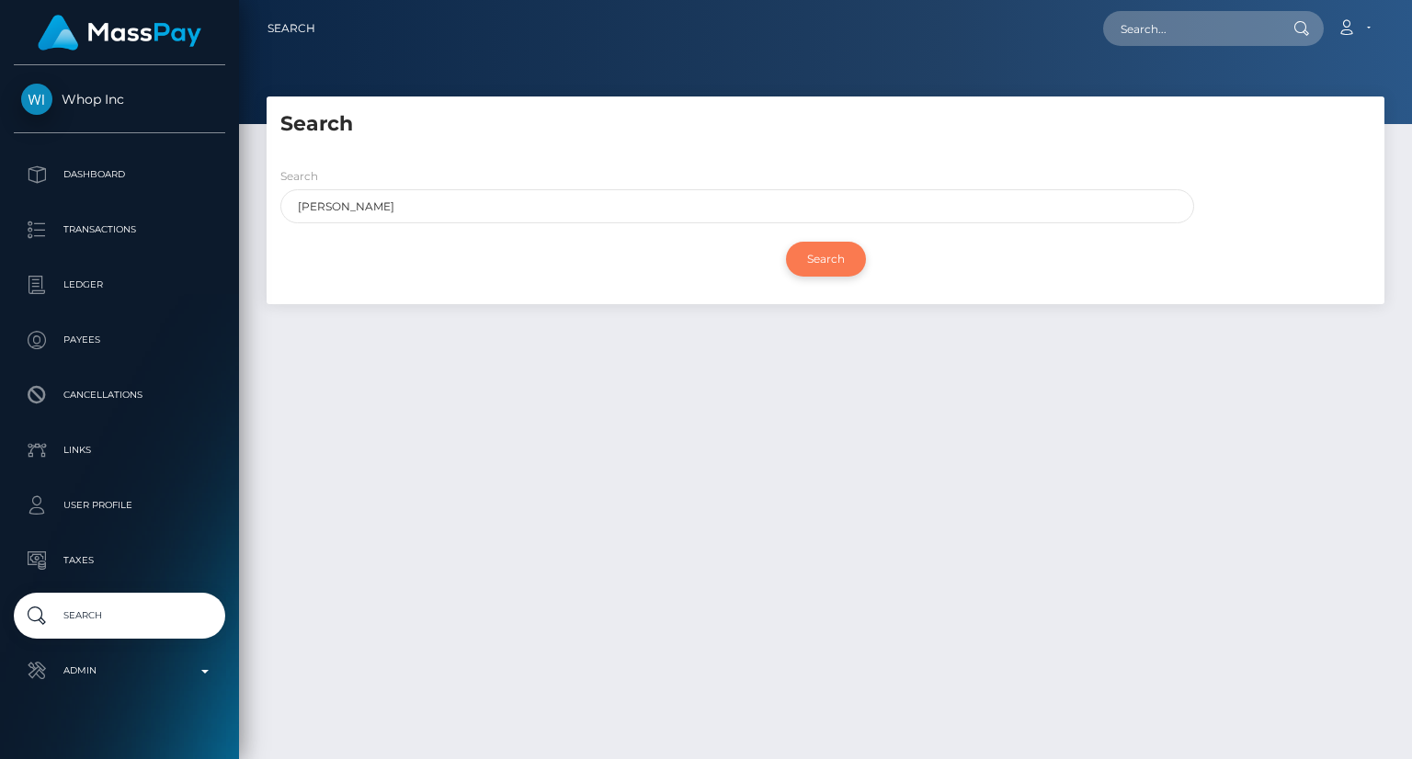
click at [820, 251] on input "Search" at bounding box center [826, 259] width 80 height 35
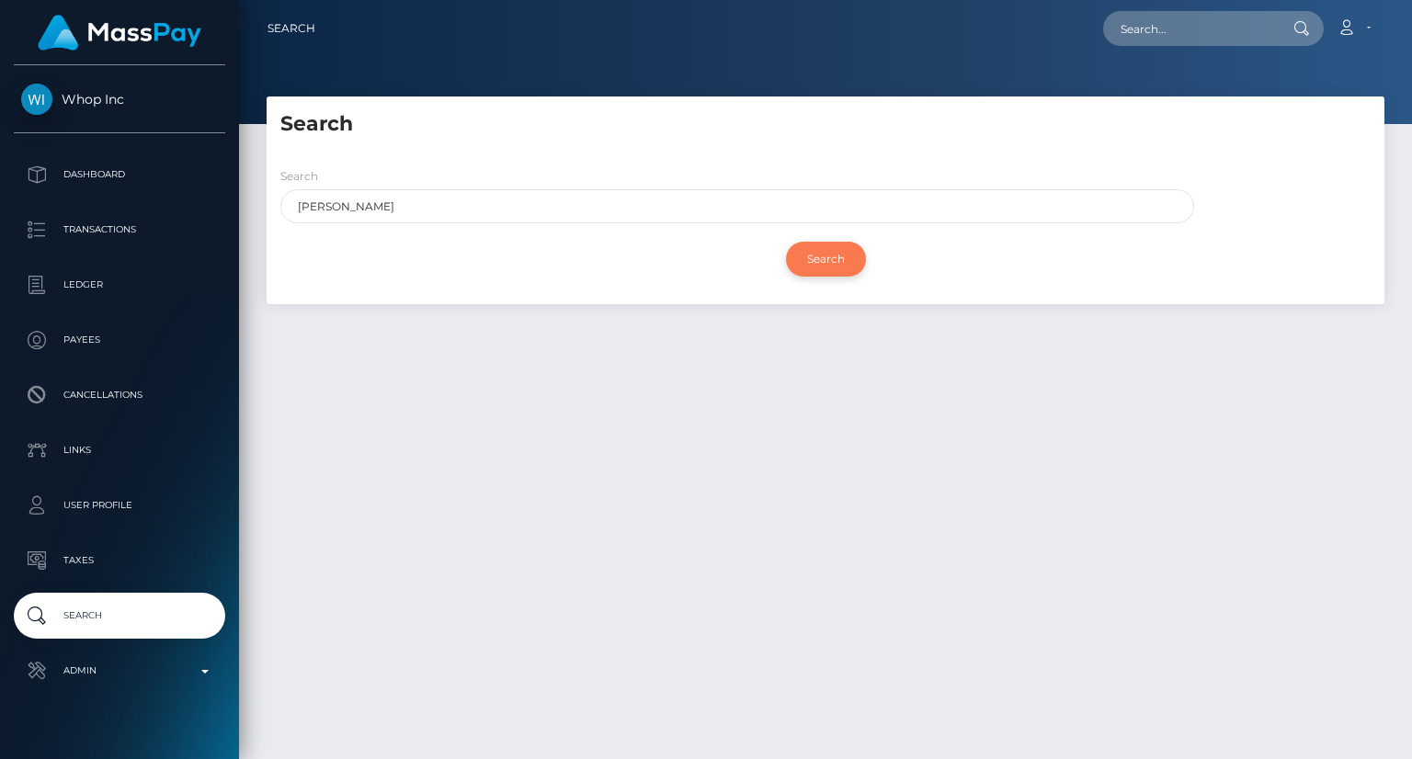
click at [834, 264] on input "Search" at bounding box center [826, 259] width 80 height 35
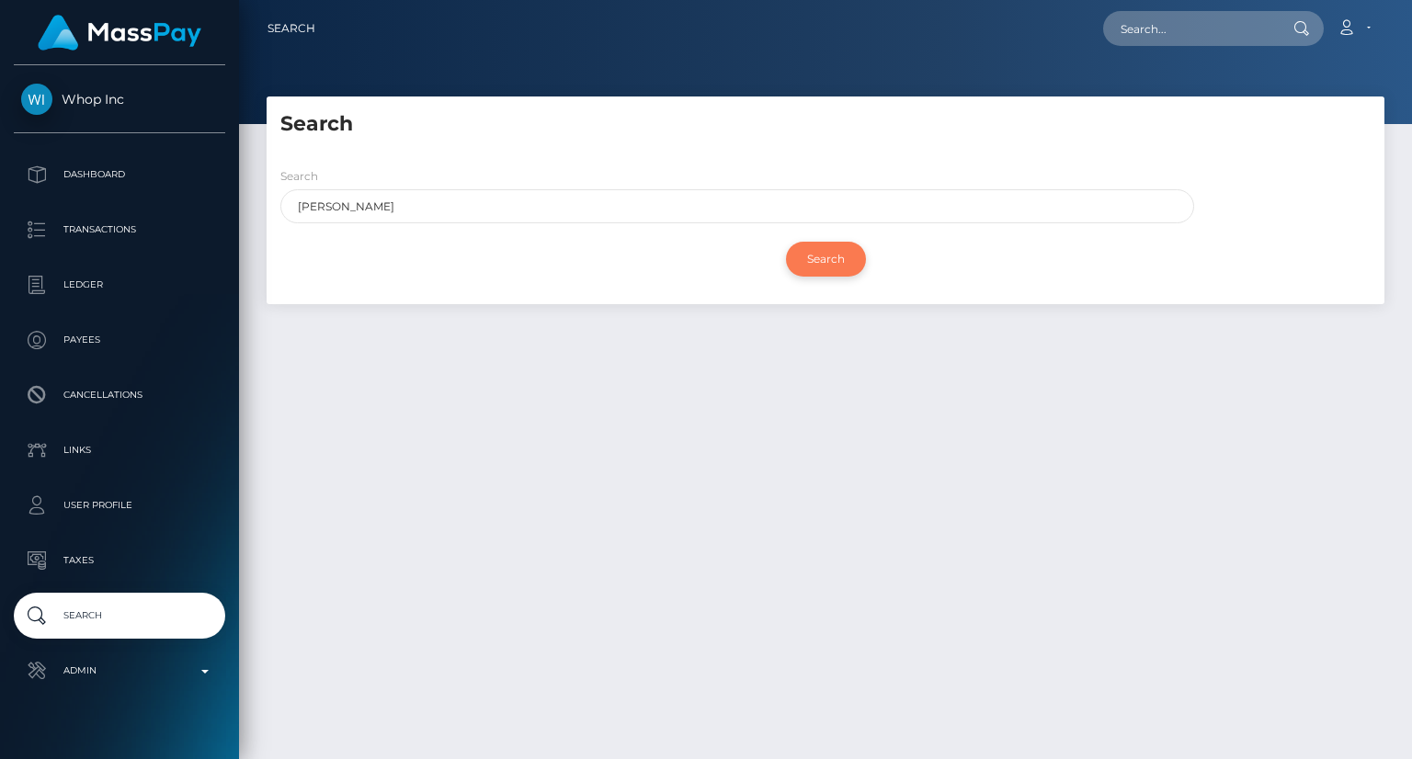
click at [834, 264] on input "Search" at bounding box center [826, 259] width 80 height 35
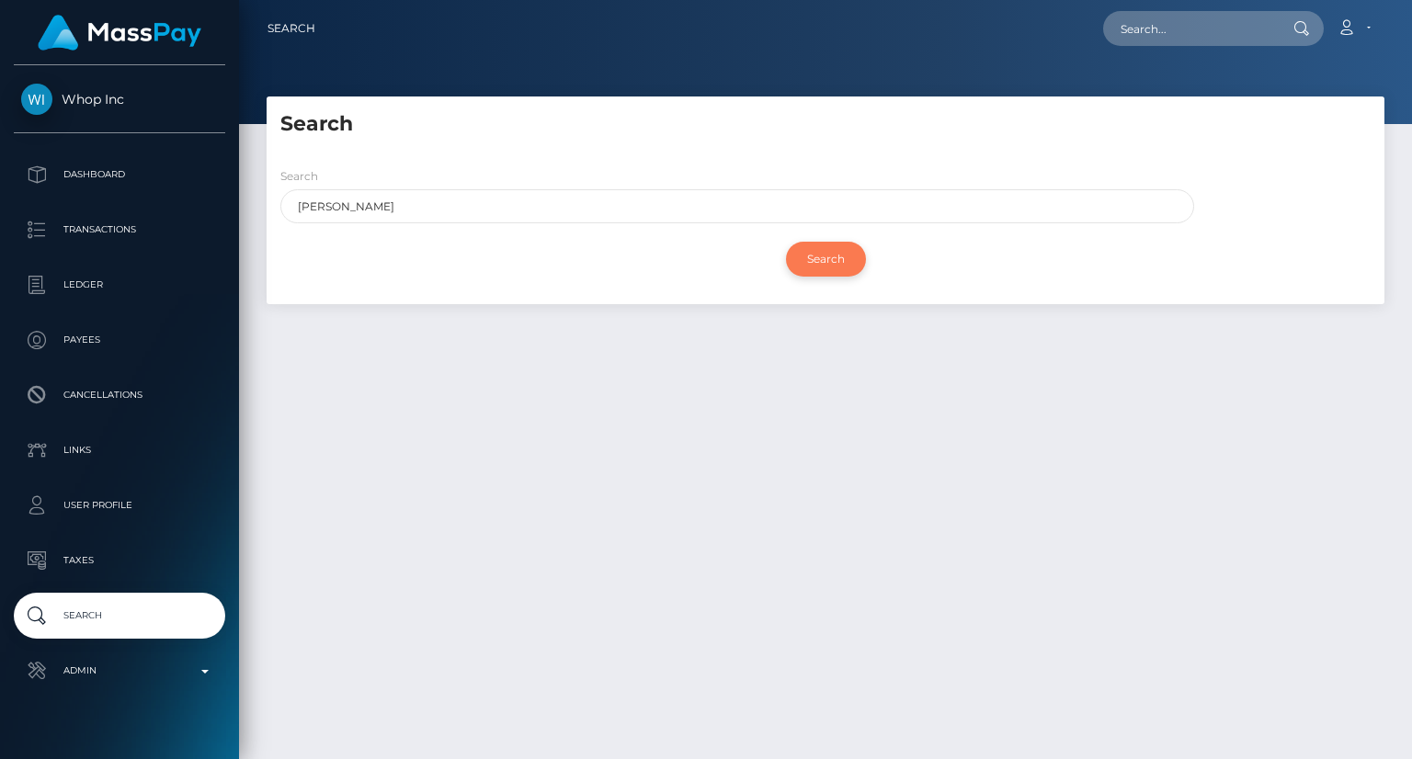
click at [834, 264] on input "Search" at bounding box center [826, 259] width 80 height 35
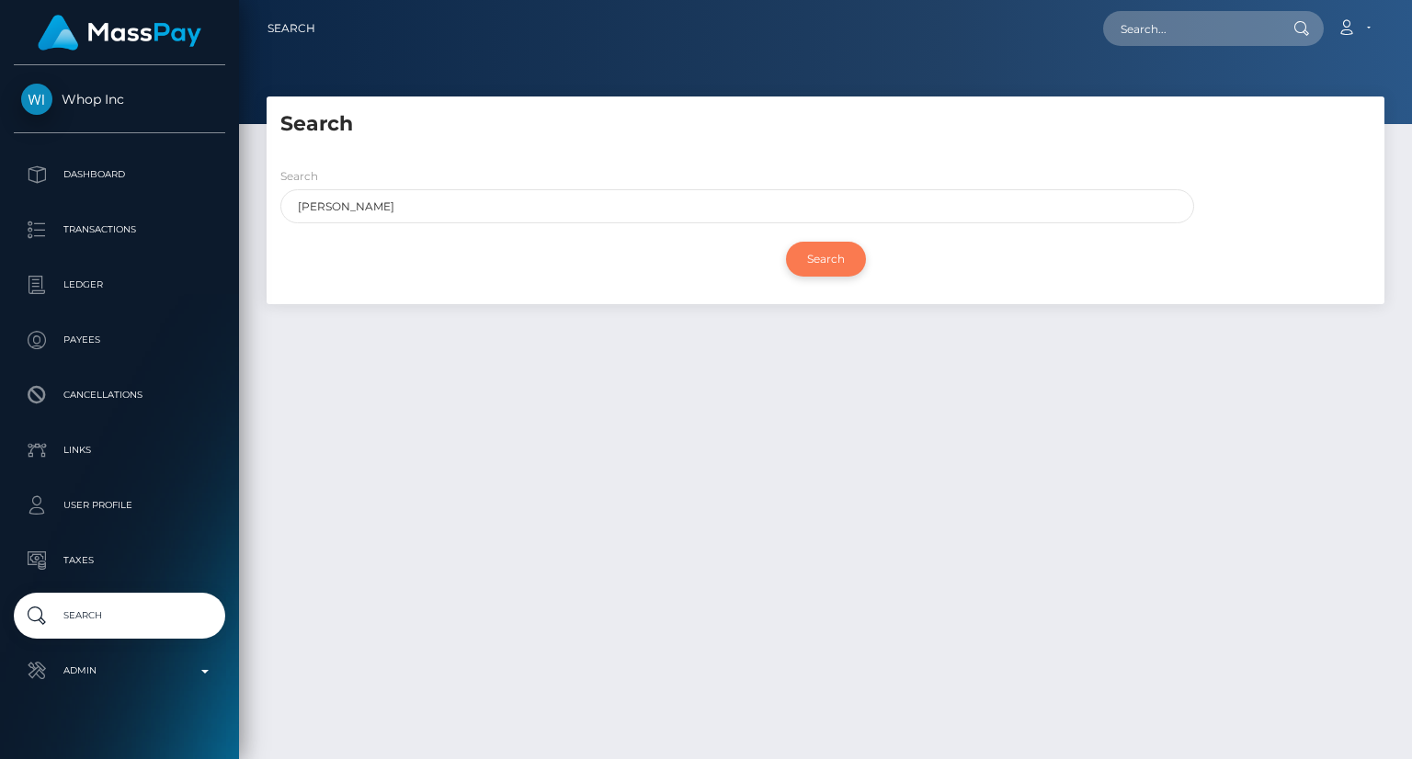
click at [834, 264] on input "Search" at bounding box center [826, 259] width 80 height 35
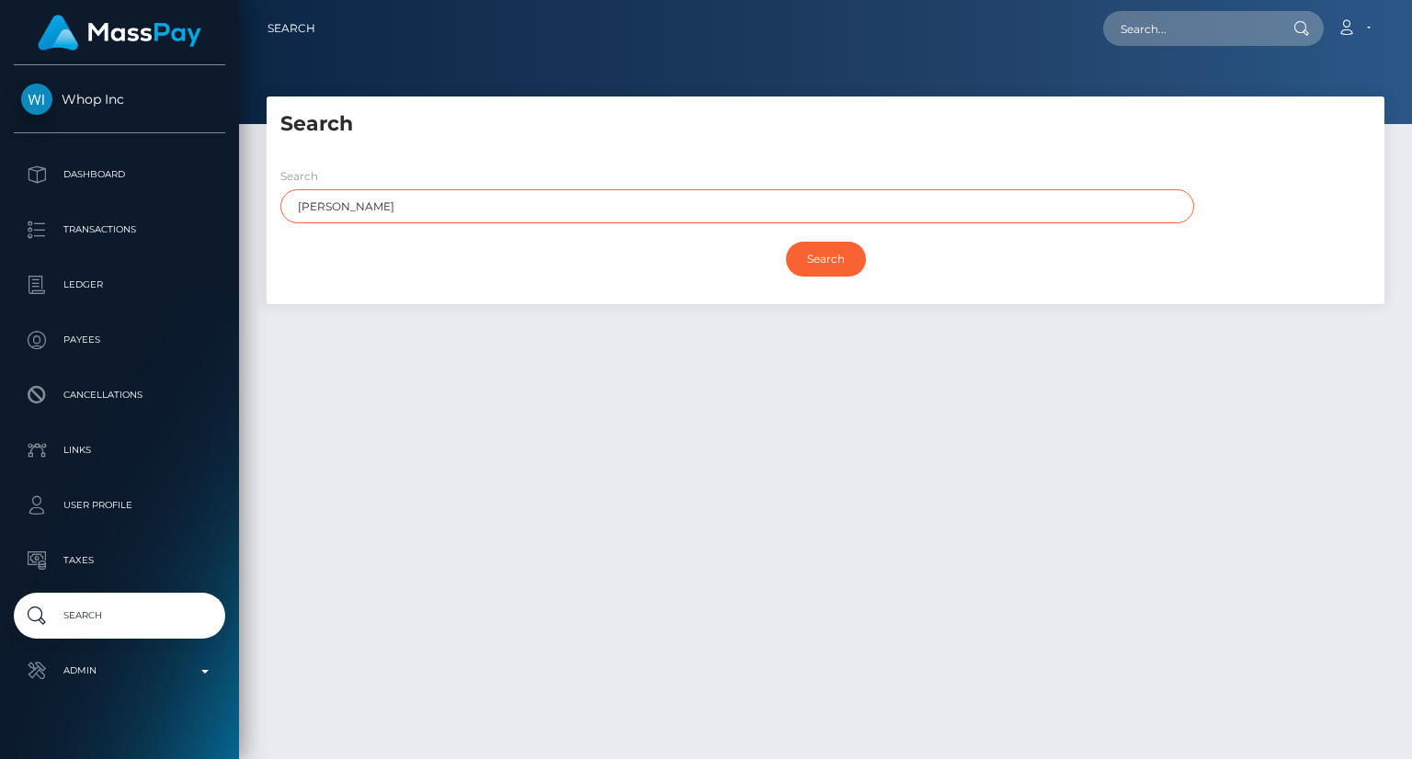
drag, startPoint x: 322, startPoint y: 205, endPoint x: 292, endPoint y: 206, distance: 29.4
click at [292, 206] on input "[PERSON_NAME]" at bounding box center [737, 206] width 914 height 34
type input "ALKURDI"
click at [836, 265] on input "Search" at bounding box center [826, 259] width 80 height 35
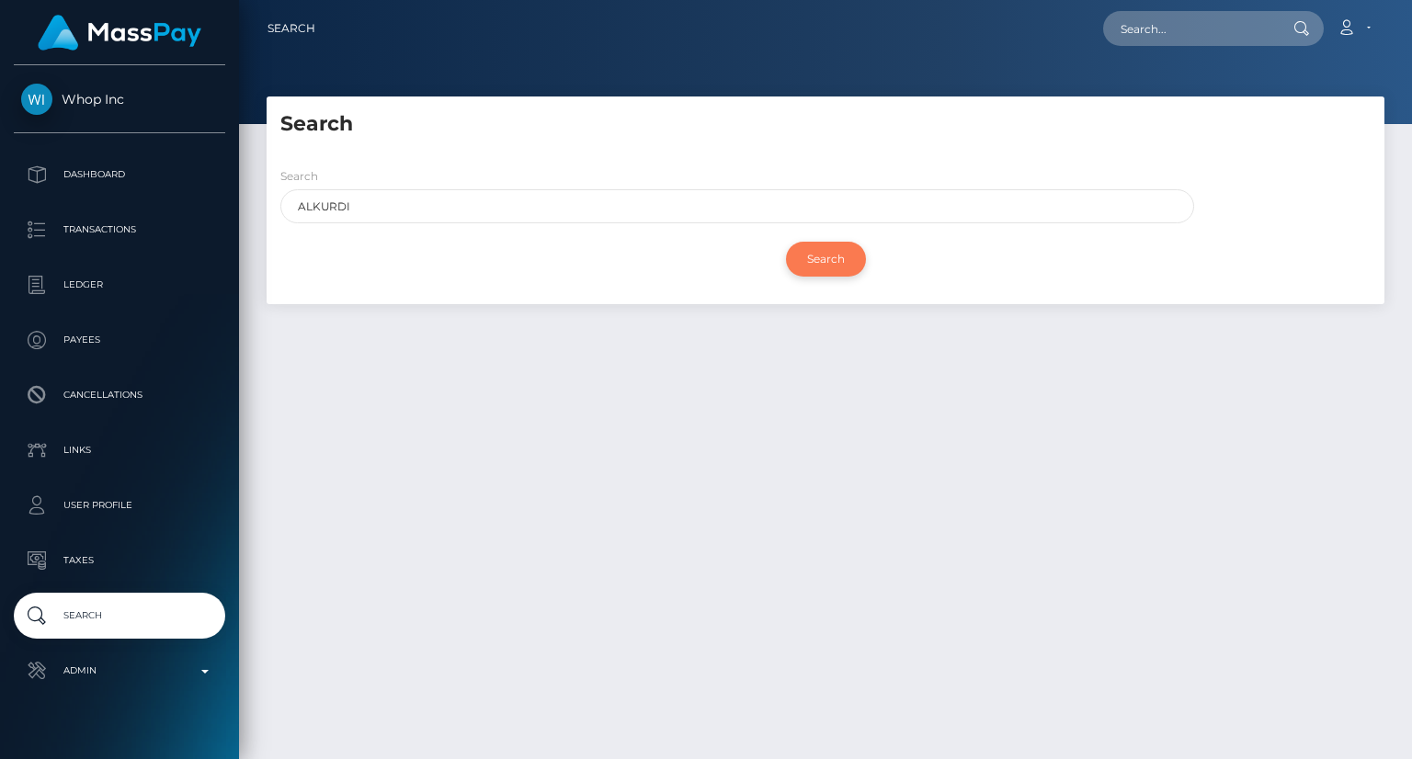
click at [836, 265] on input "Search" at bounding box center [826, 259] width 80 height 35
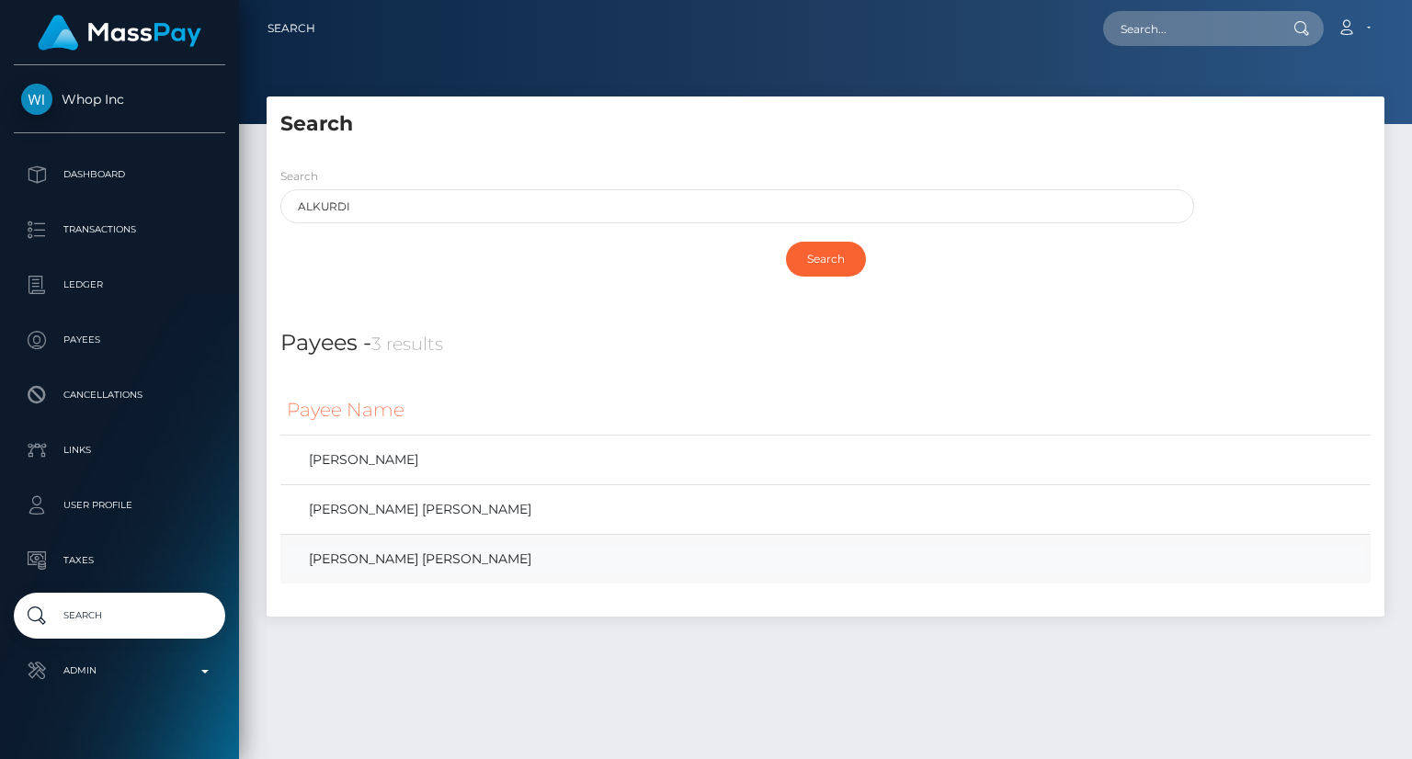
click at [471, 567] on link "[PERSON_NAME] [PERSON_NAME]" at bounding box center [825, 559] width 1077 height 27
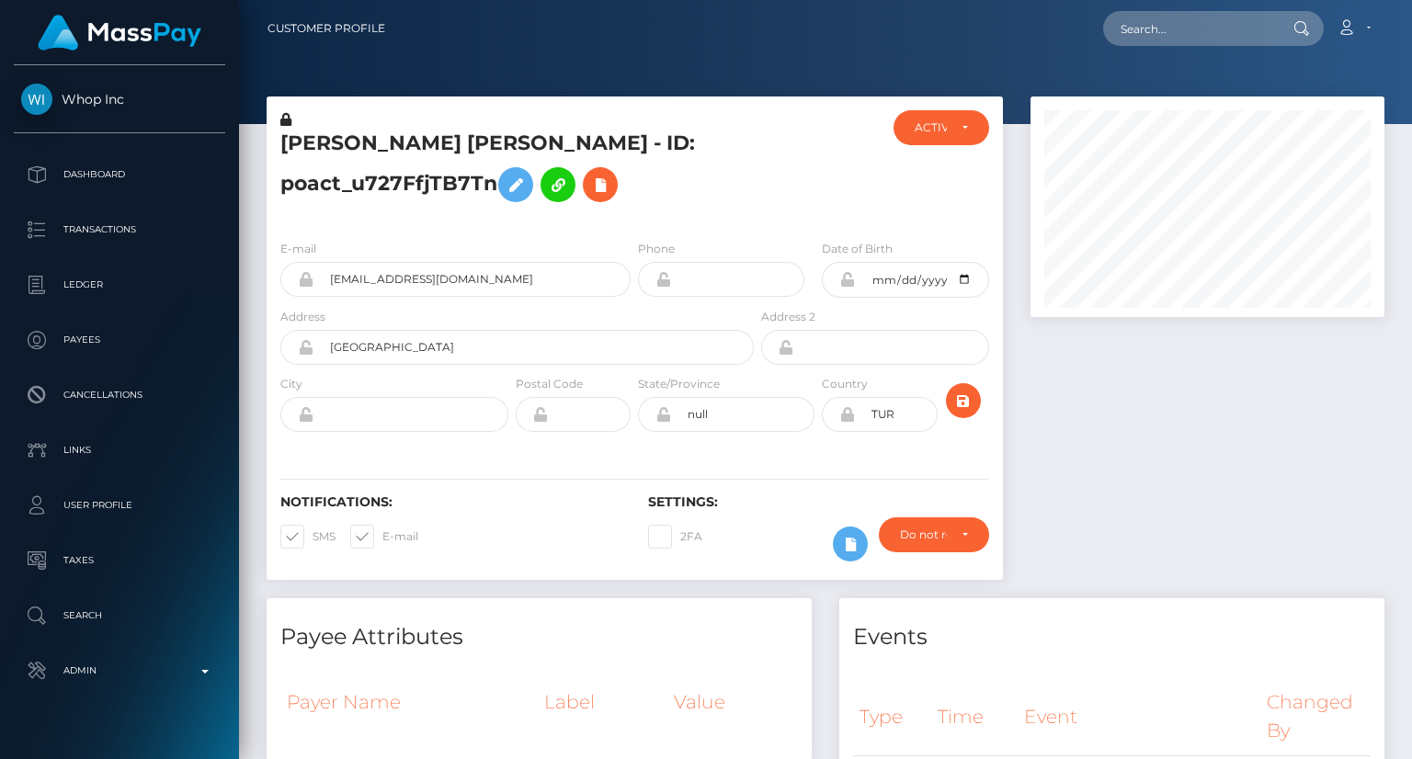
scroll to position [221, 353]
click at [859, 56] on nav "Customer Profile Loading... Loading... Account" at bounding box center [825, 28] width 1173 height 57
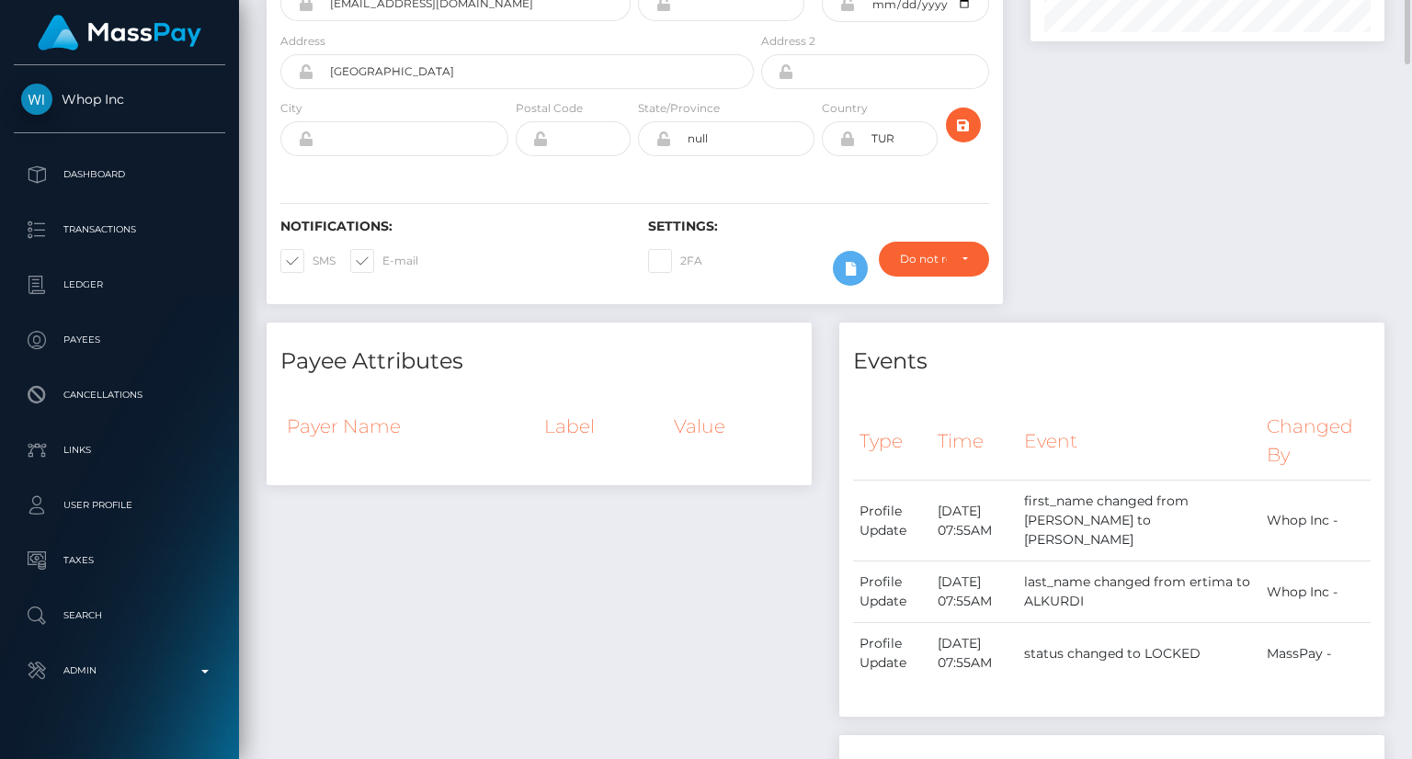
scroll to position [0, 0]
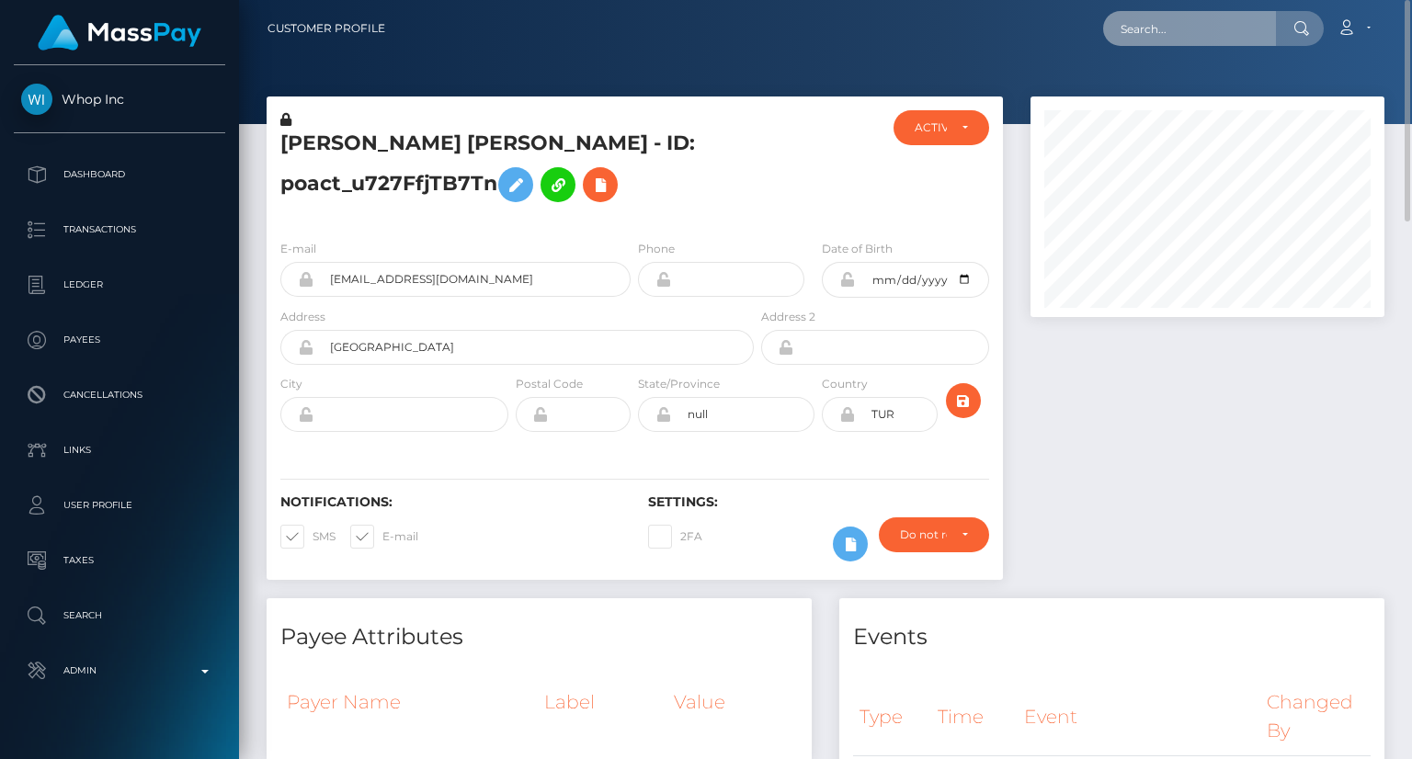
click at [1167, 24] on input "text" at bounding box center [1189, 28] width 173 height 35
paste input "MSP367767b192d797d"
click at [1180, 20] on input "MSP367767b192d797d" at bounding box center [1189, 28] width 173 height 35
paste input "c687aaff8f08455"
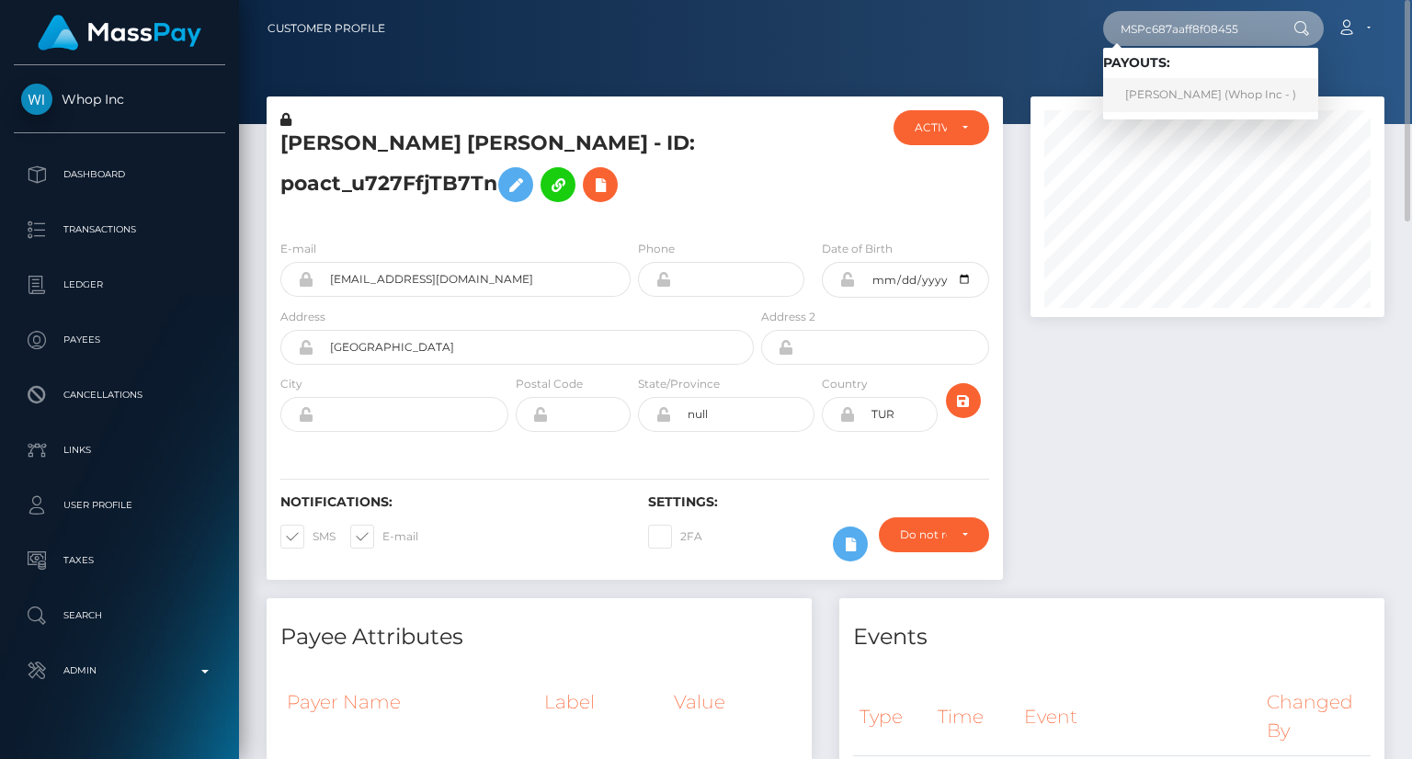
type input "MSPc687aaff8f08455"
click at [1213, 88] on link "[PERSON_NAME] (Whop Inc - )" at bounding box center [1210, 95] width 215 height 34
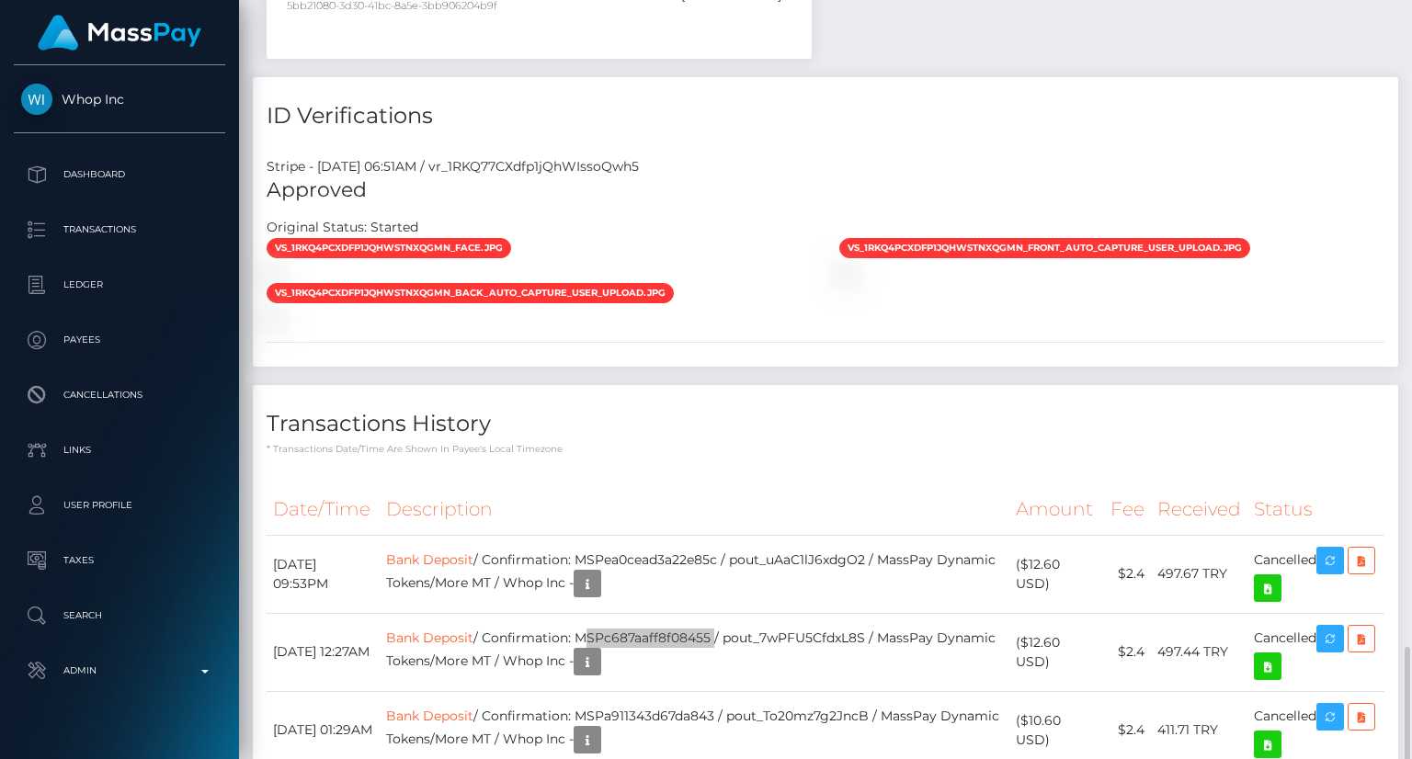
scroll to position [1499, 0]
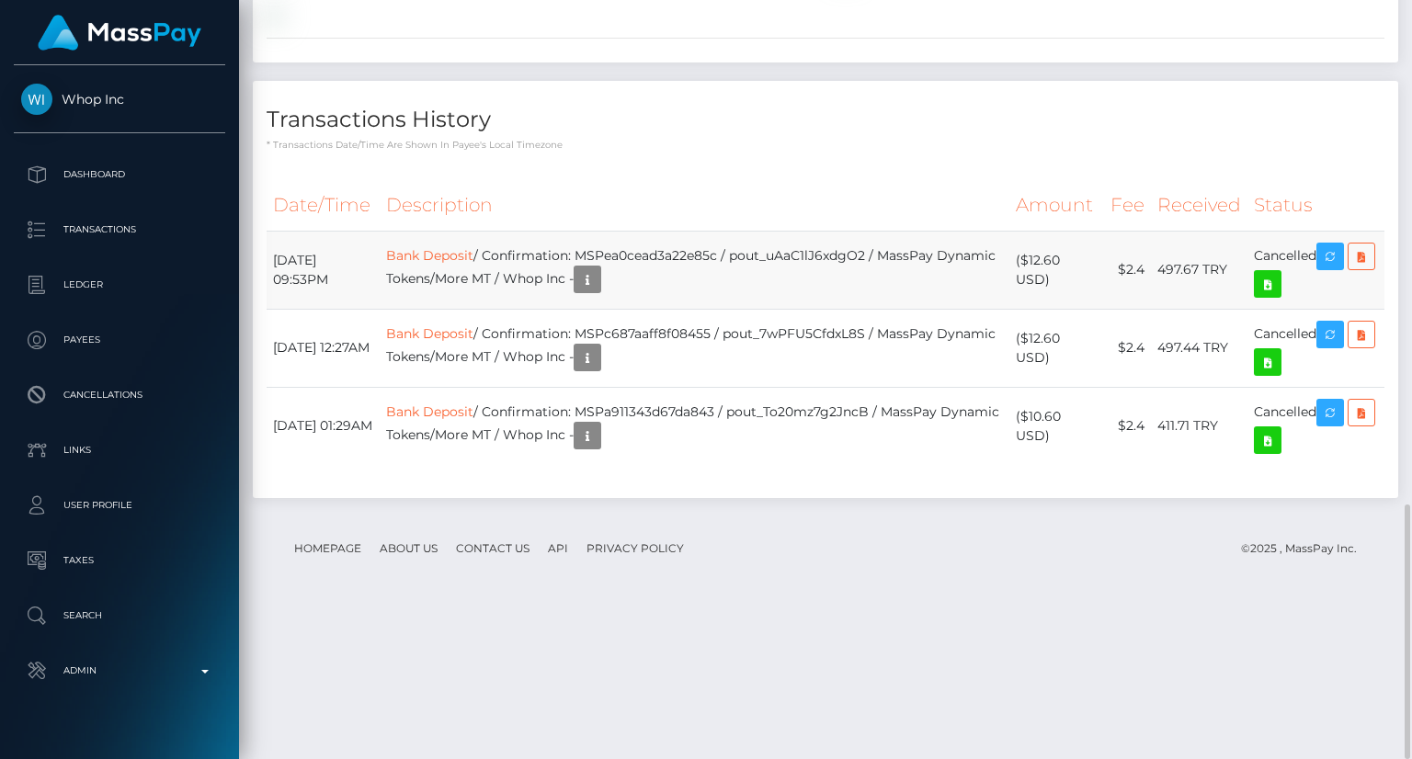
click at [723, 309] on td "Bank Deposit / Confirmation: MSPea0cead3a22e85c / pout_uAaC1lJ6xdgO2 / MassPay …" at bounding box center [695, 270] width 630 height 78
copy td "MSPea0cead3a22e85c"
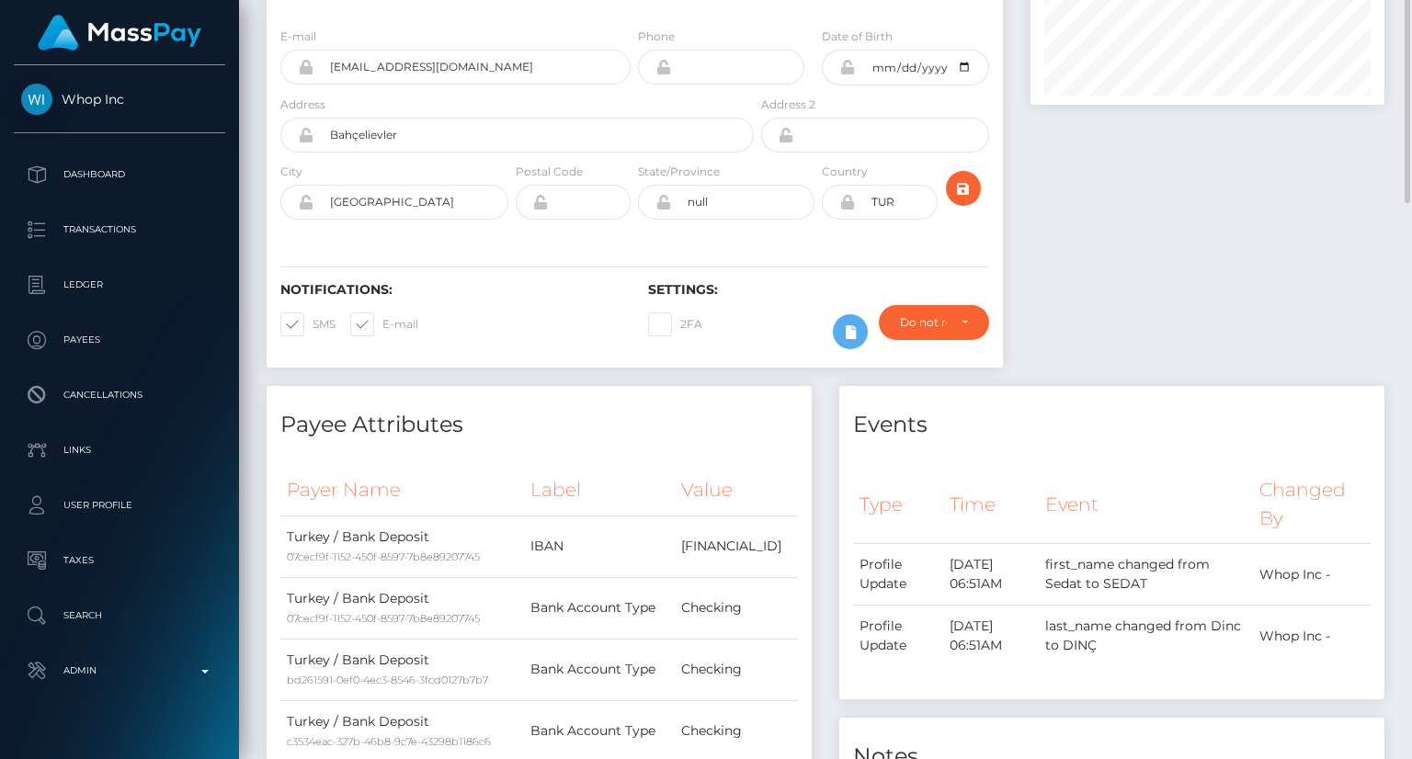
scroll to position [0, 0]
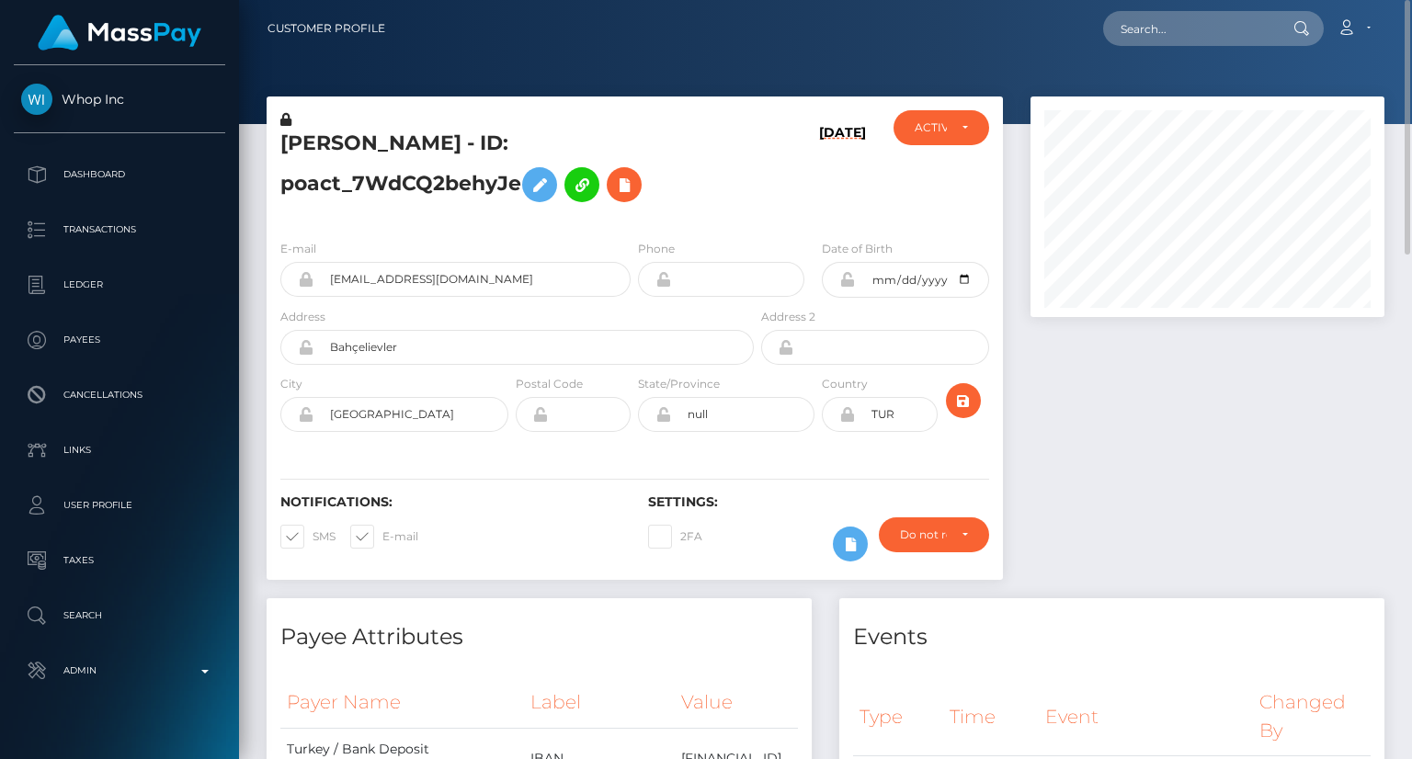
click at [552, 142] on h5 "[PERSON_NAME] - ID: poact_7WdCQ2behyJe" at bounding box center [511, 171] width 463 height 82
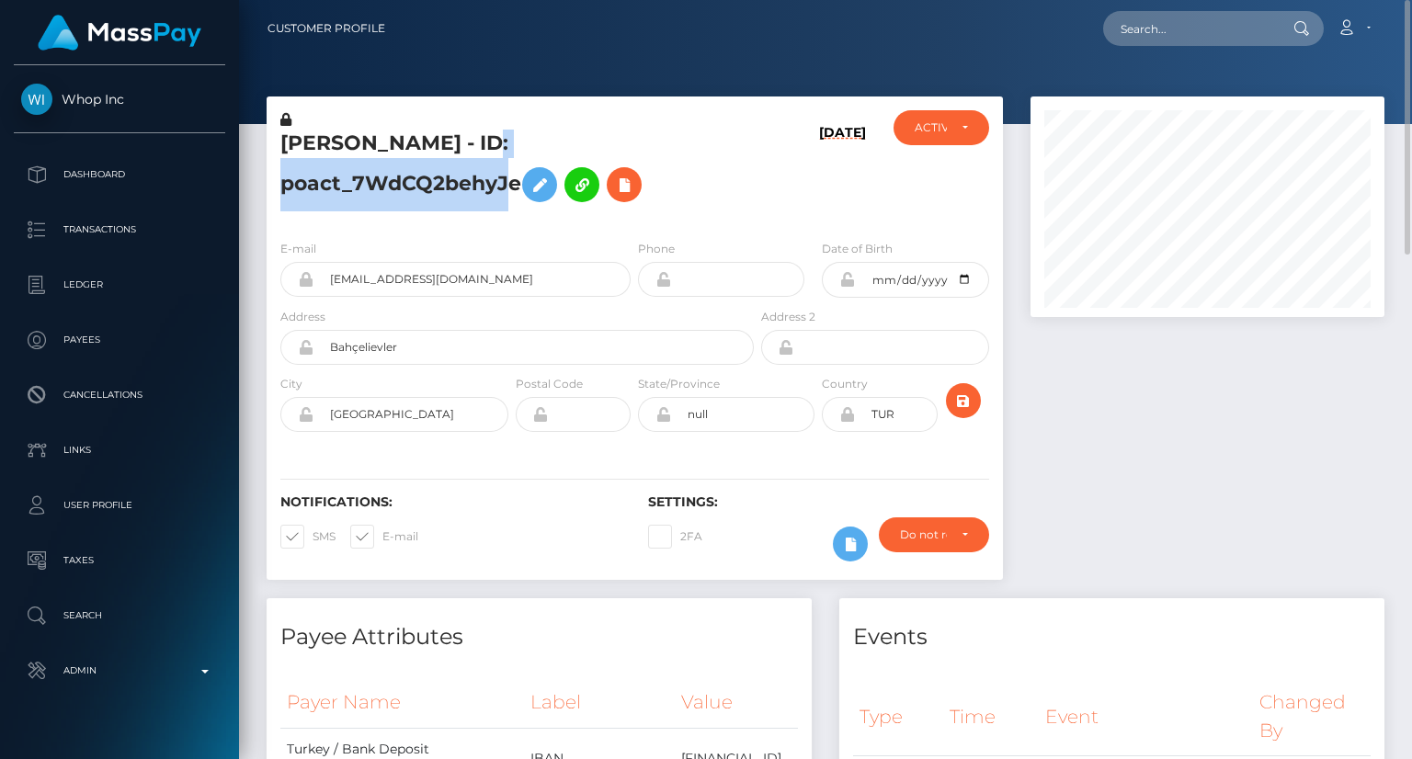
click at [552, 142] on h5 "[PERSON_NAME] - ID: poact_7WdCQ2behyJe" at bounding box center [511, 171] width 463 height 82
copy h5 "[PERSON_NAME] - ID: poact_7WdCQ2behyJe"
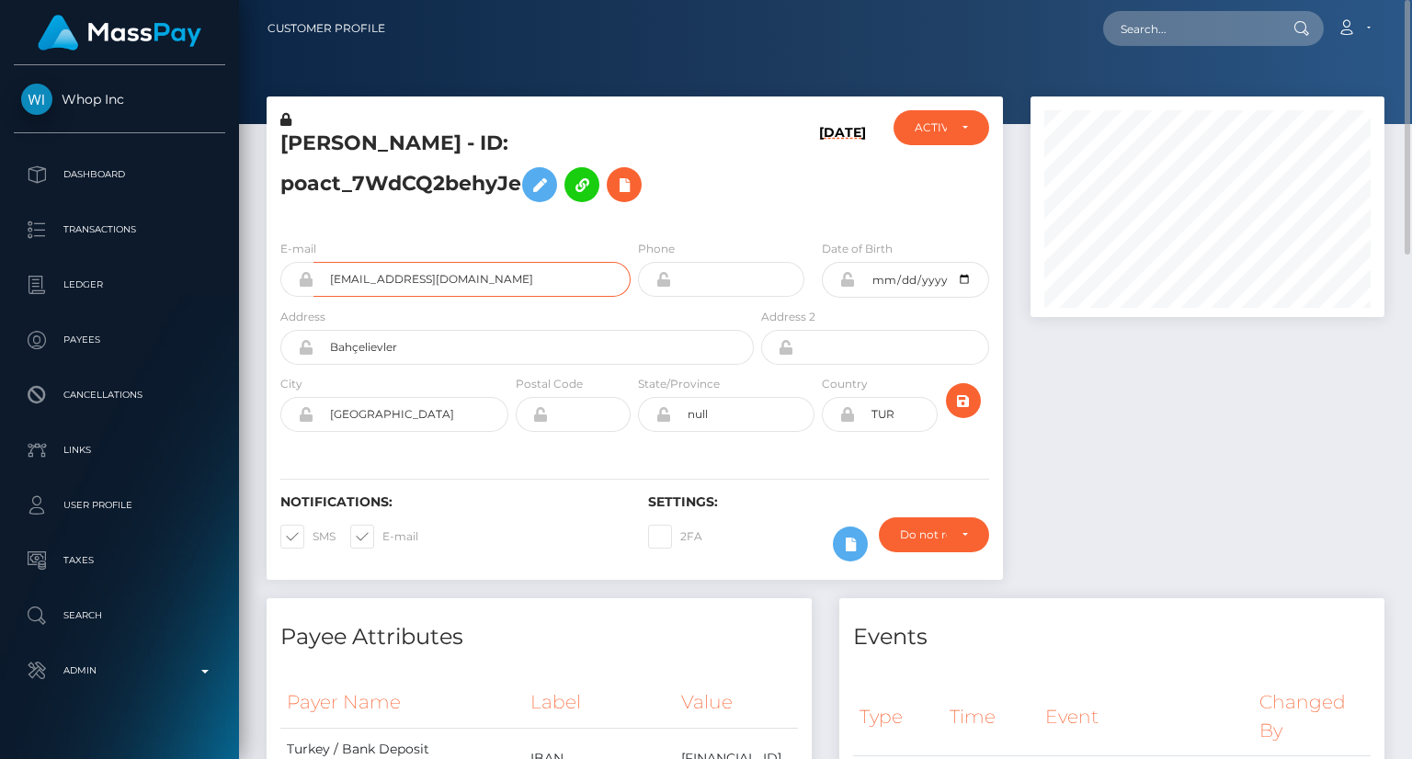
click at [446, 273] on input "[EMAIL_ADDRESS][DOMAIN_NAME]" at bounding box center [471, 279] width 317 height 35
click at [446, 273] on input "montajhome533@gmail.com" at bounding box center [471, 279] width 317 height 35
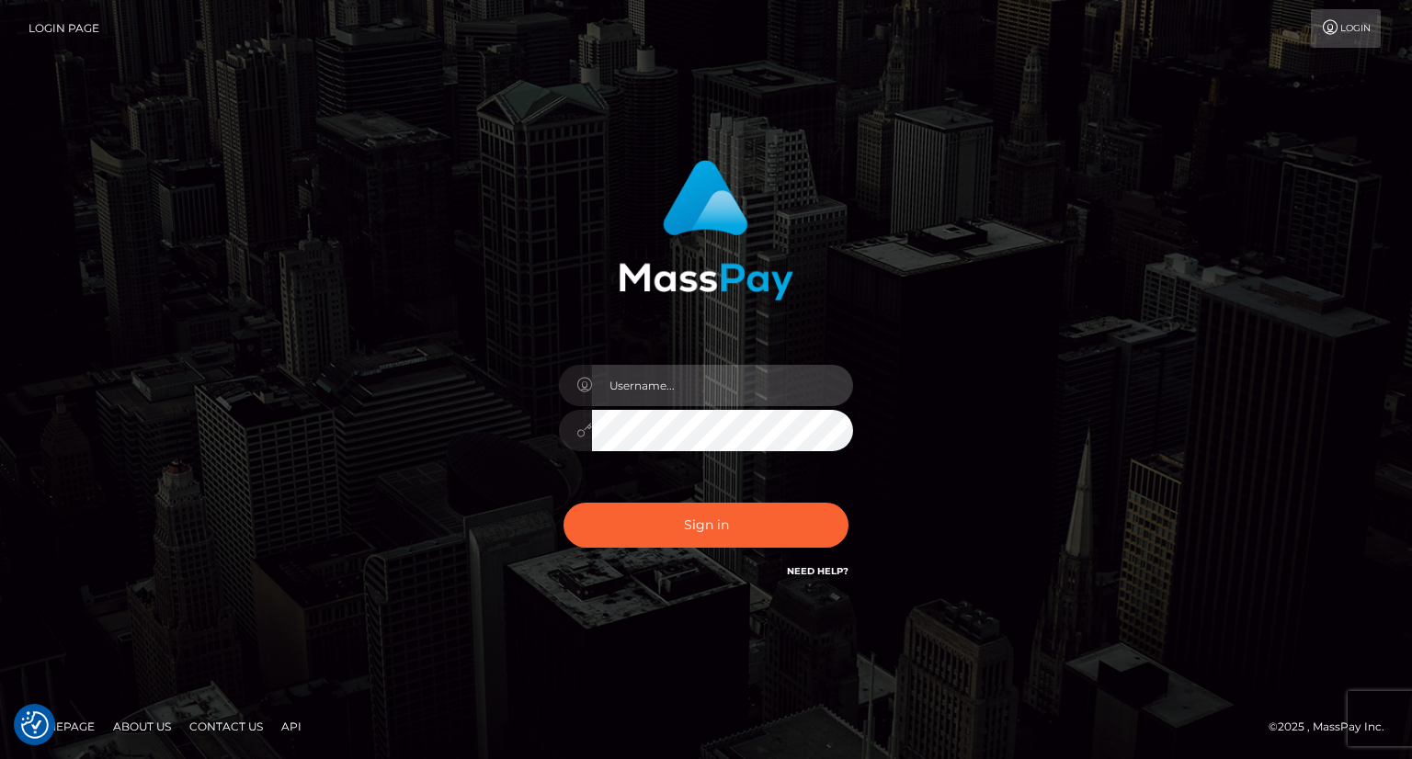
type input "carolina"
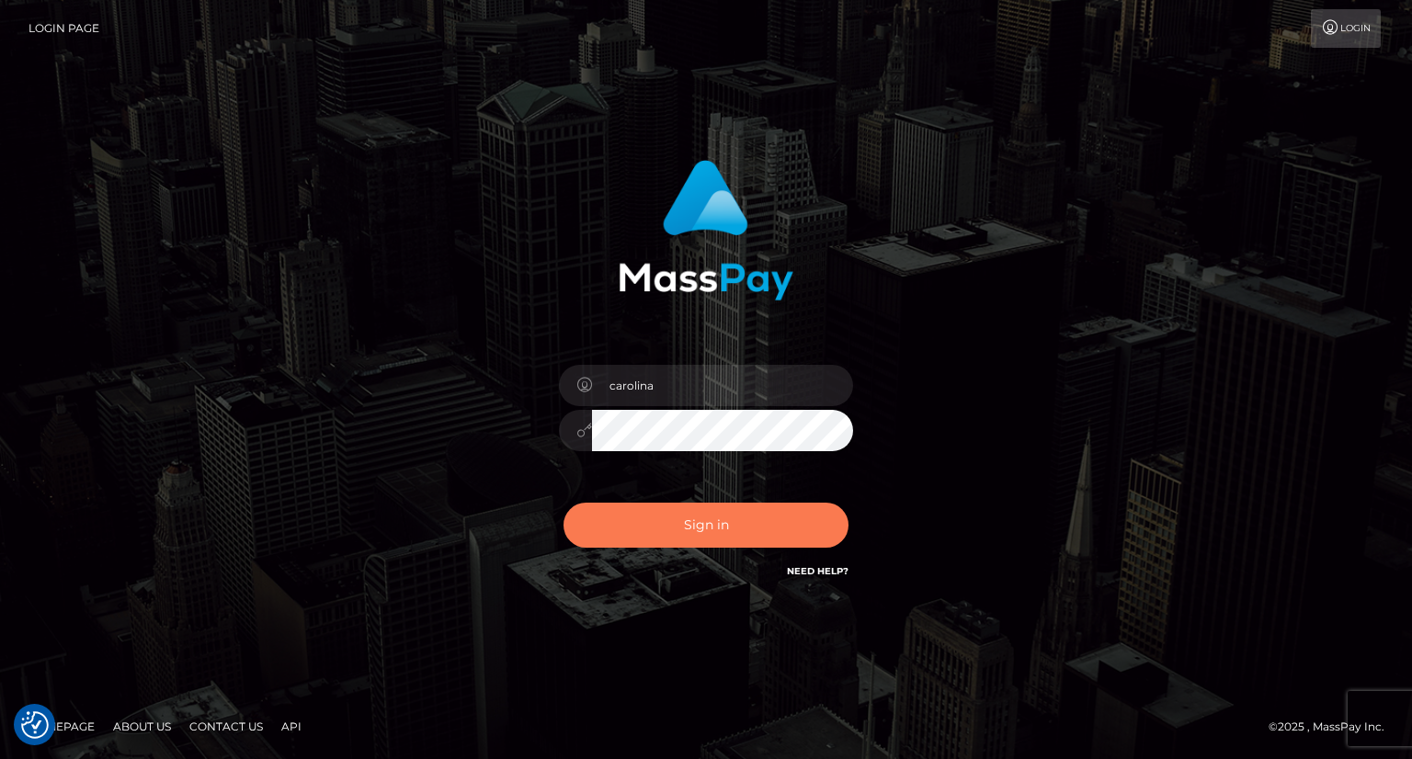
click at [727, 519] on button "Sign in" at bounding box center [705, 525] width 285 height 45
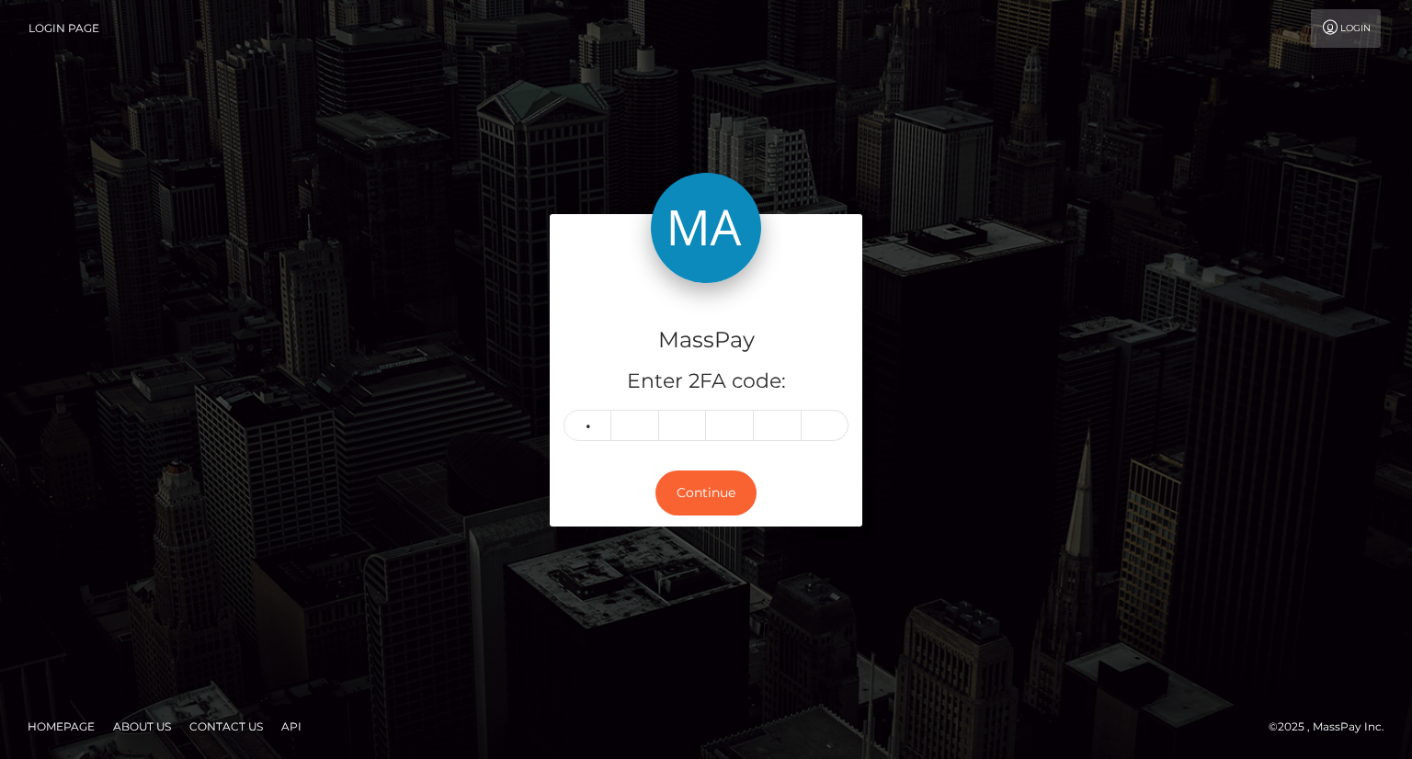
type input "4"
type input "1"
type input "3"
type input "1"
type input "6"
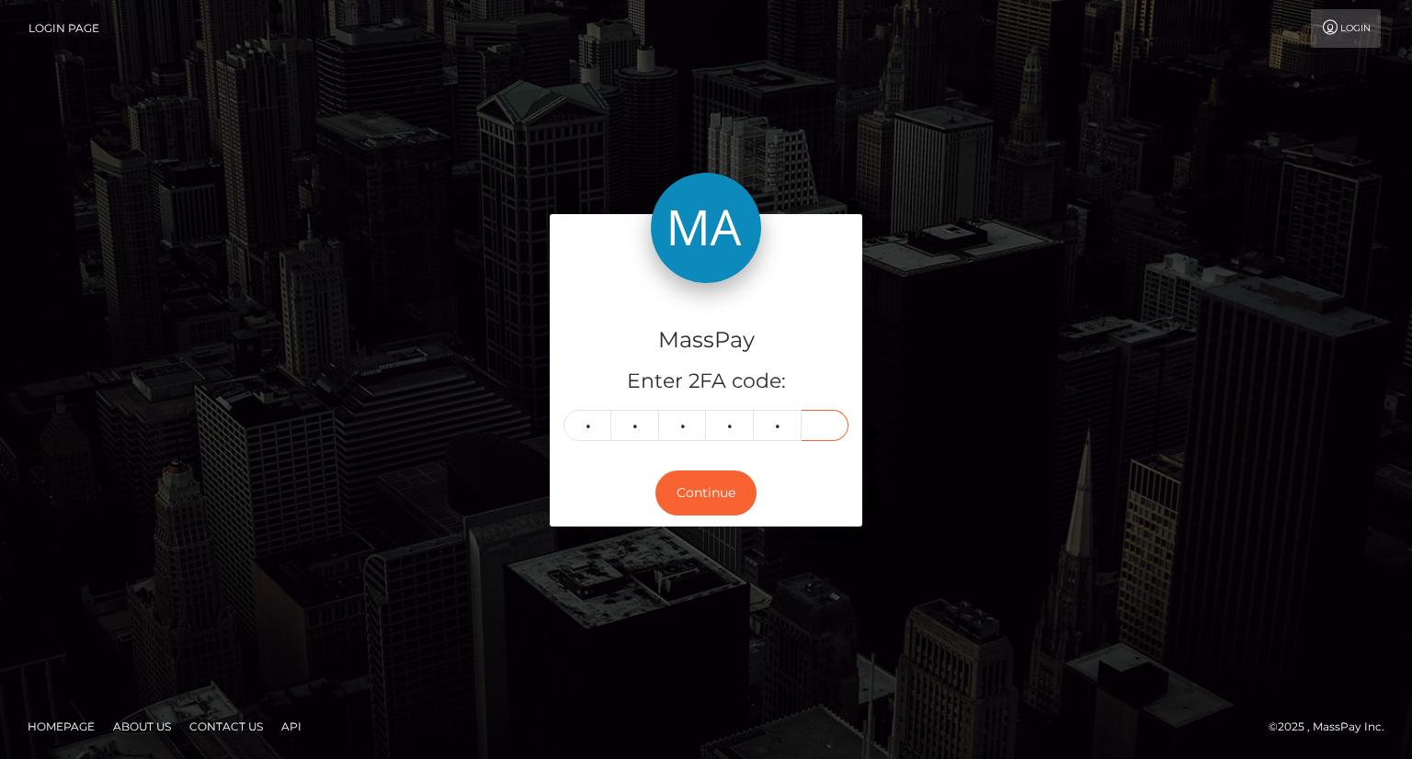
type input "4"
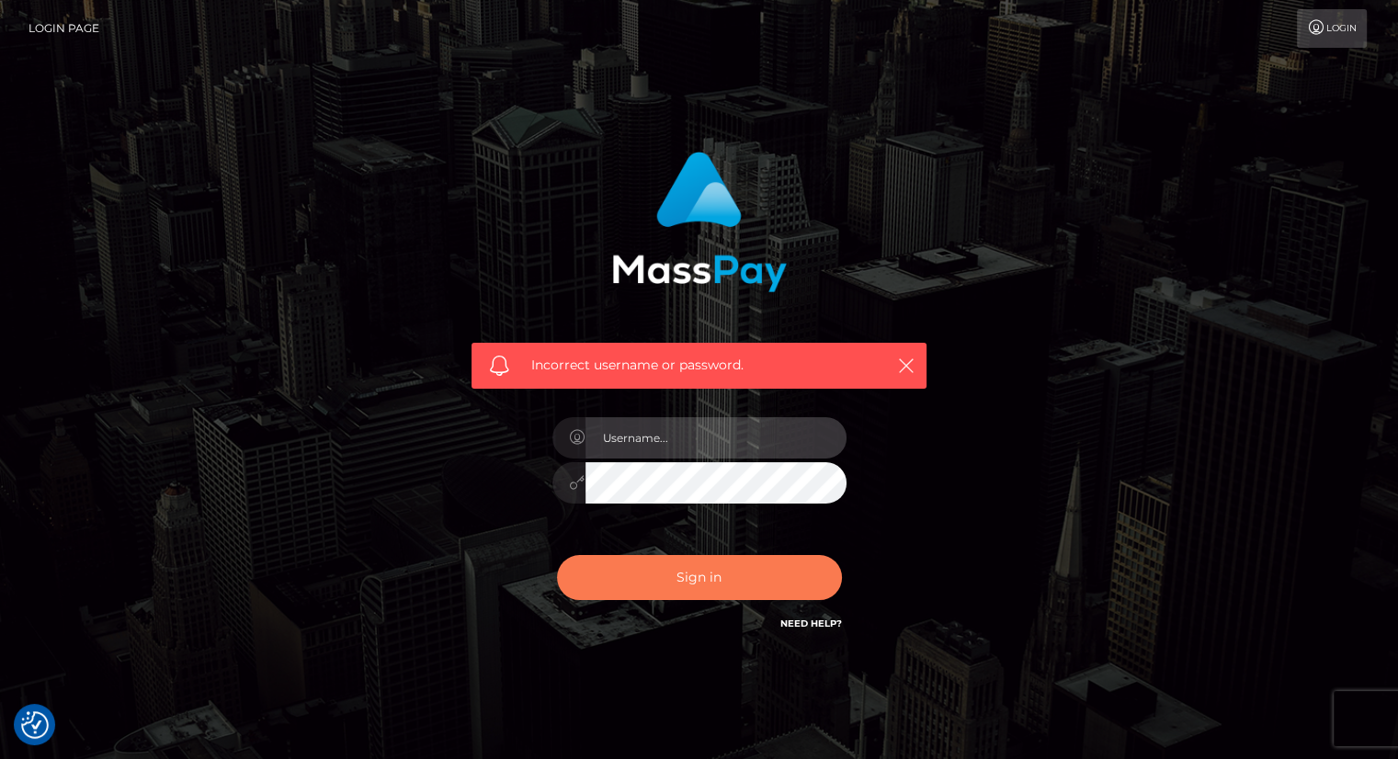
type input "carolina"
click at [685, 578] on button "Sign in" at bounding box center [699, 577] width 285 height 45
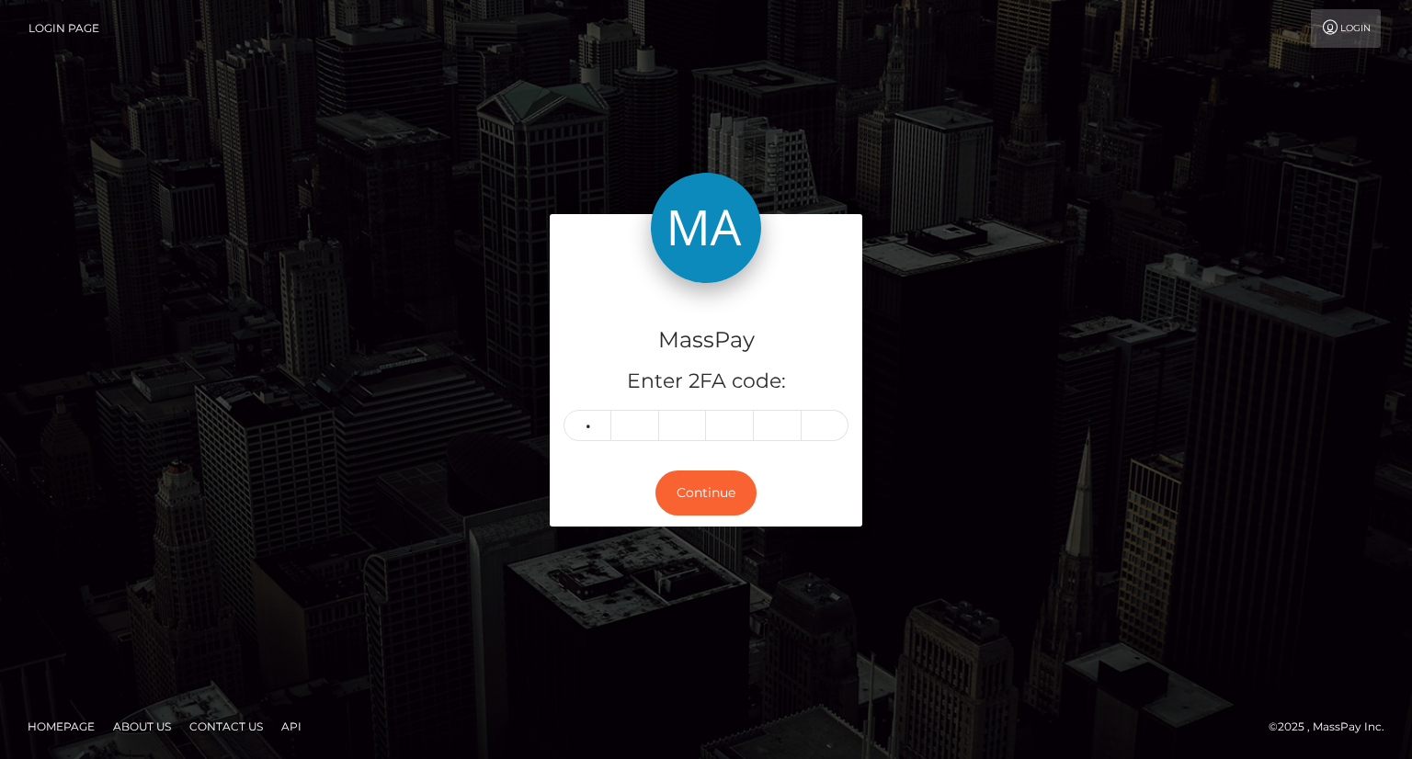
type input "4"
type input "8"
type input "9"
type input "0"
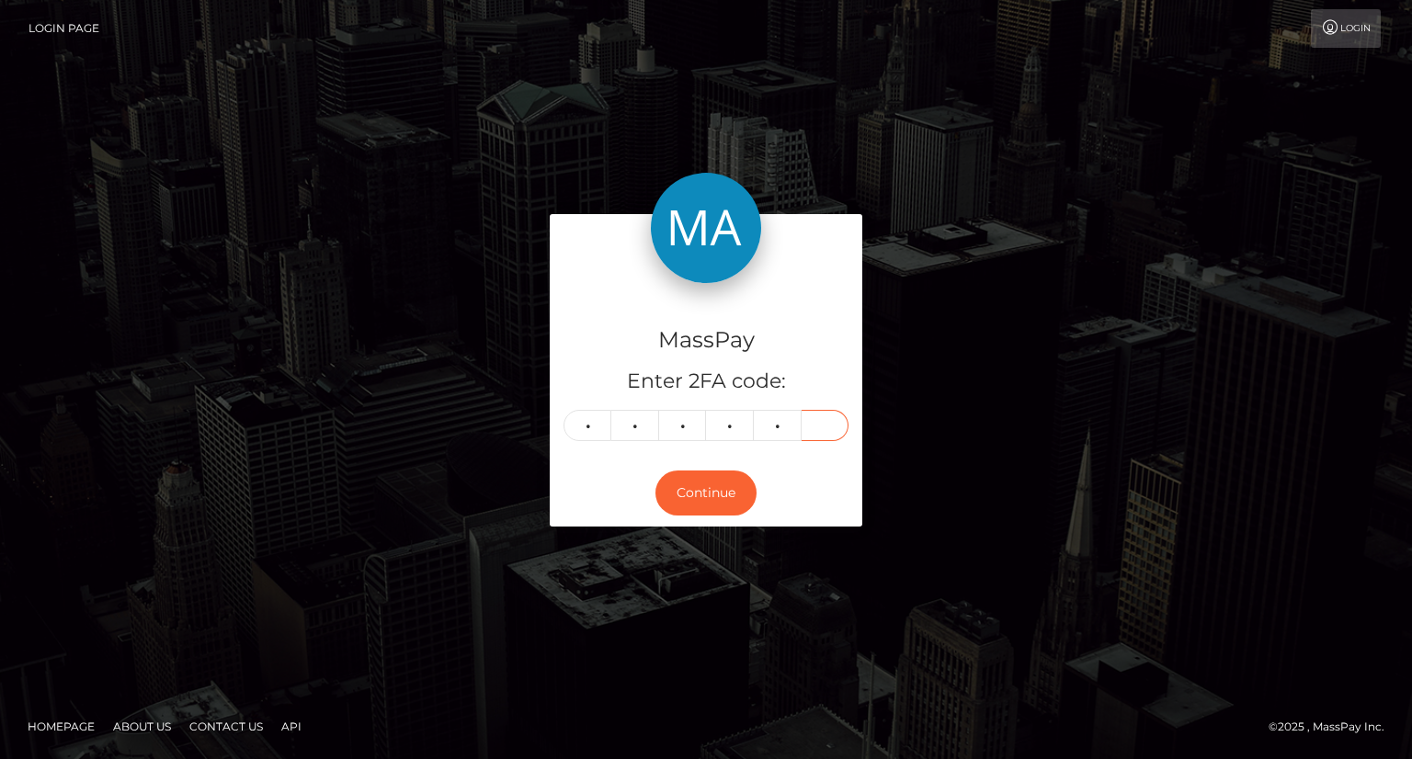
type input "7"
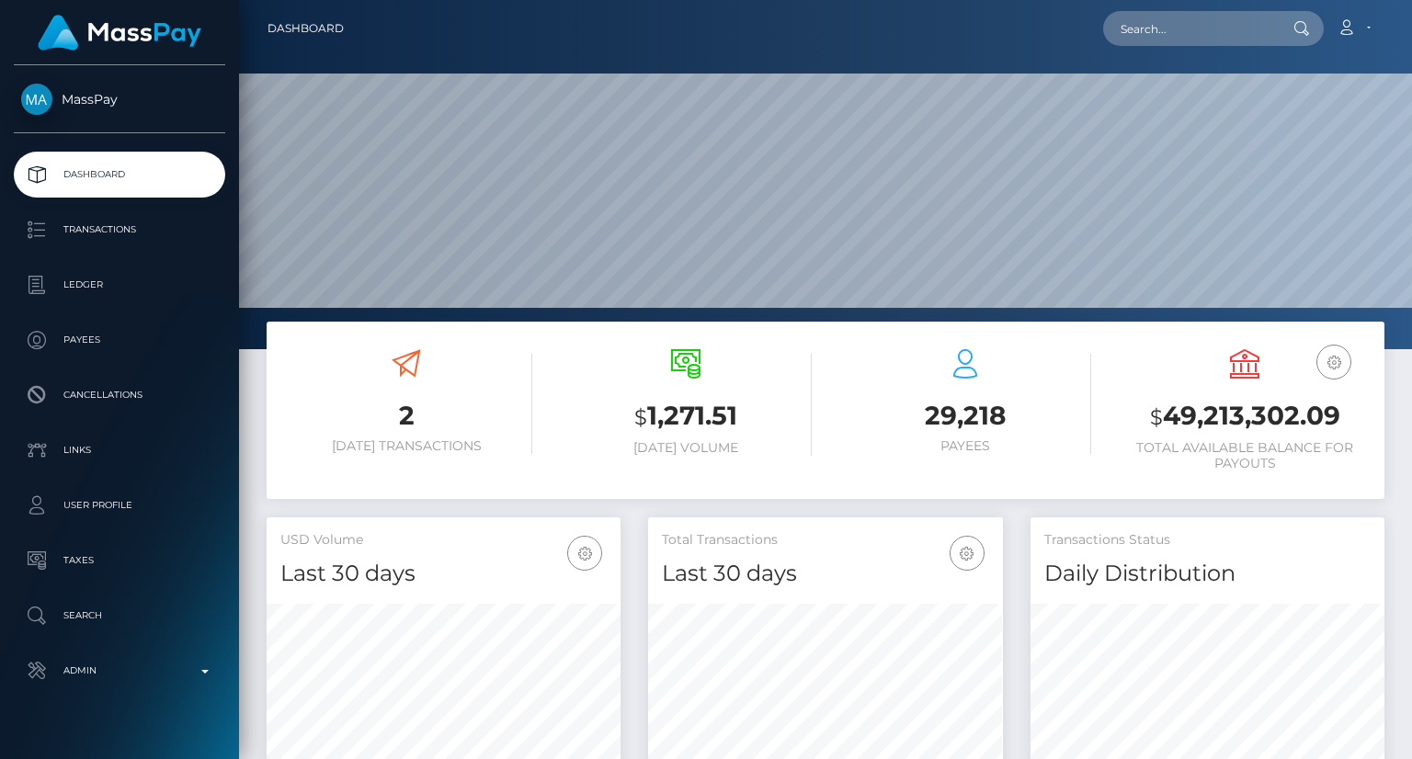
scroll to position [325, 353]
click at [1173, 22] on input "text" at bounding box center [1189, 28] width 173 height 35
paste input "MSPc687aaff8f08455"
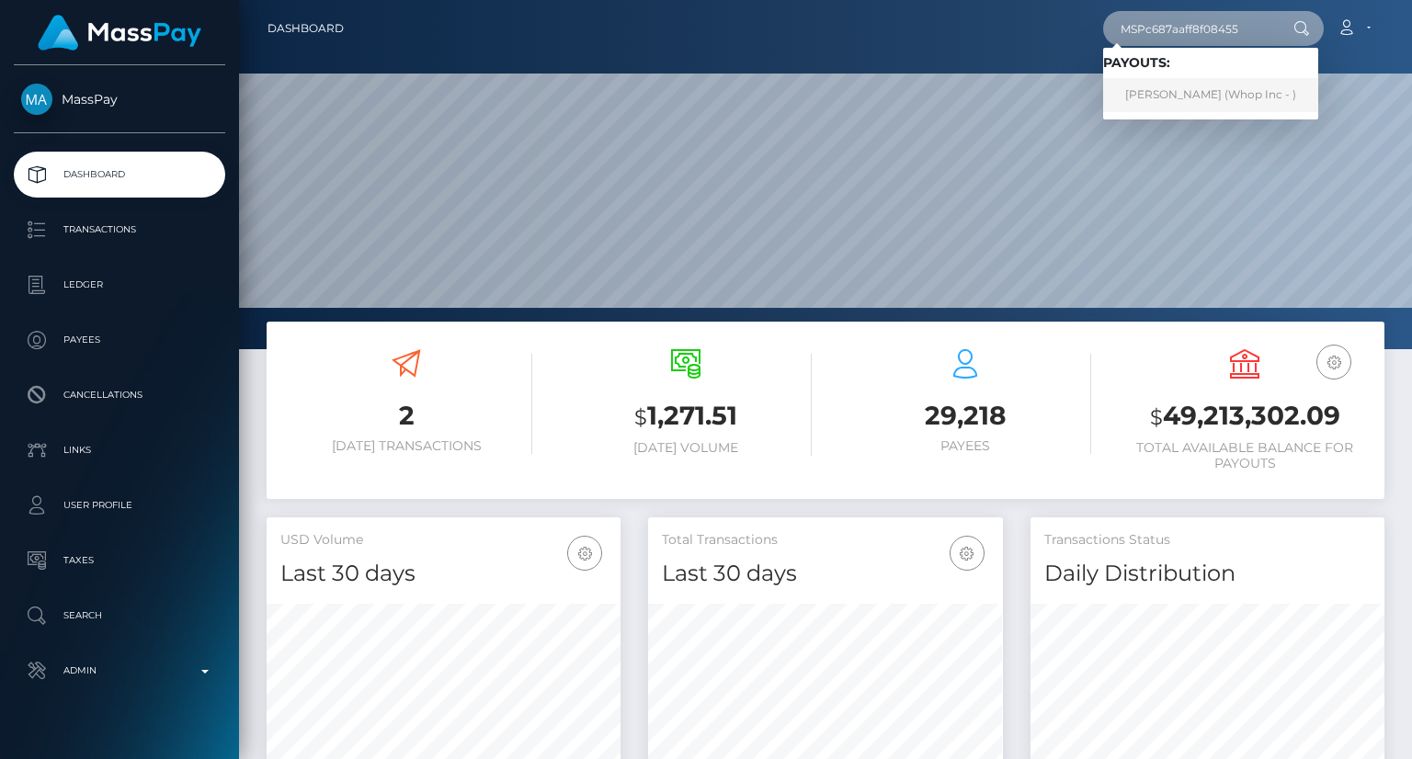
type input "MSPc687aaff8f08455"
click at [1181, 93] on link "[PERSON_NAME] (Whop Inc - )" at bounding box center [1210, 95] width 215 height 34
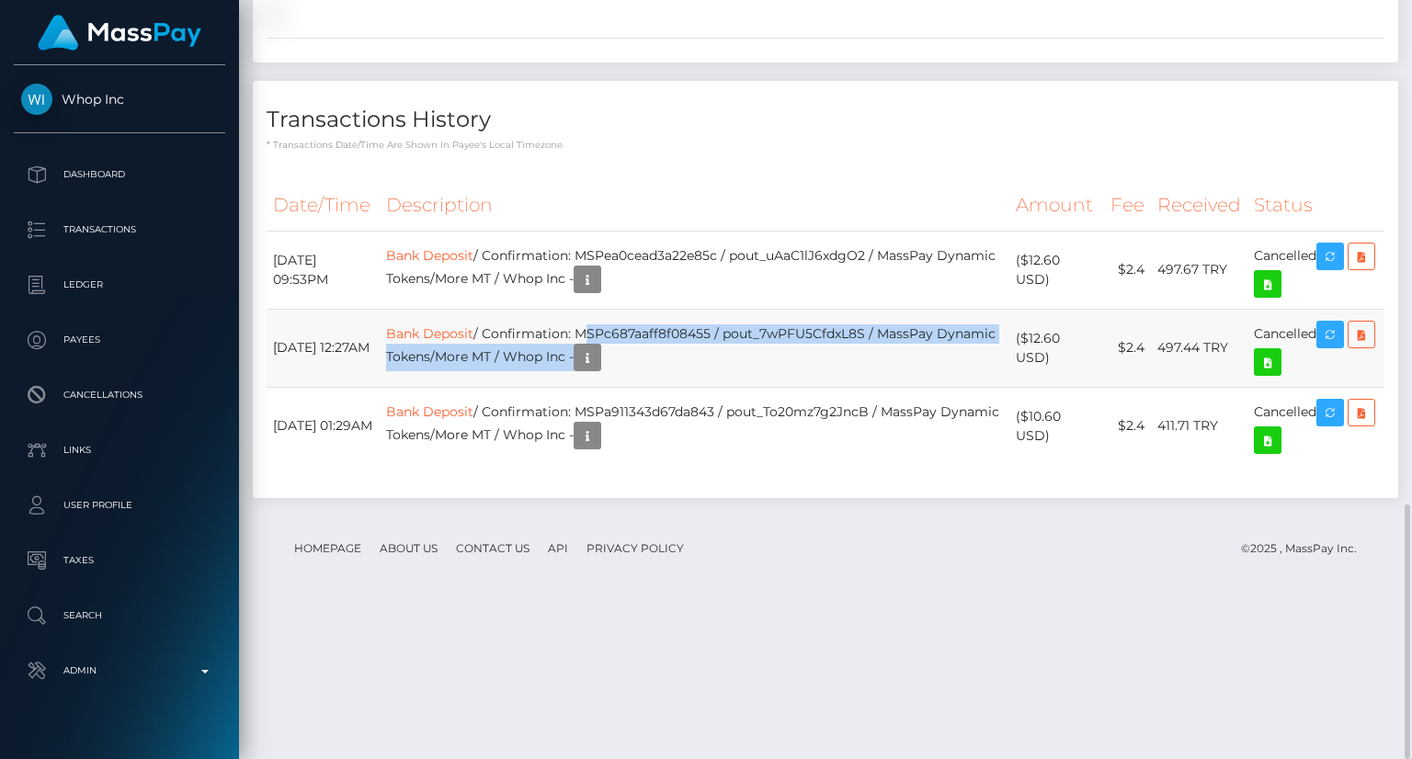
scroll to position [221, 353]
drag, startPoint x: 628, startPoint y: 483, endPoint x: 908, endPoint y: 478, distance: 280.4
click at [914, 387] on td "Bank Deposit / Confirmation: MSPc687aaff8f08455 / pout_7wPFU5CfdxL8S / MassPay …" at bounding box center [695, 348] width 630 height 78
copy td "MSPc687aaff8f08455 / pout_7wPFU5CfdxL8"
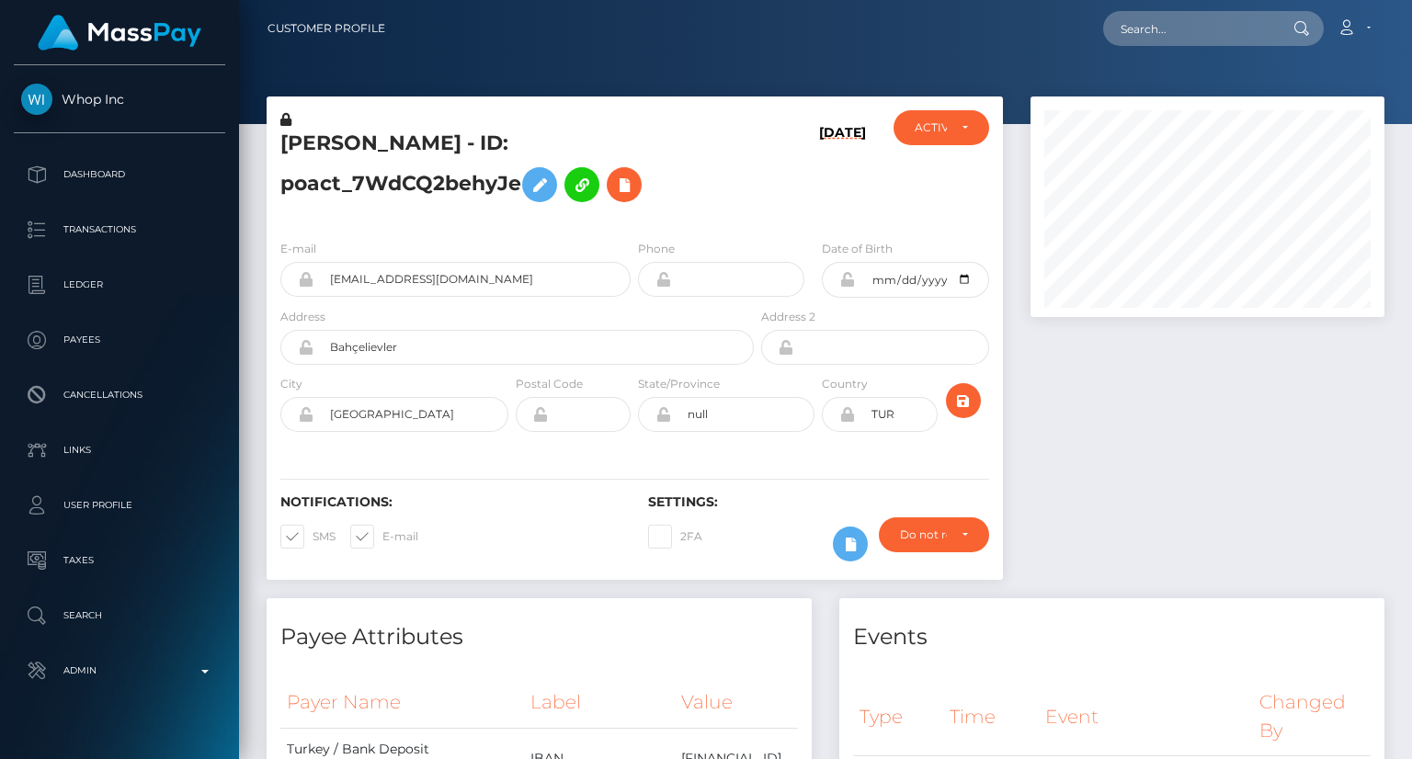
scroll to position [759, 0]
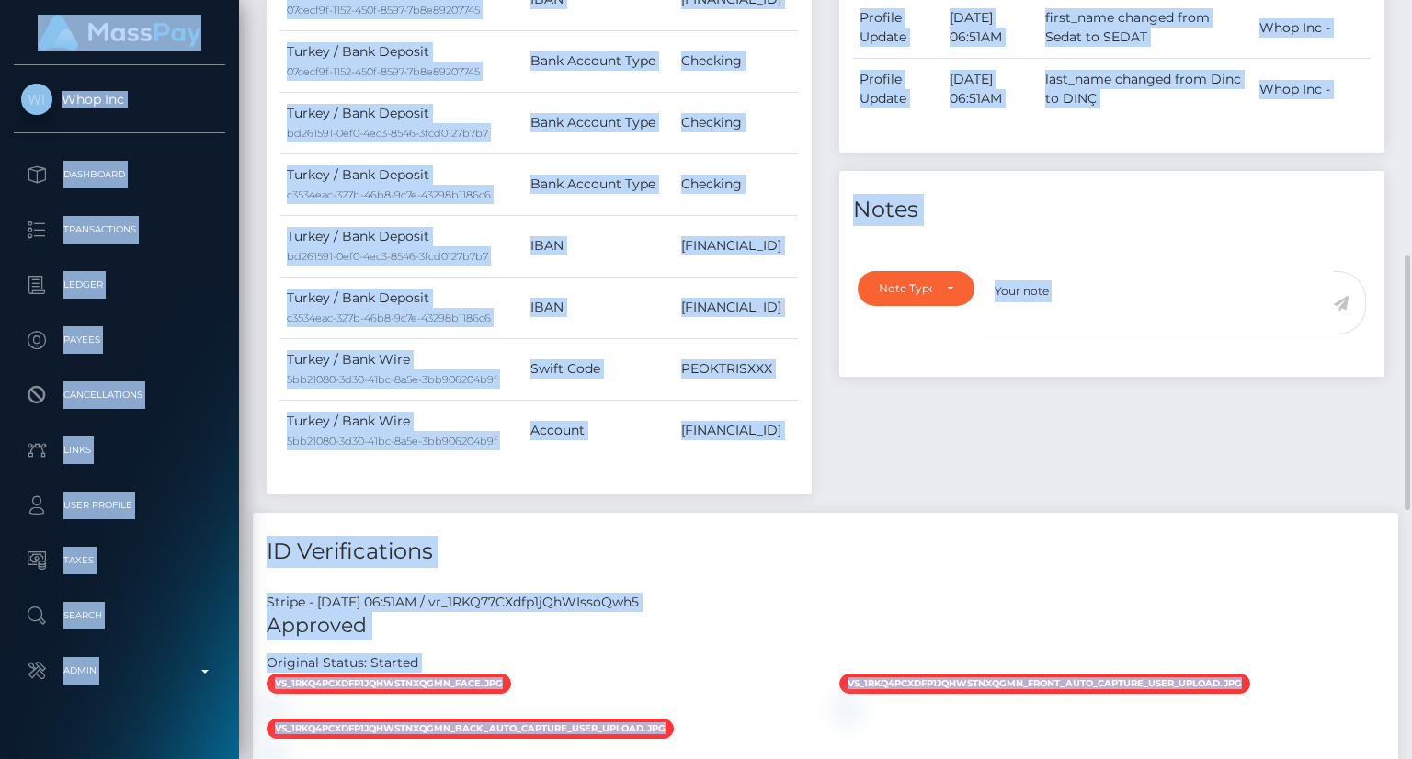
drag, startPoint x: 1411, startPoint y: 590, endPoint x: 77, endPoint y: 802, distance: 1350.5
click at [77, 758] on html "Whop Inc Dashboard Transactions Ledger Payees Cancellations Links" at bounding box center [706, 379] width 1412 height 759
click at [1016, 496] on div "Events Type Time Event Changed By" at bounding box center [1111, 176] width 573 height 674
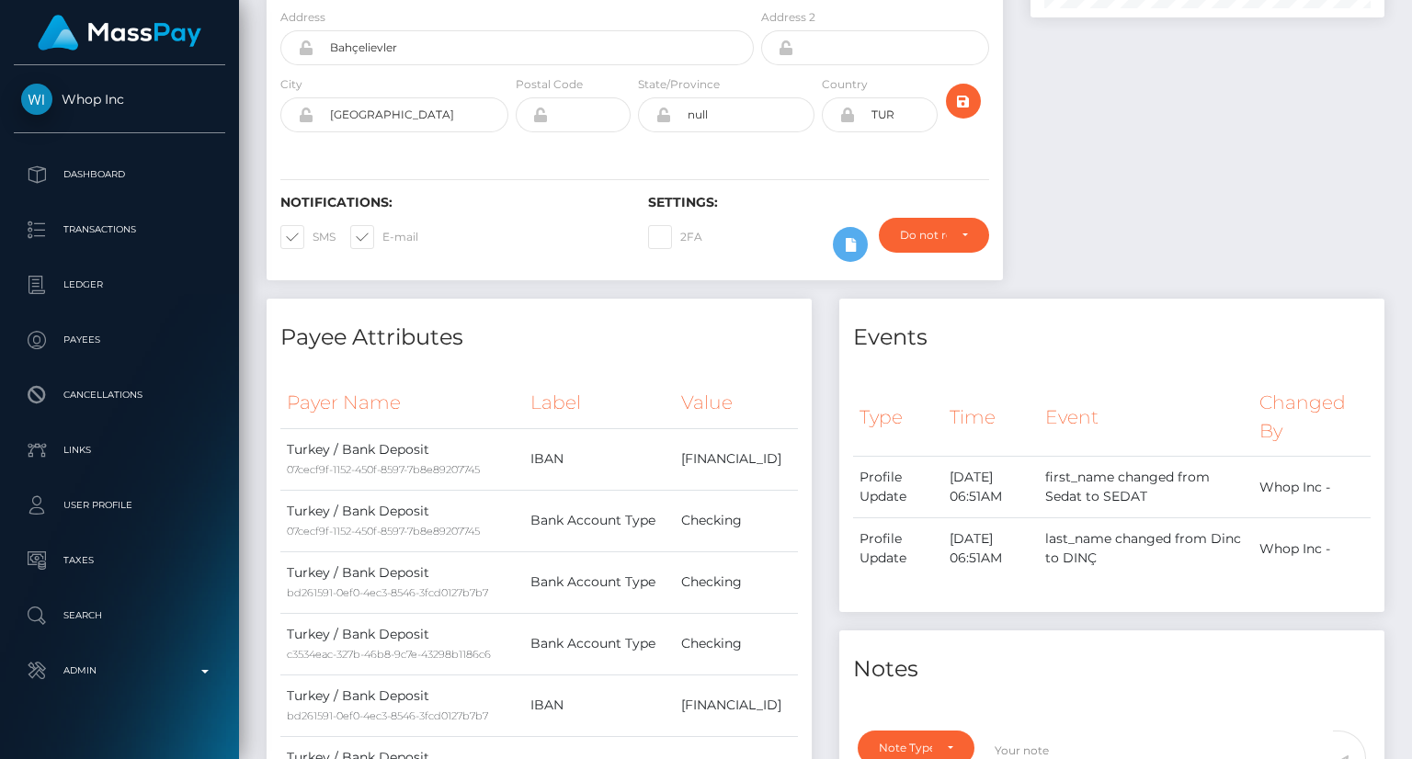
scroll to position [0, 0]
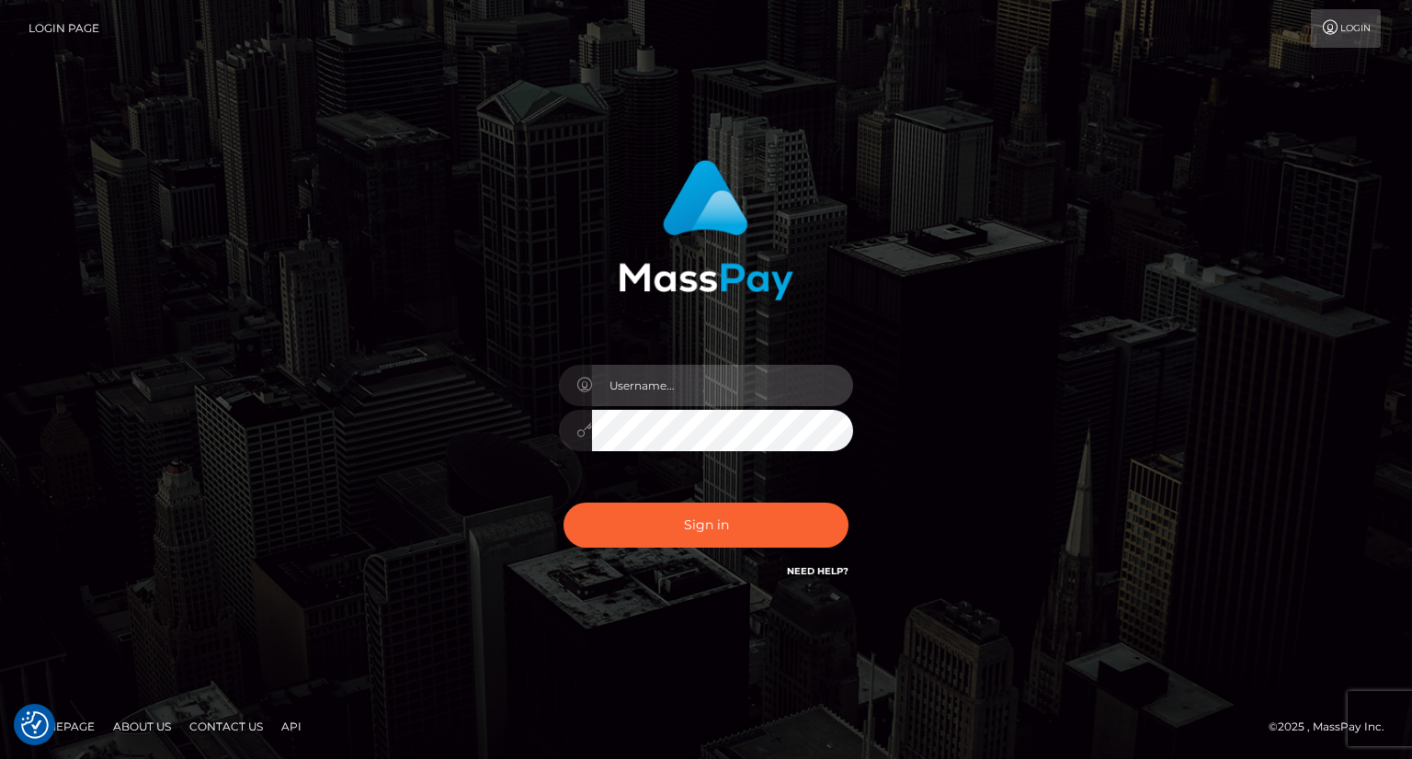
type input "carolina"
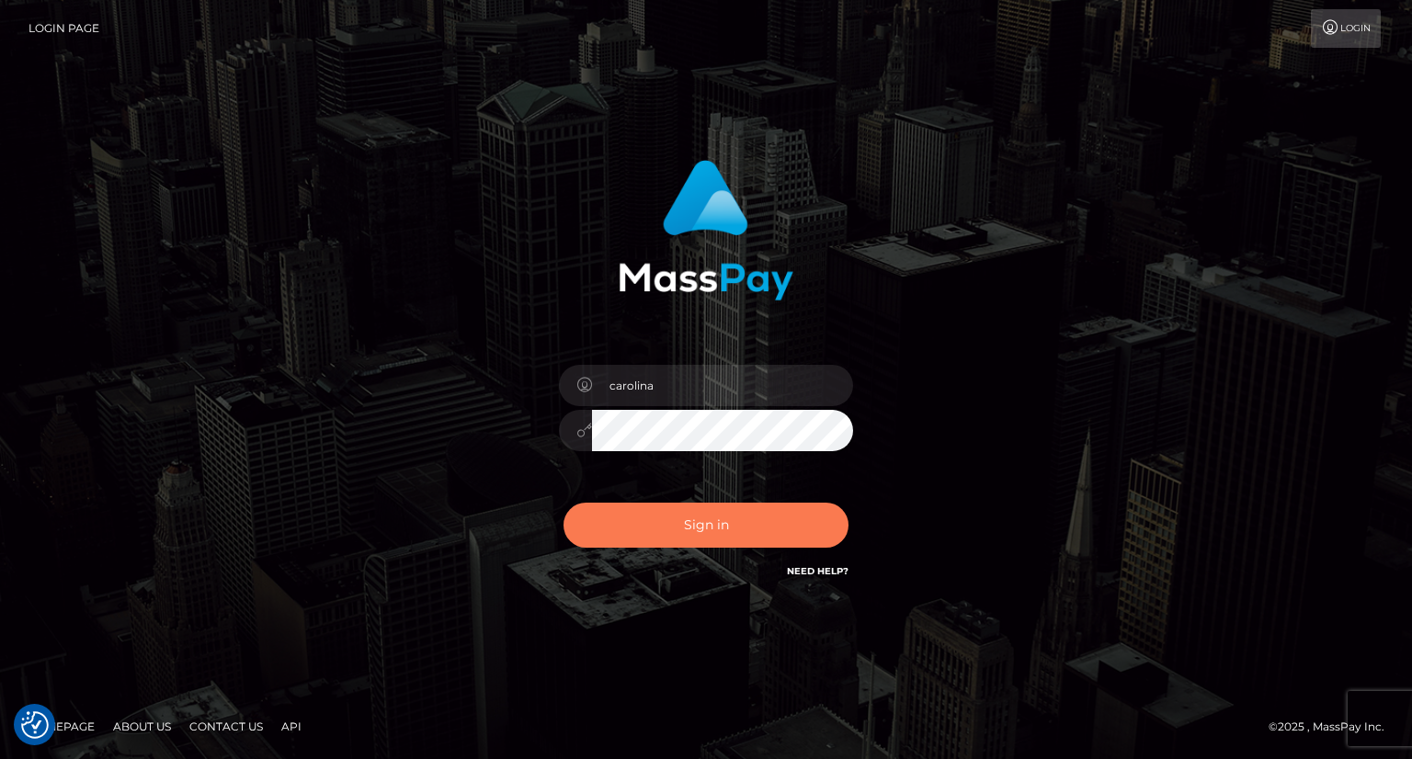
click at [707, 520] on button "Sign in" at bounding box center [705, 525] width 285 height 45
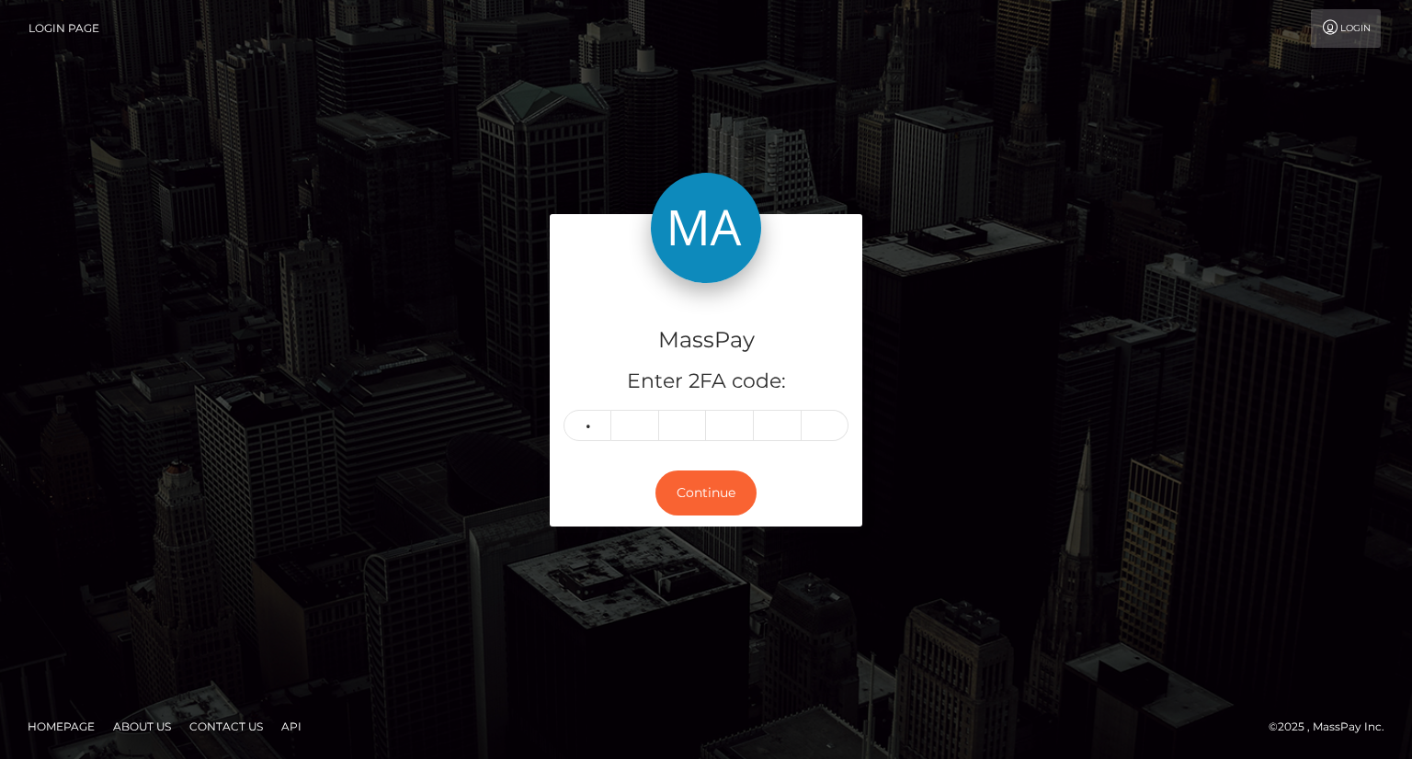
type input "2"
type input "7"
type input "8"
type input "9"
type input "4"
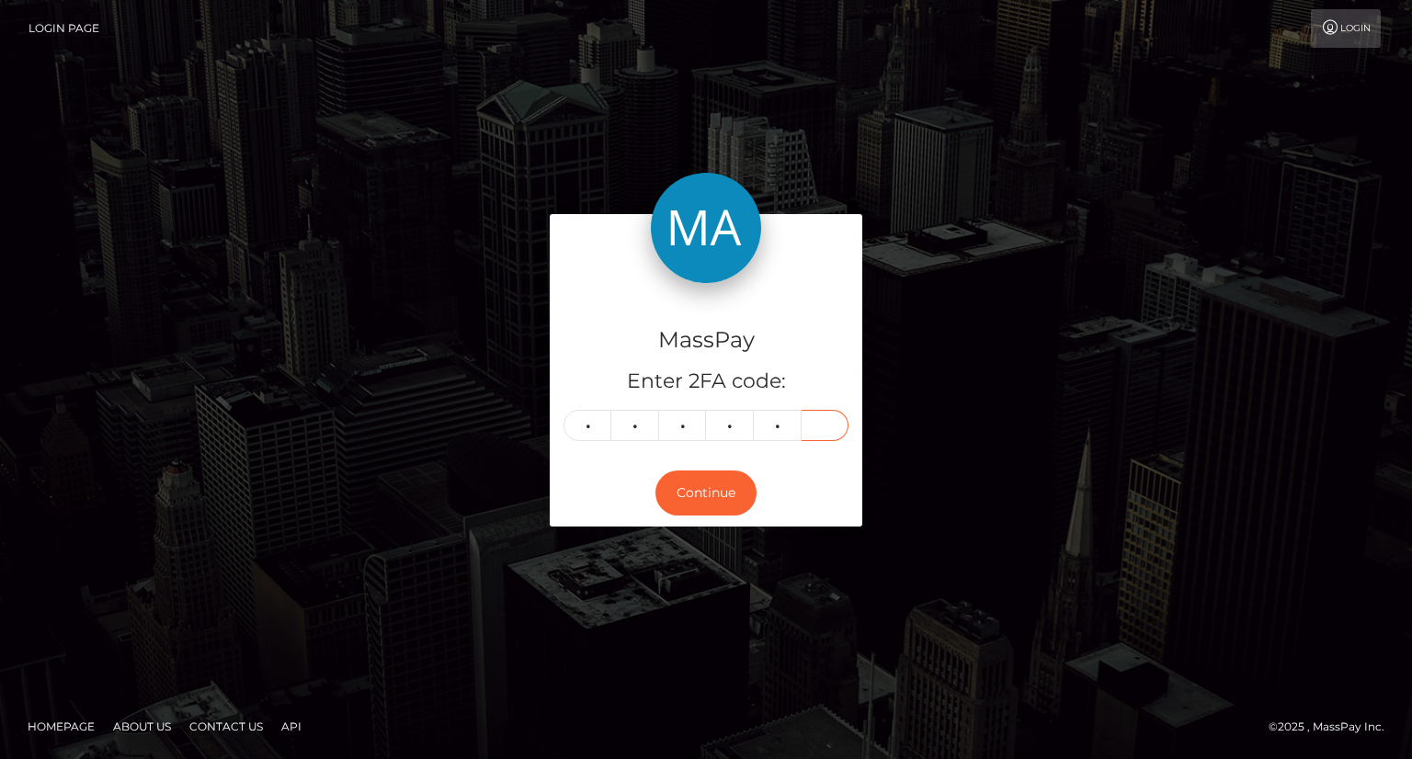
type input "5"
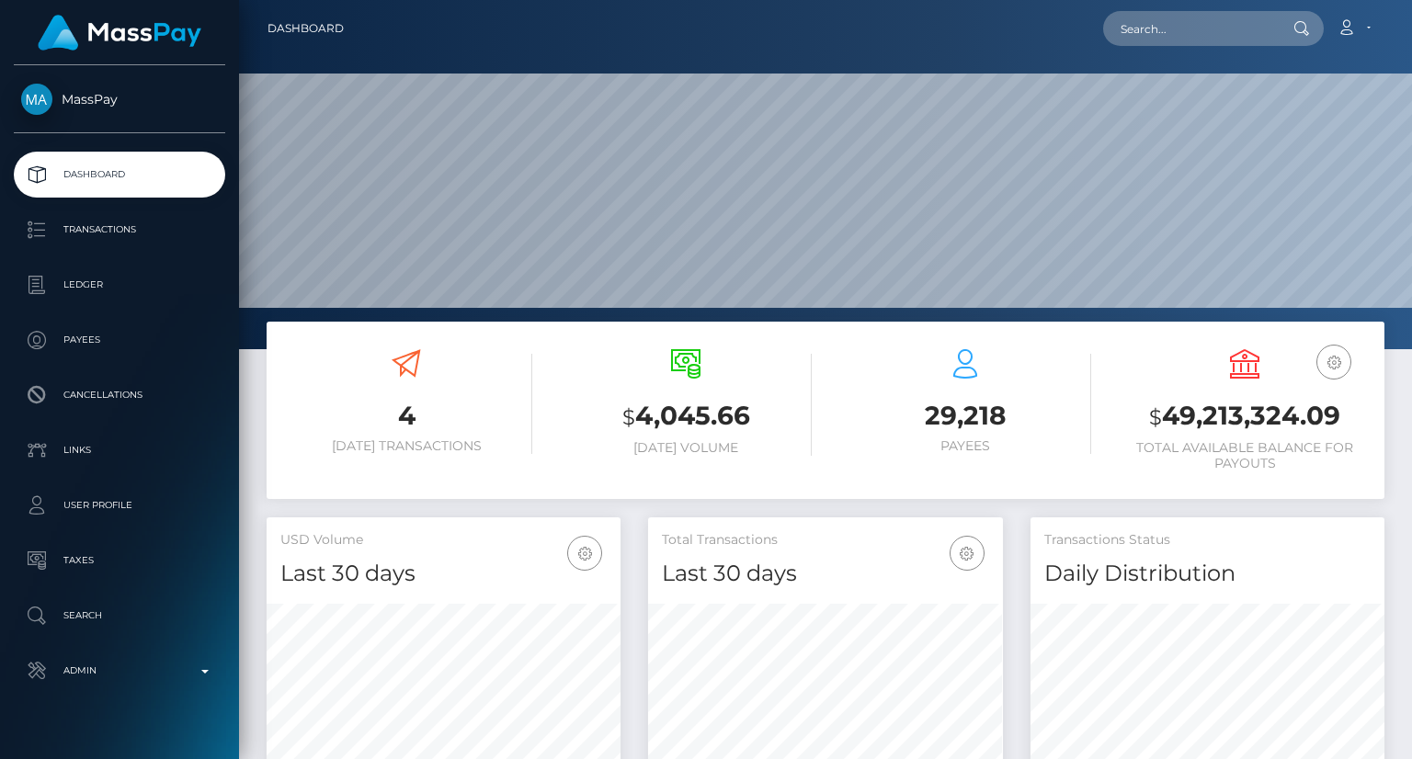
scroll to position [325, 353]
click at [1191, 34] on input "text" at bounding box center [1189, 28] width 173 height 35
paste input "MSPc687aaff8f08455"
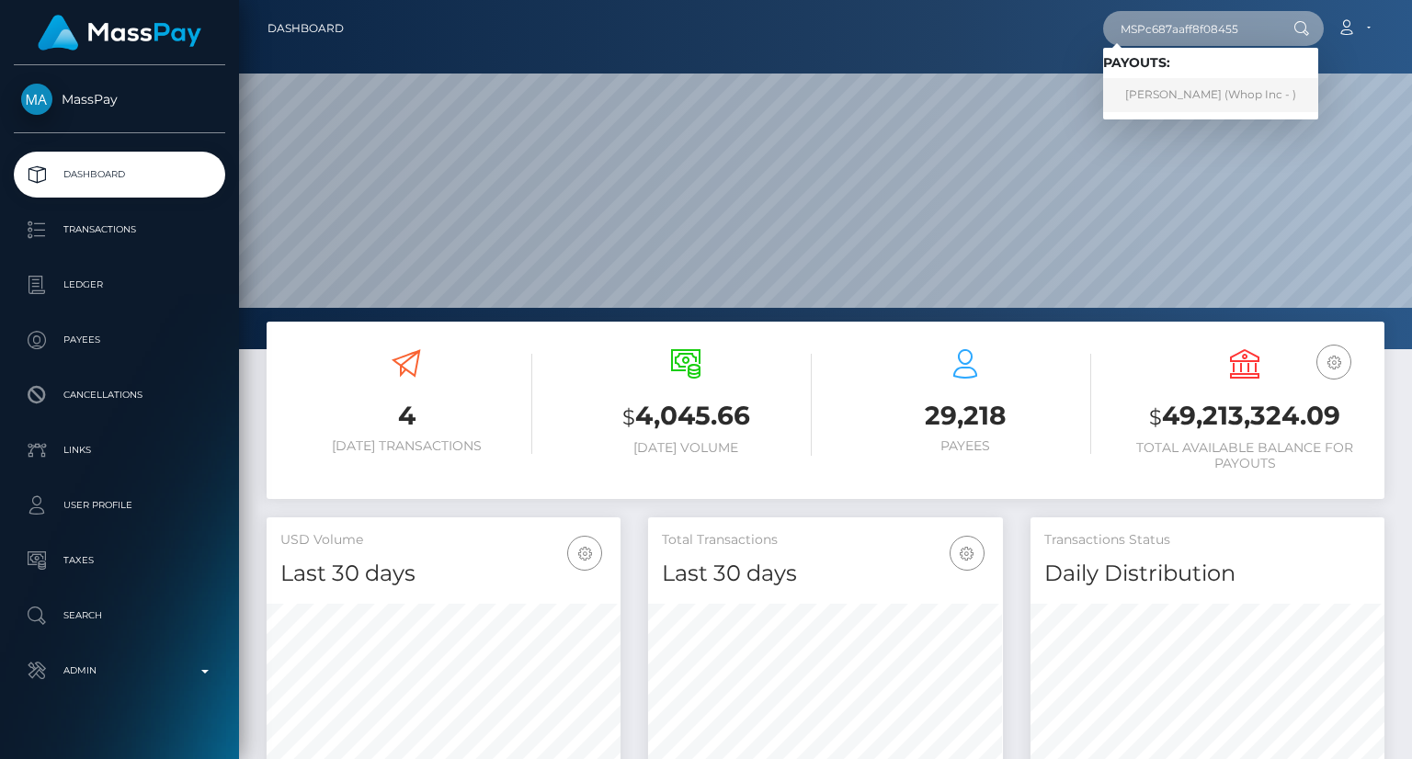
type input "MSPc687aaff8f08455"
click at [1169, 95] on link "SEDAT DINÇ (Whop Inc - )" at bounding box center [1210, 95] width 215 height 34
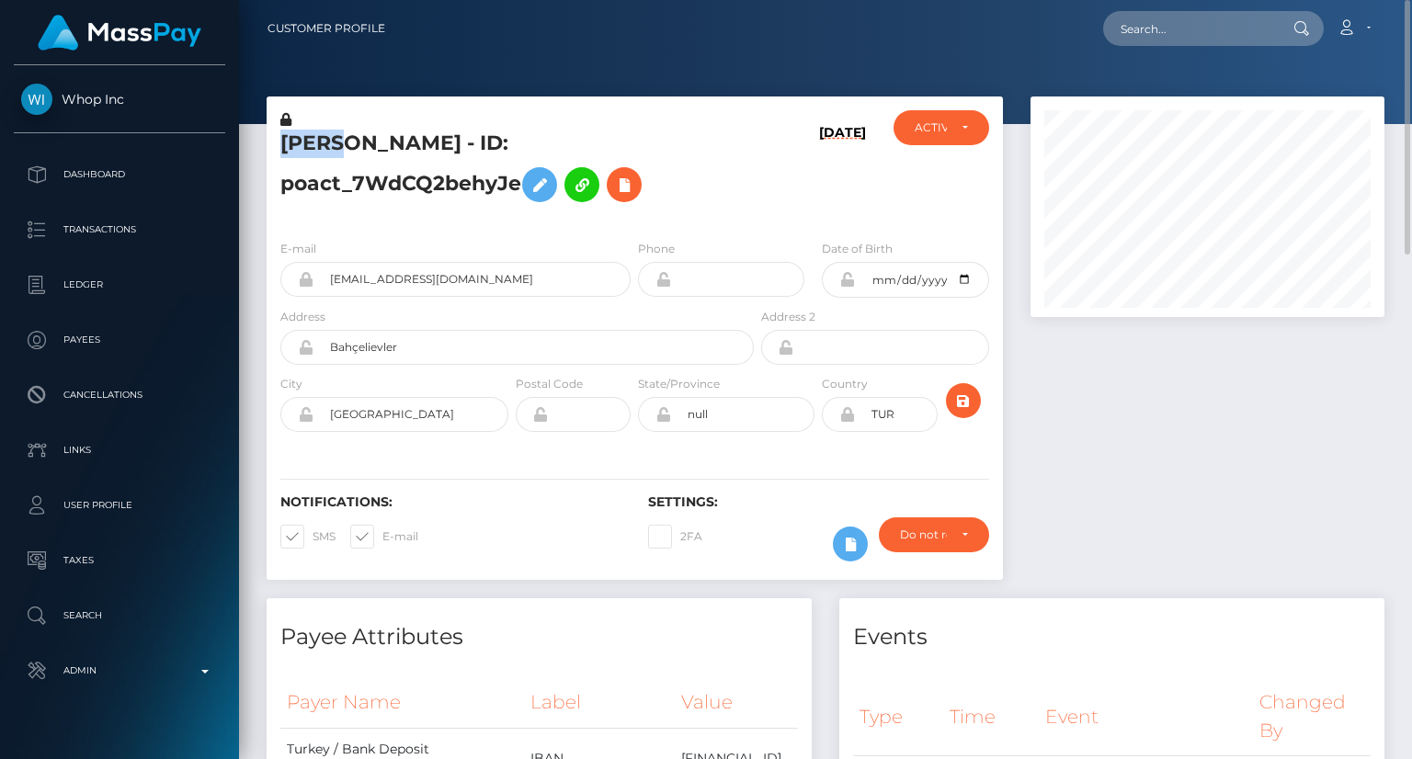
drag, startPoint x: 279, startPoint y: 141, endPoint x: 347, endPoint y: 149, distance: 67.6
click at [347, 149] on div "SEDAT DINÇ - ID: poact_7WdCQ2behyJe" at bounding box center [512, 167] width 491 height 115
click at [482, 196] on h5 "SEDAT DINÇ - ID: poact_7WdCQ2behyJe" at bounding box center [511, 171] width 463 height 82
click at [417, 141] on h5 "SEDAT DINÇ - ID: poact_7WdCQ2behyJe" at bounding box center [511, 171] width 463 height 82
drag, startPoint x: 411, startPoint y: 141, endPoint x: 277, endPoint y: 140, distance: 134.2
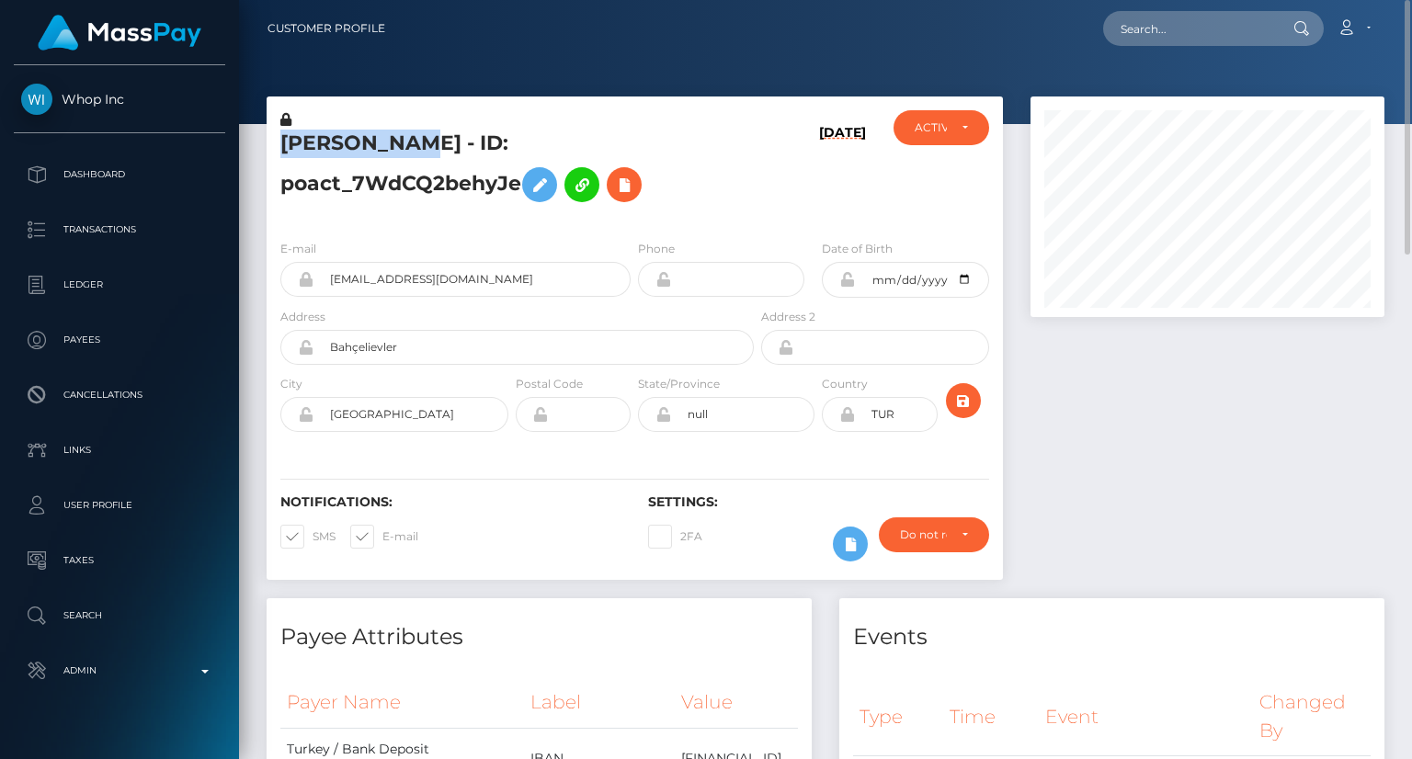
click at [277, 140] on div "SEDAT DINÇ - ID: poact_7WdCQ2behyJe" at bounding box center [512, 167] width 491 height 115
copy h5 "SEDAT DINÇ"
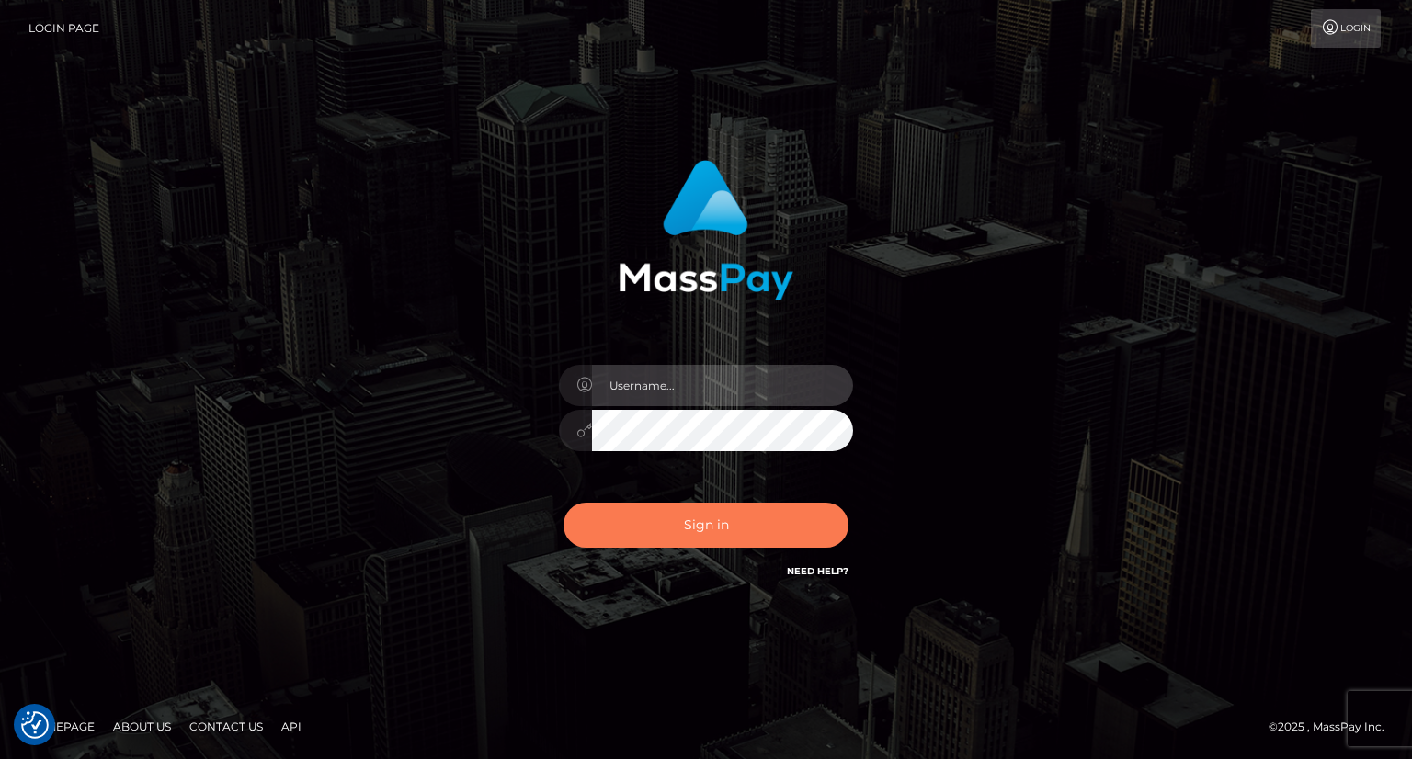
type input "carolina"
click at [700, 530] on button "Sign in" at bounding box center [705, 525] width 285 height 45
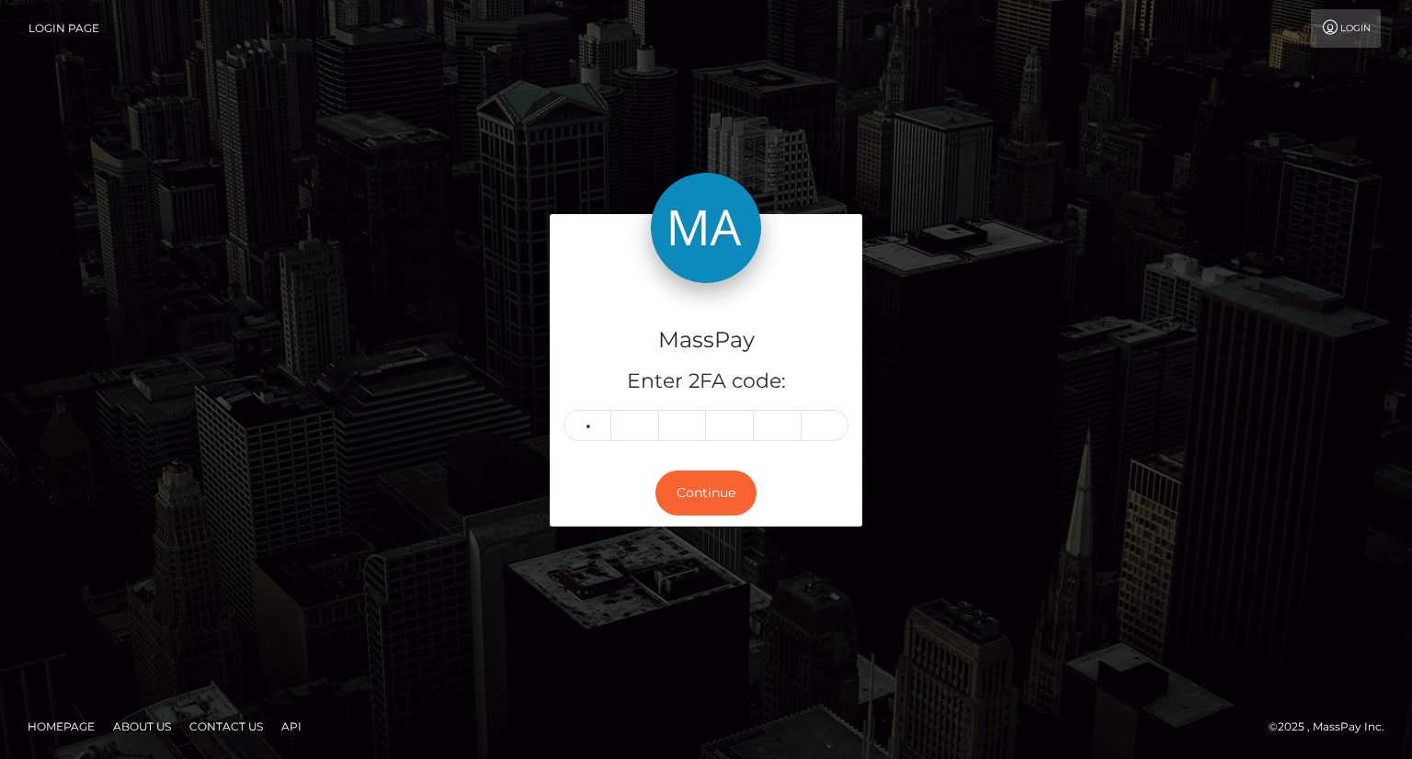
type input "3"
type input "0"
type input "3"
type input "5"
type input "9"
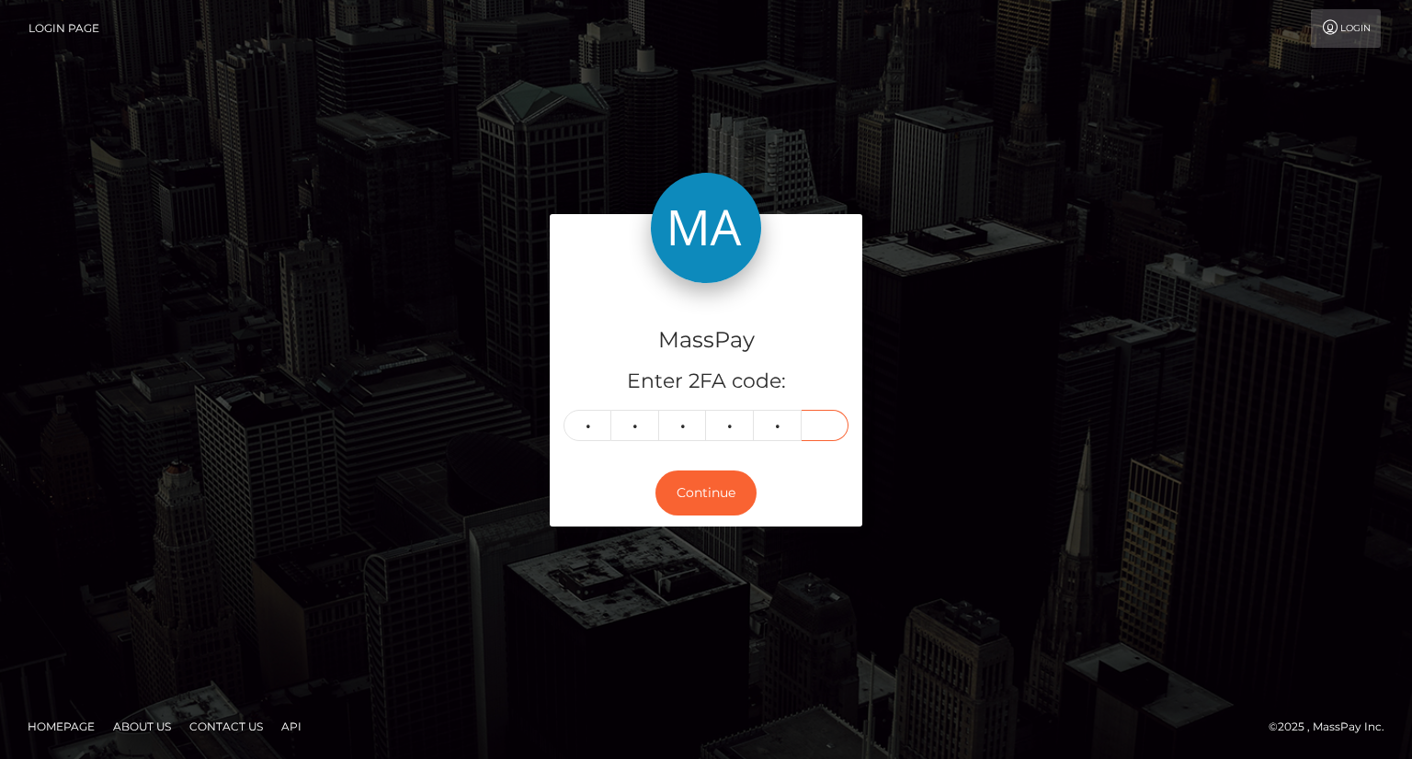
type input "2"
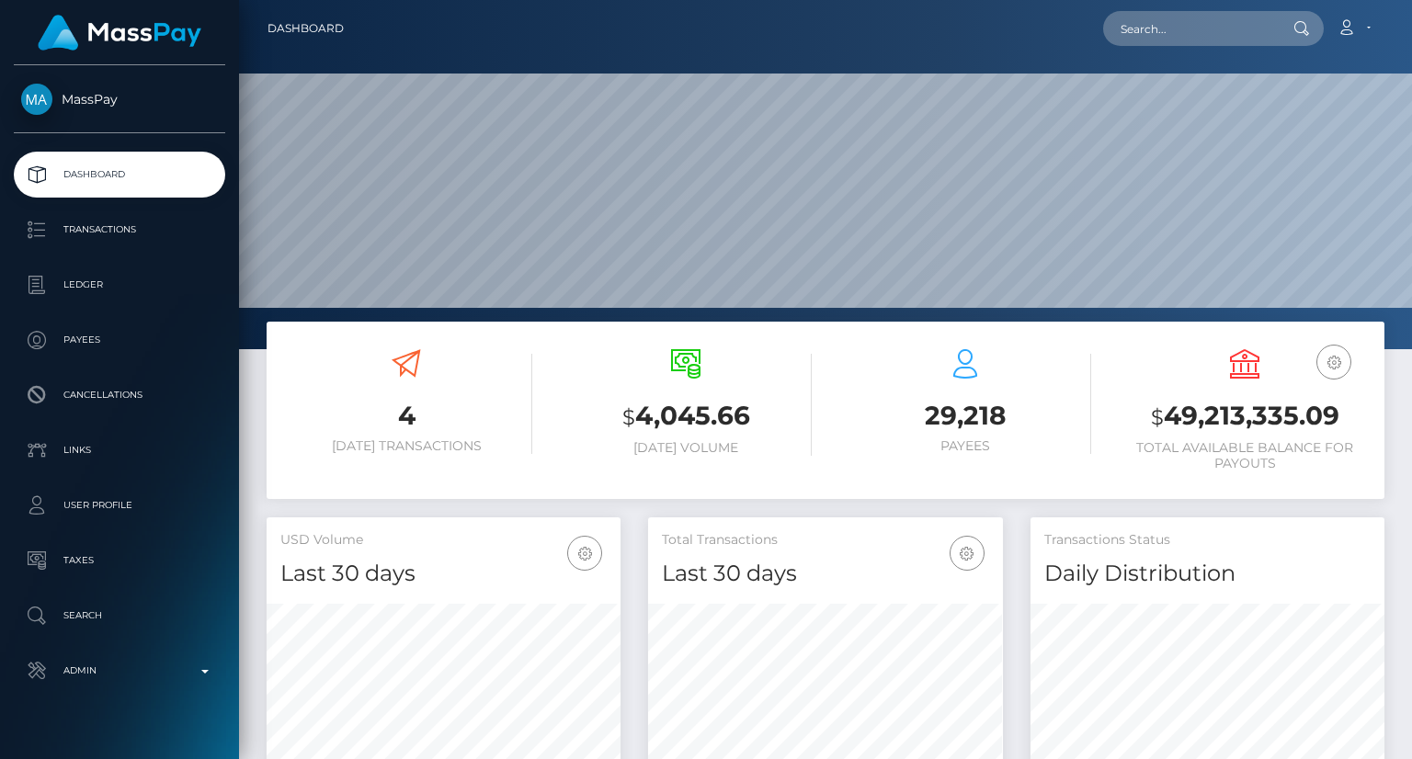
scroll to position [325, 353]
click at [1165, 36] on input "text" at bounding box center [1189, 28] width 173 height 35
paste input "MSP68442f065a6a067"
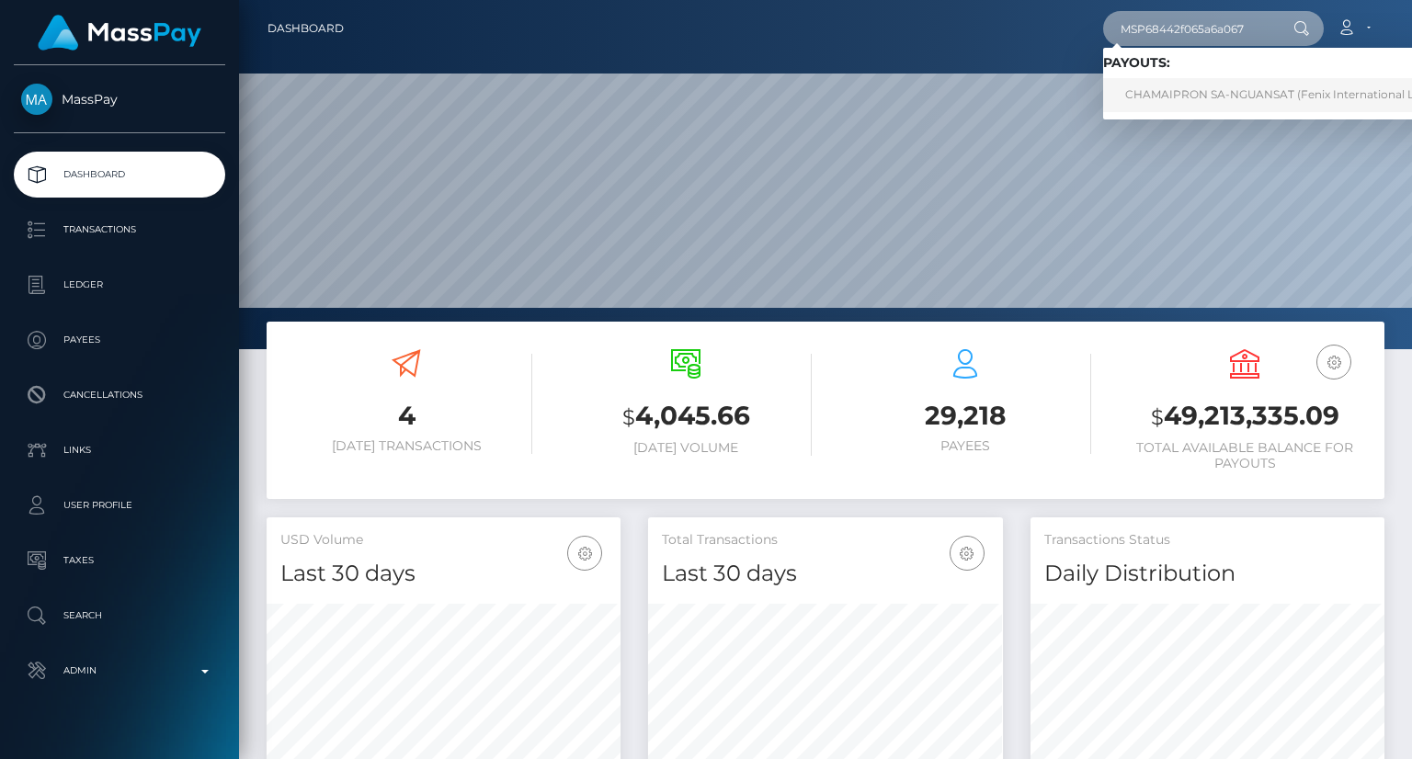
type input "MSP68442f065a6a067"
click at [1155, 97] on link "CHAMAIPRON SA-NGUANSAT (Fenix International Limited - )" at bounding box center [1294, 95] width 382 height 34
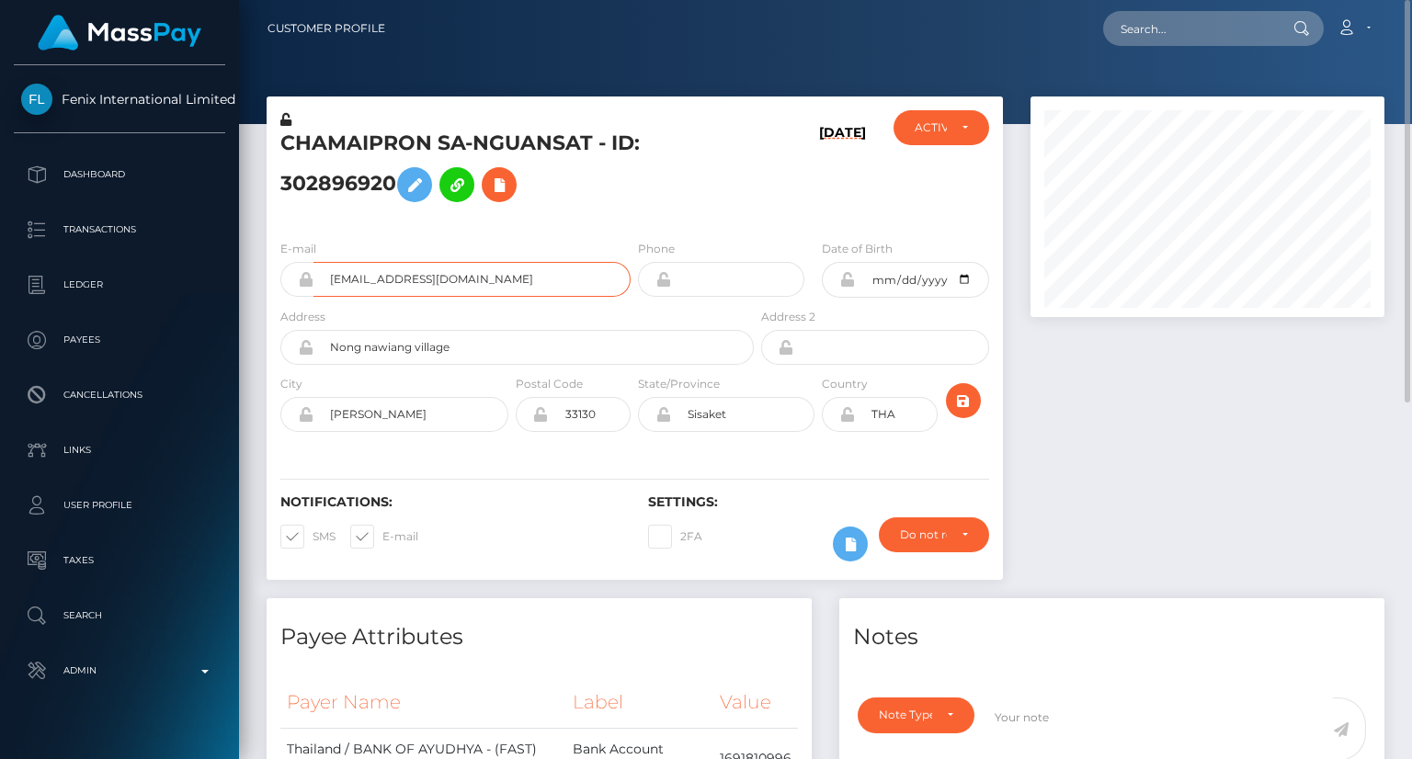
click at [452, 275] on input "chamaipron.1713@gmail.com" at bounding box center [471, 279] width 317 height 35
drag, startPoint x: 276, startPoint y: 145, endPoint x: 427, endPoint y: 146, distance: 151.7
click at [427, 147] on div "CHAMAIPRON SA-NGUANSAT - ID: 302896920" at bounding box center [512, 167] width 491 height 115
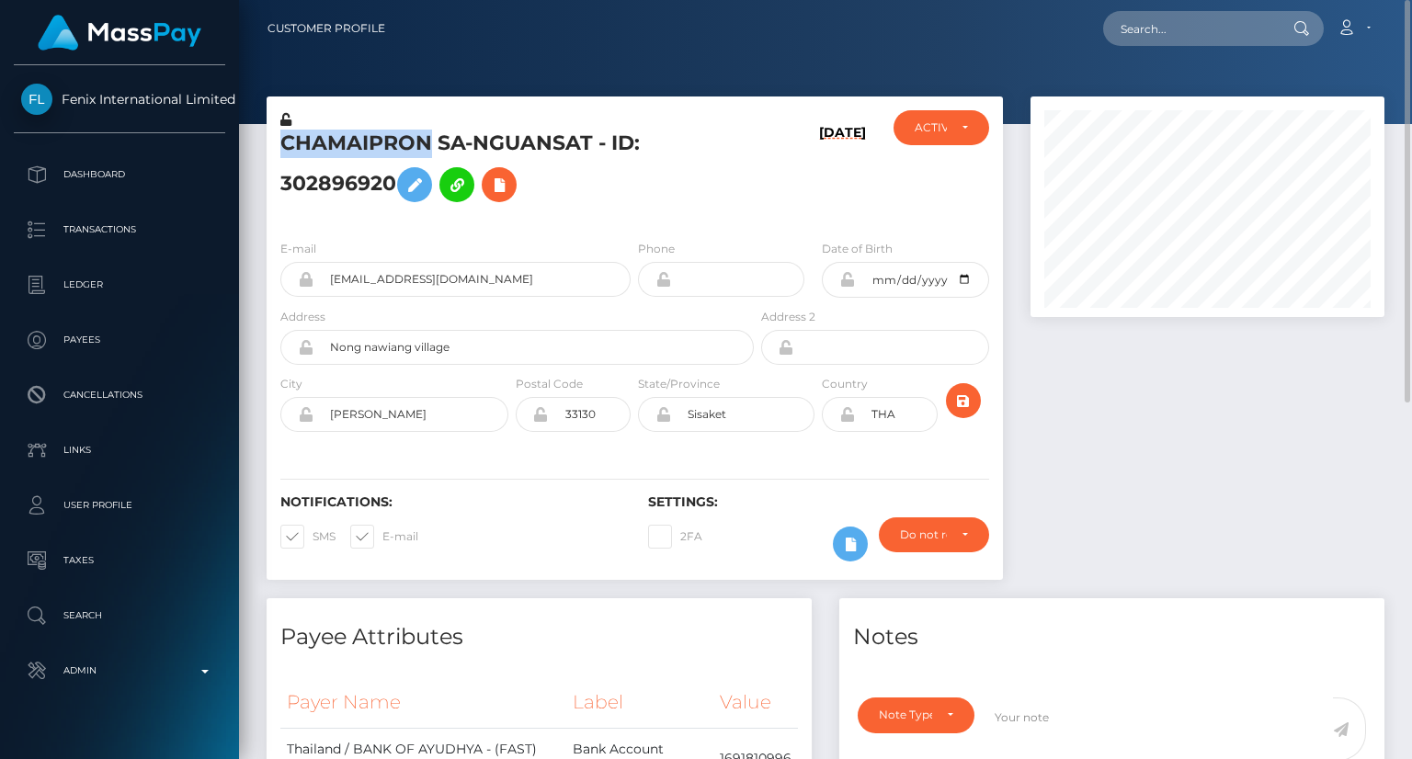
copy h5 "CHAMAIPRON"
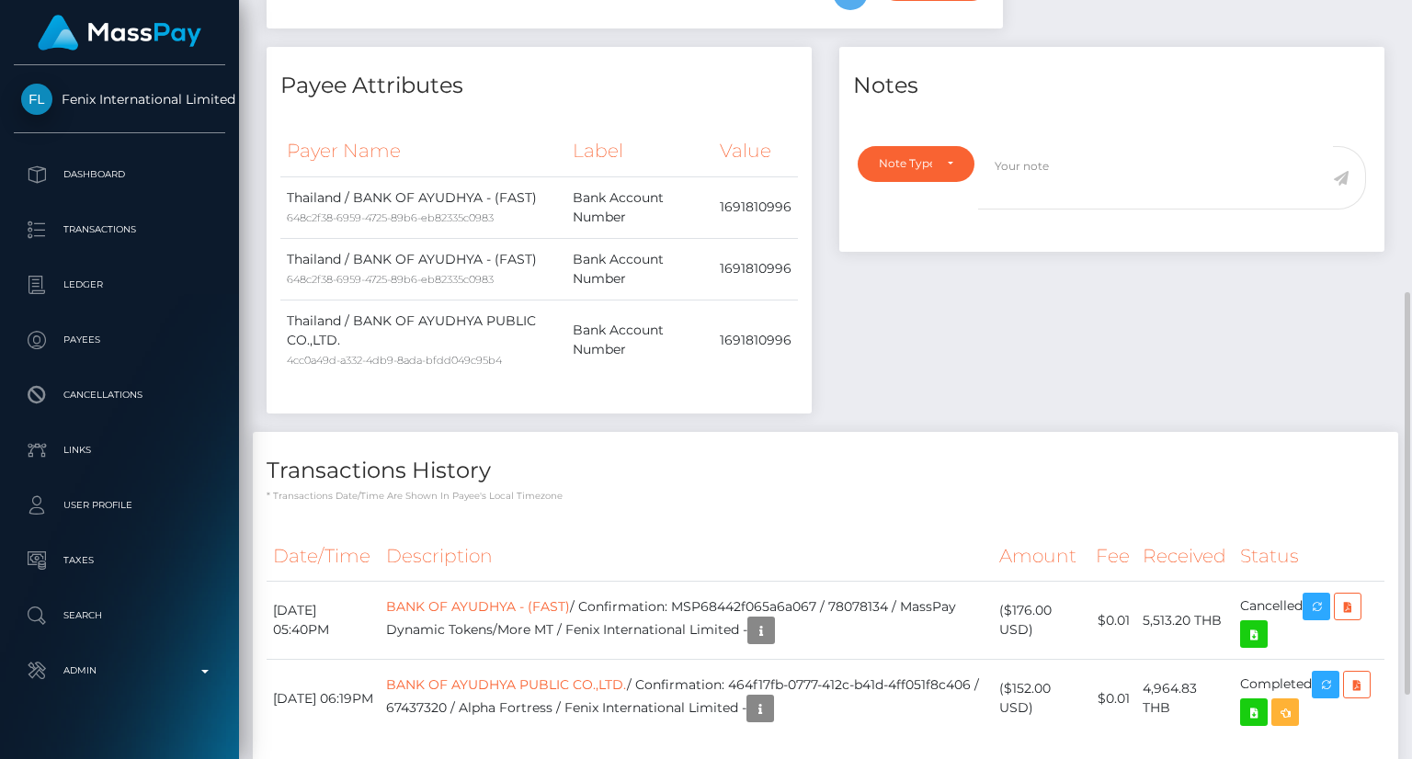
scroll to position [672, 0]
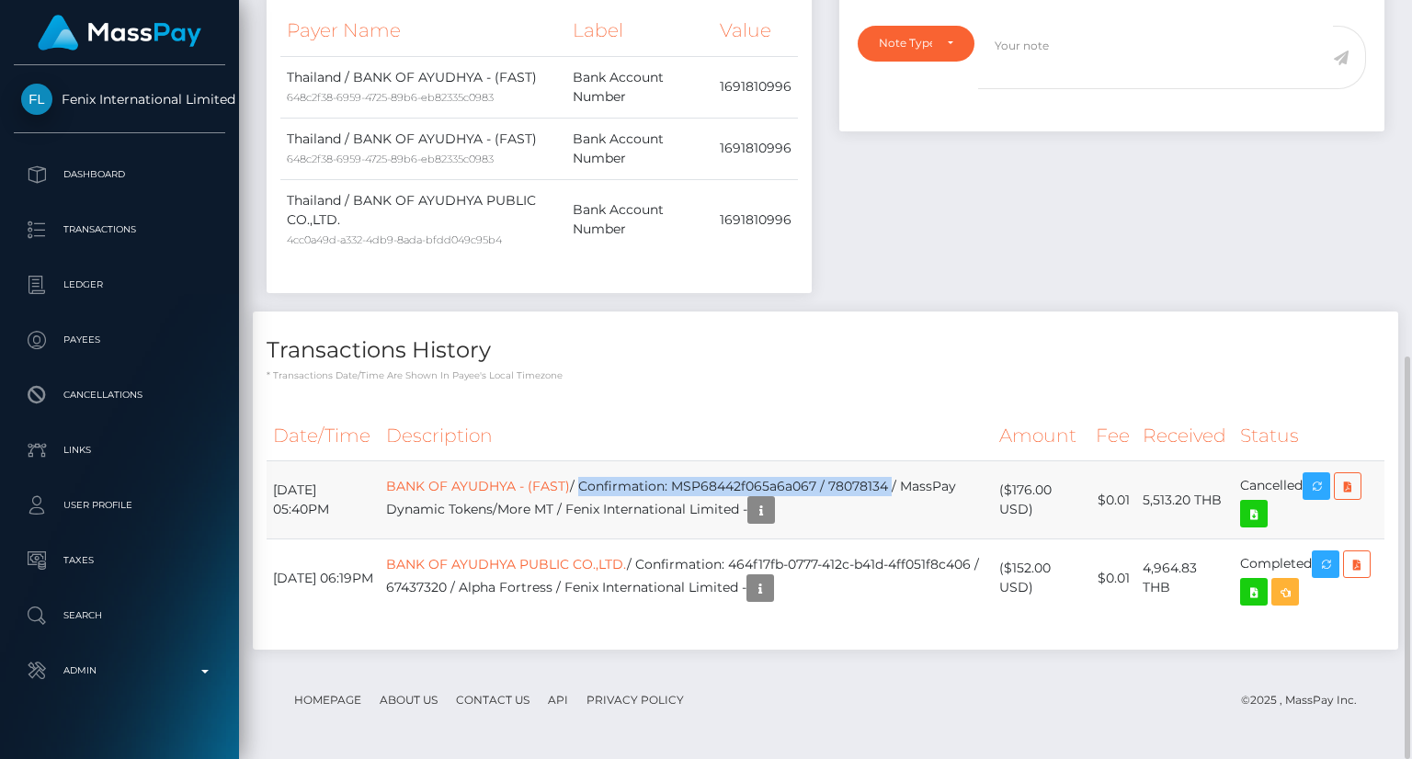
drag, startPoint x: 615, startPoint y: 487, endPoint x: 926, endPoint y: 475, distance: 310.9
click at [926, 475] on td "BANK OF AYUDHYA - (FAST) / Confirmation: MSP68442f065a6a067 / 78078134 / MassPa…" at bounding box center [686, 500] width 613 height 78
copy td "Confirmation: MSP68442f065a6a067 / 78078134"
click at [717, 475] on td "BANK OF AYUDHYA - (FAST) / Confirmation: MSP68442f065a6a067 / 78078134 / MassPa…" at bounding box center [686, 500] width 613 height 78
click at [703, 487] on td "BANK OF AYUDHYA - (FAST) / Confirmation: MSP68442f065a6a067 / 78078134 / MassPa…" at bounding box center [686, 500] width 613 height 78
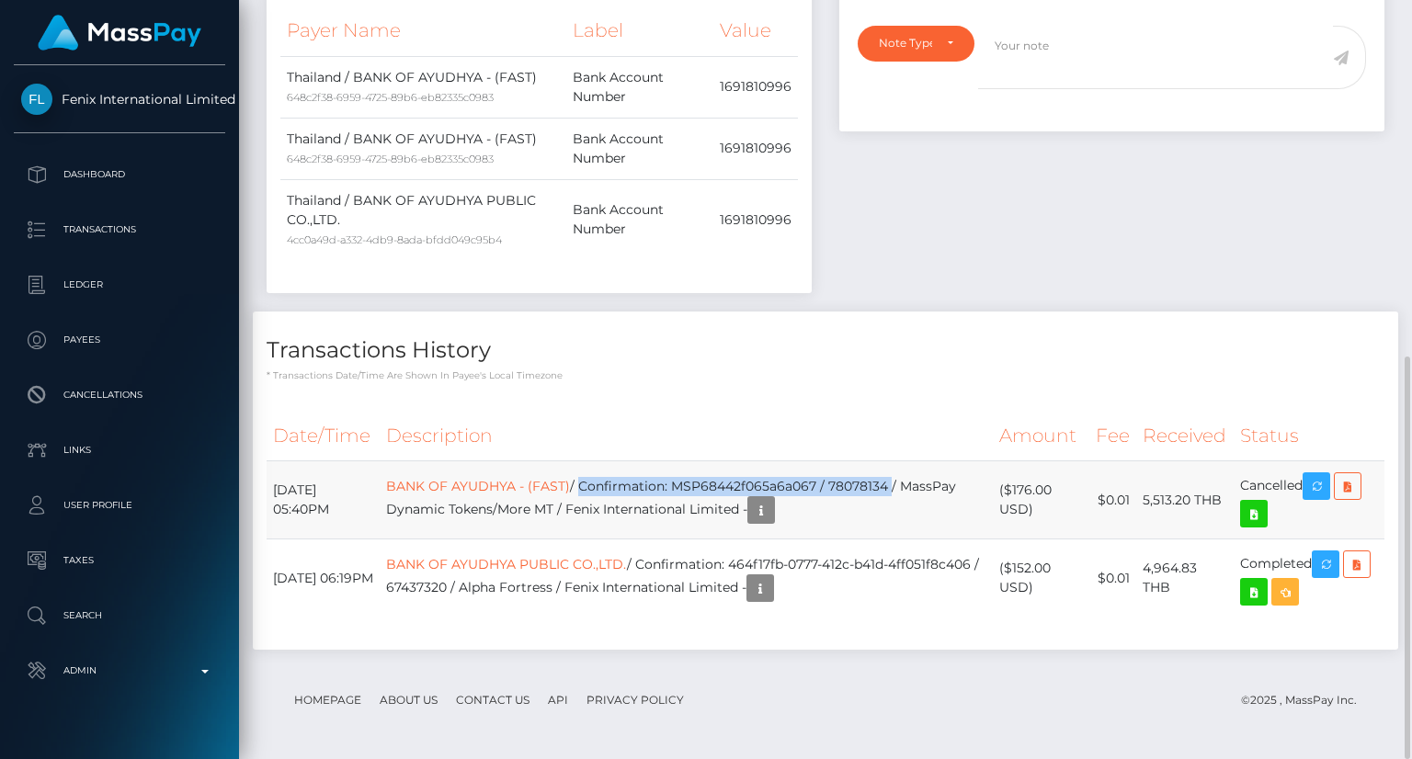
click at [709, 484] on td "BANK OF AYUDHYA - (FAST) / Confirmation: MSP68442f065a6a067 / 78078134 / MassPa…" at bounding box center [686, 500] width 613 height 78
click at [826, 392] on div "Transactions History * Transactions date/time are shown in payee's local timezo…" at bounding box center [825, 481] width 1145 height 338
click at [827, 393] on div "Transactions History * Transactions date/time are shown in payee's local timezo…" at bounding box center [825, 481] width 1145 height 338
drag, startPoint x: 918, startPoint y: 483, endPoint x: 905, endPoint y: 480, distance: 14.1
click at [905, 480] on td "BANK OF AYUDHYA - (FAST) / Confirmation: MSP68442f065a6a067 / 78078134 / MassPa…" at bounding box center [686, 500] width 613 height 78
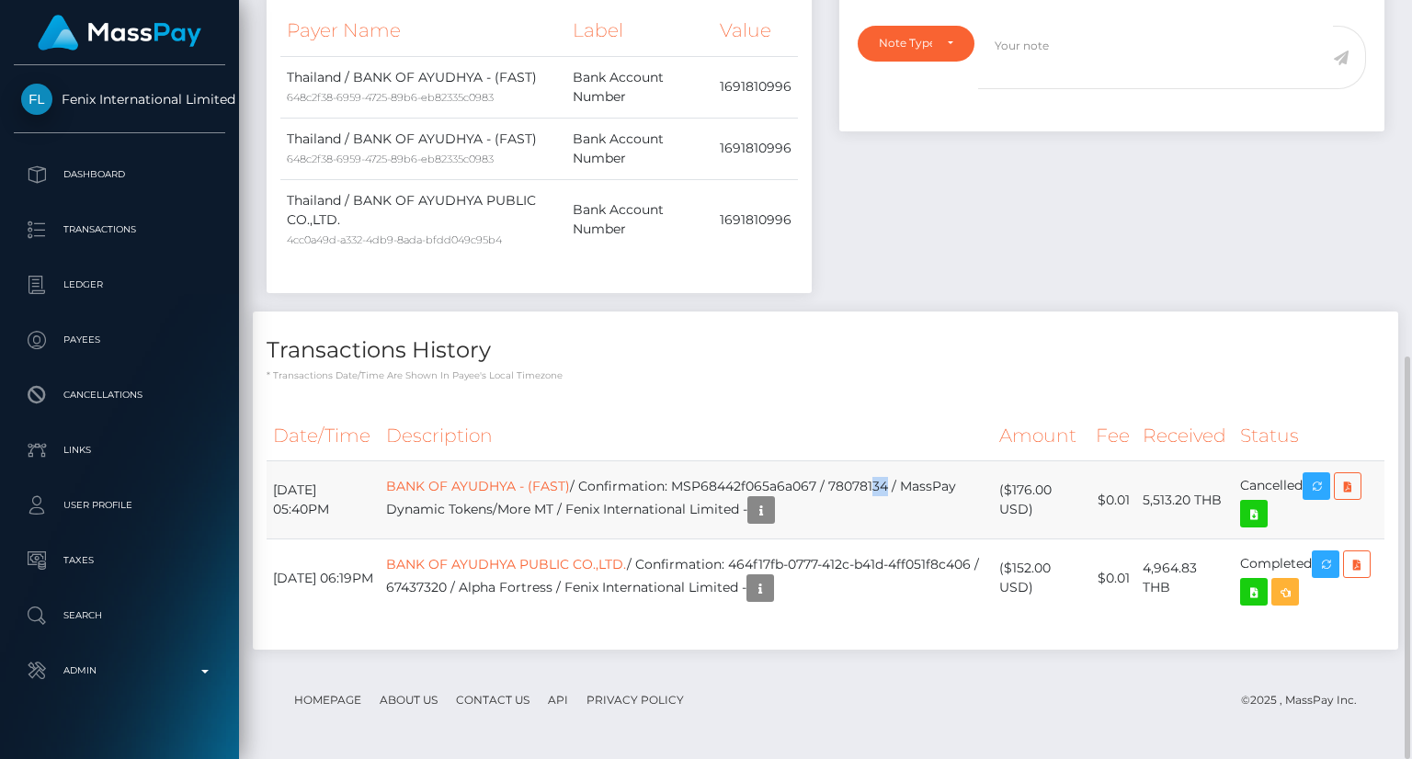
scroll to position [221, 353]
drag, startPoint x: 926, startPoint y: 483, endPoint x: 713, endPoint y: 486, distance: 212.4
click at [713, 486] on td "BANK OF AYUDHYA - (FAST) / Confirmation: MSP68442f065a6a067 / 78078134 / MassPa…" at bounding box center [686, 500] width 613 height 78
copy td "MSP68442f065a6a067 / 78078134"
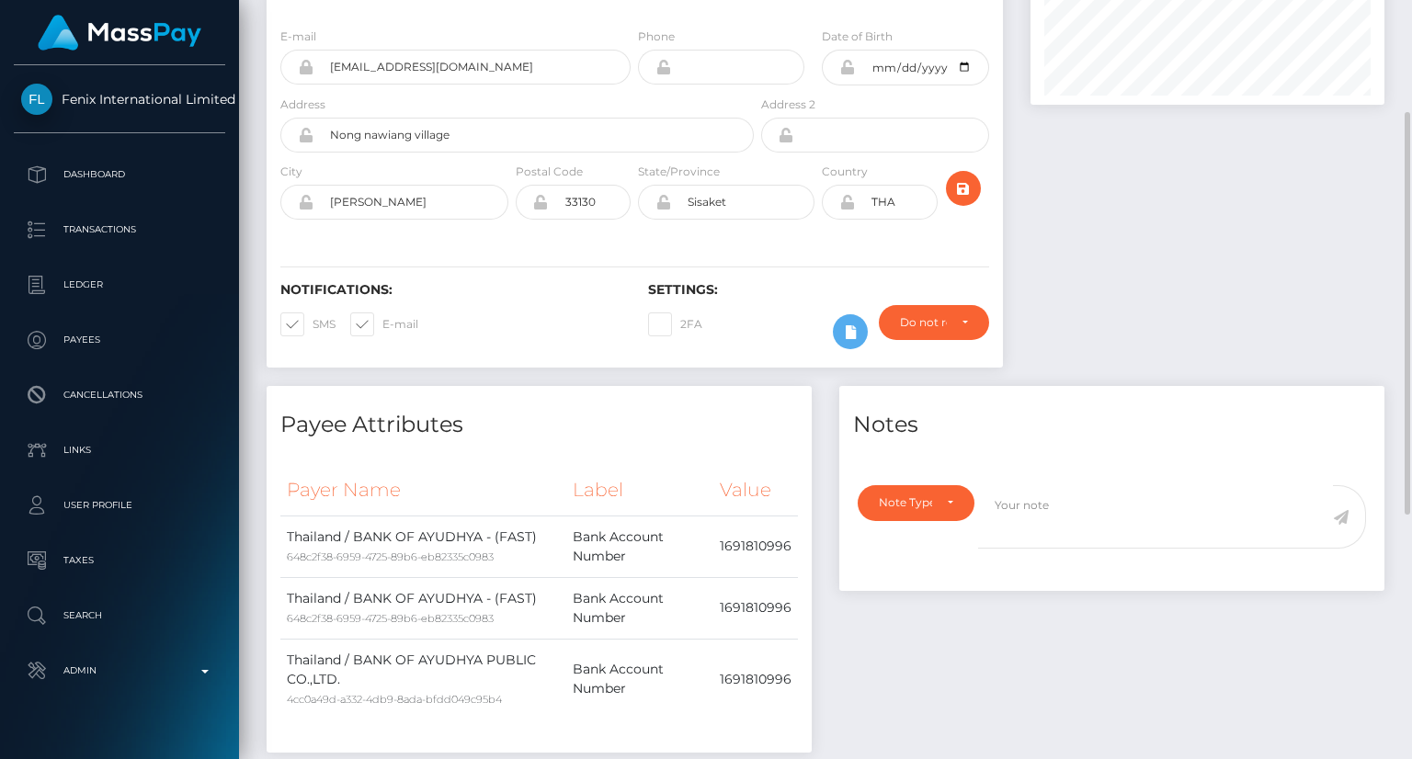
scroll to position [0, 0]
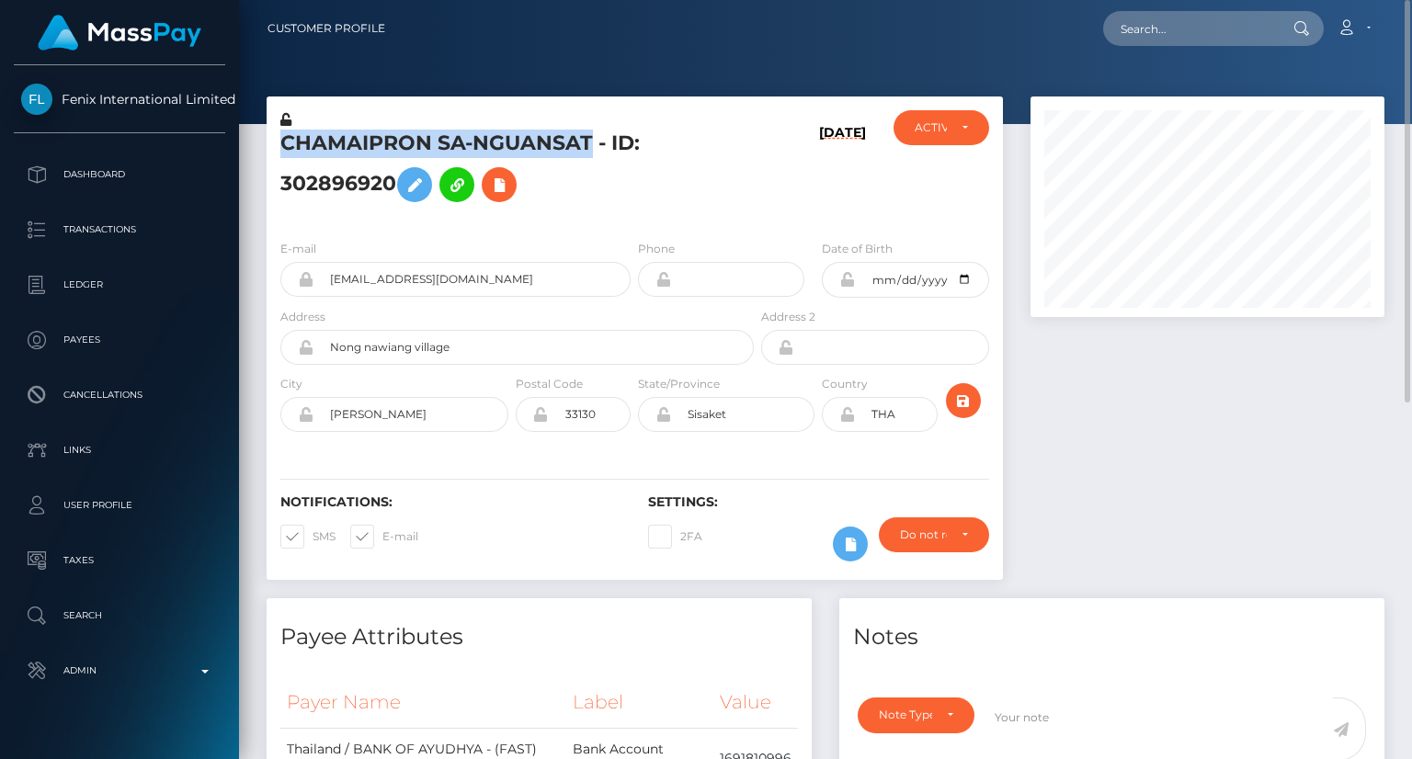
drag, startPoint x: 275, startPoint y: 142, endPoint x: 588, endPoint y: 153, distance: 313.6
click at [588, 153] on div "CHAMAIPRON SA-NGUANSAT - ID: 302896920" at bounding box center [512, 167] width 491 height 115
copy h5 "CHAMAIPRON SA-NGUANSAT"
click at [506, 140] on h5 "CHAMAIPRON SA-NGUANSAT - ID: 302896920" at bounding box center [511, 171] width 463 height 82
click at [503, 143] on h5 "CHAMAIPRON SA-NGUANSAT - ID: 302896920" at bounding box center [511, 171] width 463 height 82
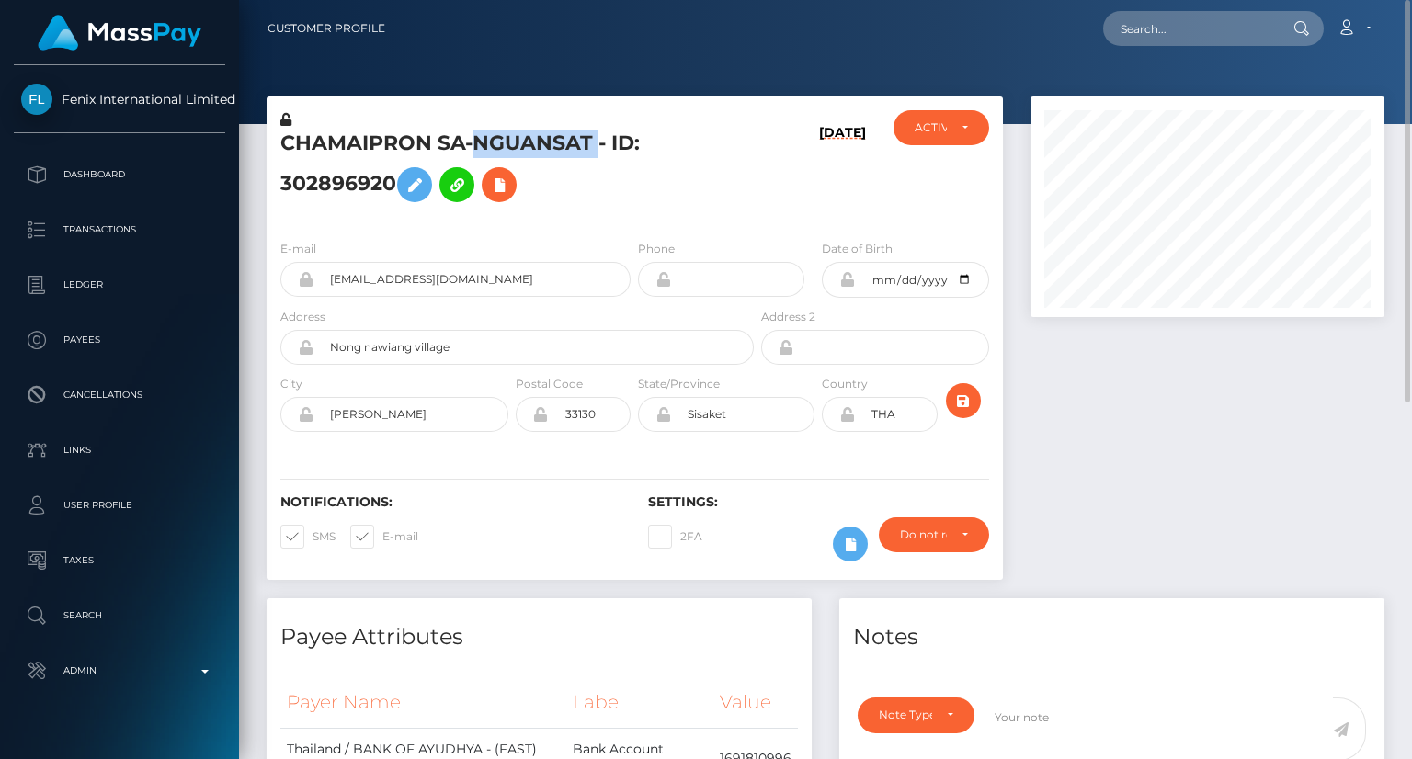
click at [503, 143] on h5 "CHAMAIPRON SA-NGUANSAT - ID: 302896920" at bounding box center [511, 171] width 463 height 82
copy h5 "CHAMAIPRON SA-NGUANSAT - ID: 302896920"
